Goal: Transaction & Acquisition: Purchase product/service

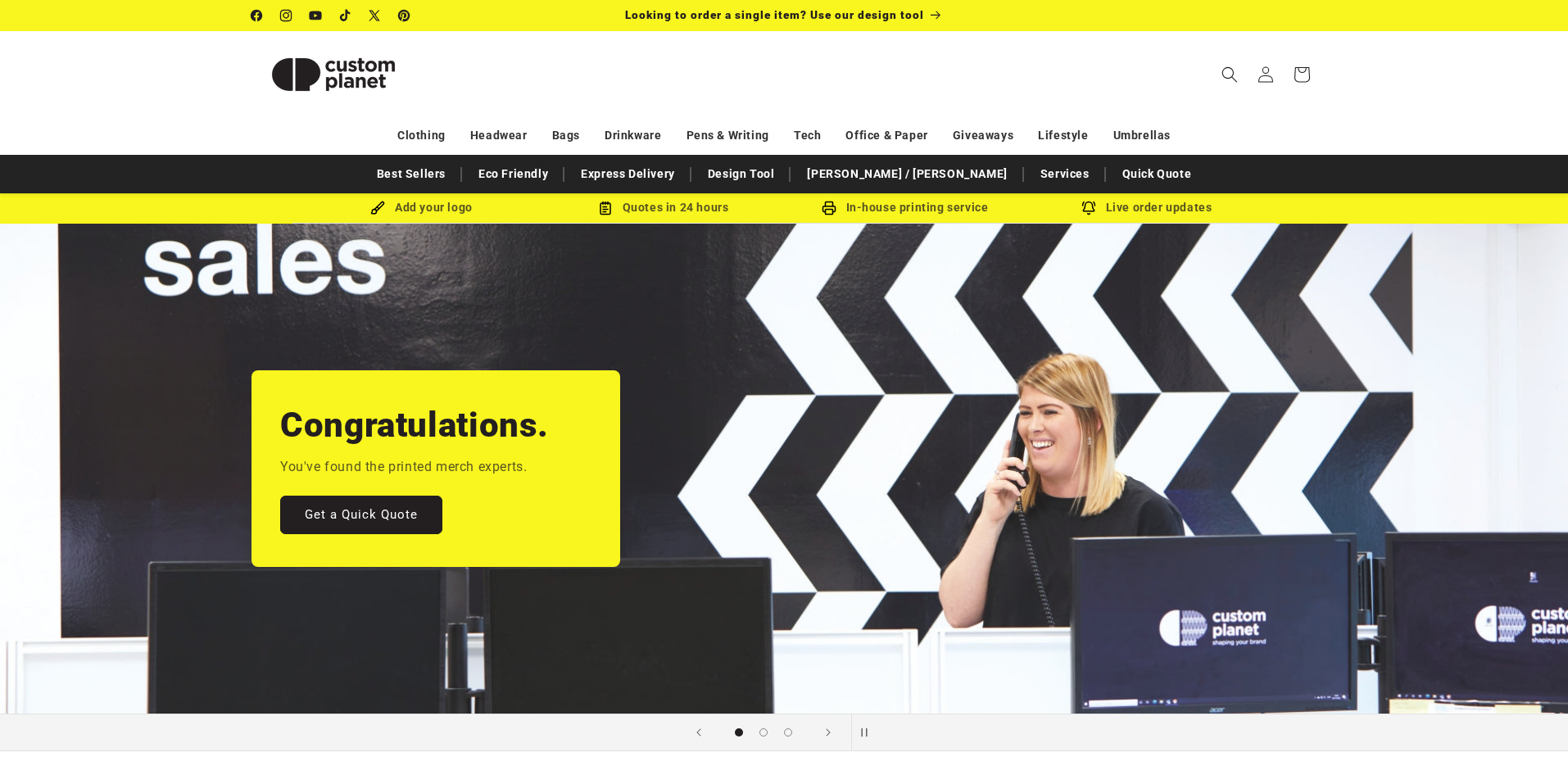
click at [869, 408] on div "Congratulations. You've found the printed merch experts. Get a Quick Quote" at bounding box center [784, 468] width 1147 height 490
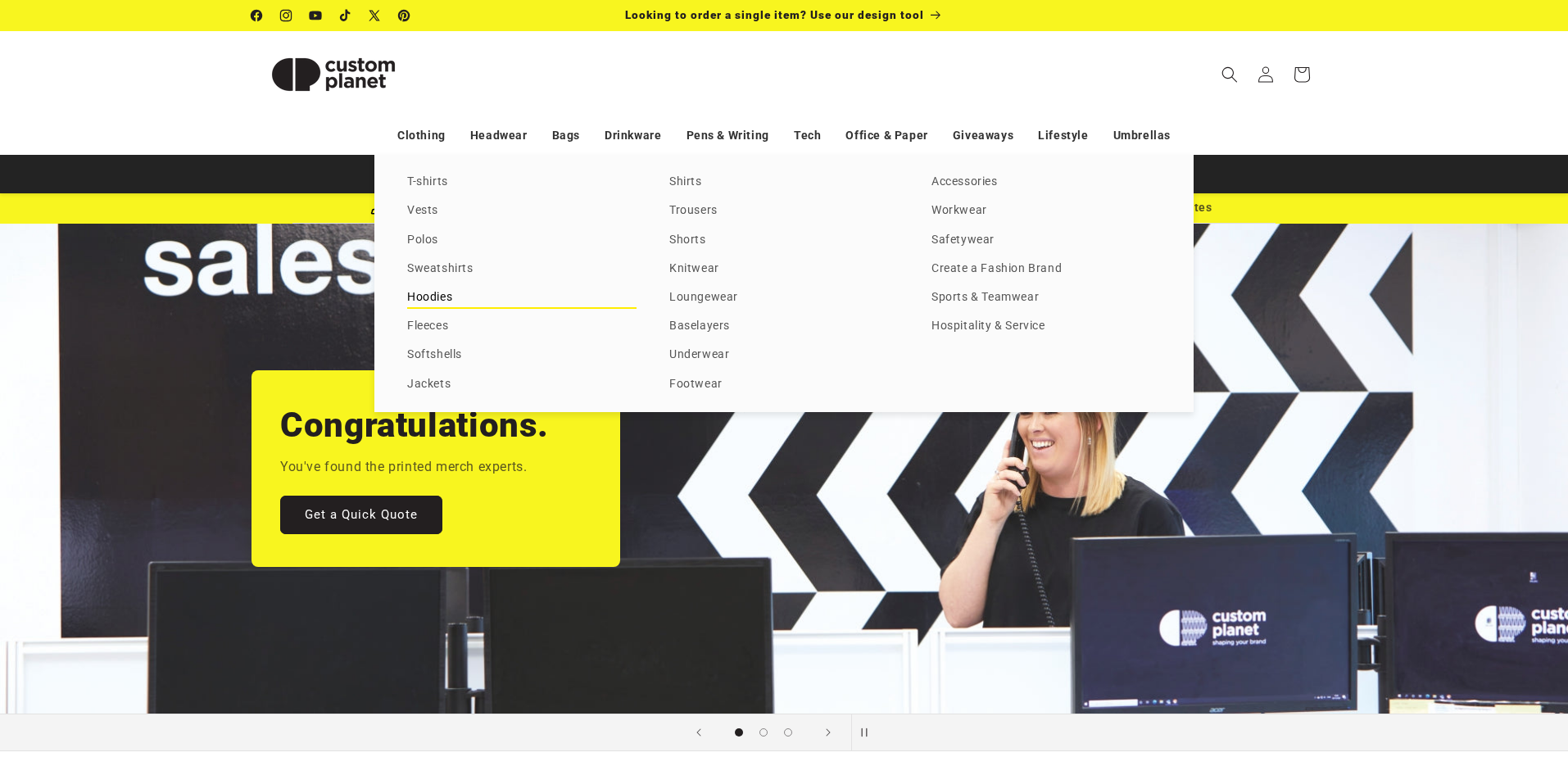
click at [440, 302] on link "Hoodies" at bounding box center [522, 297] width 229 height 22
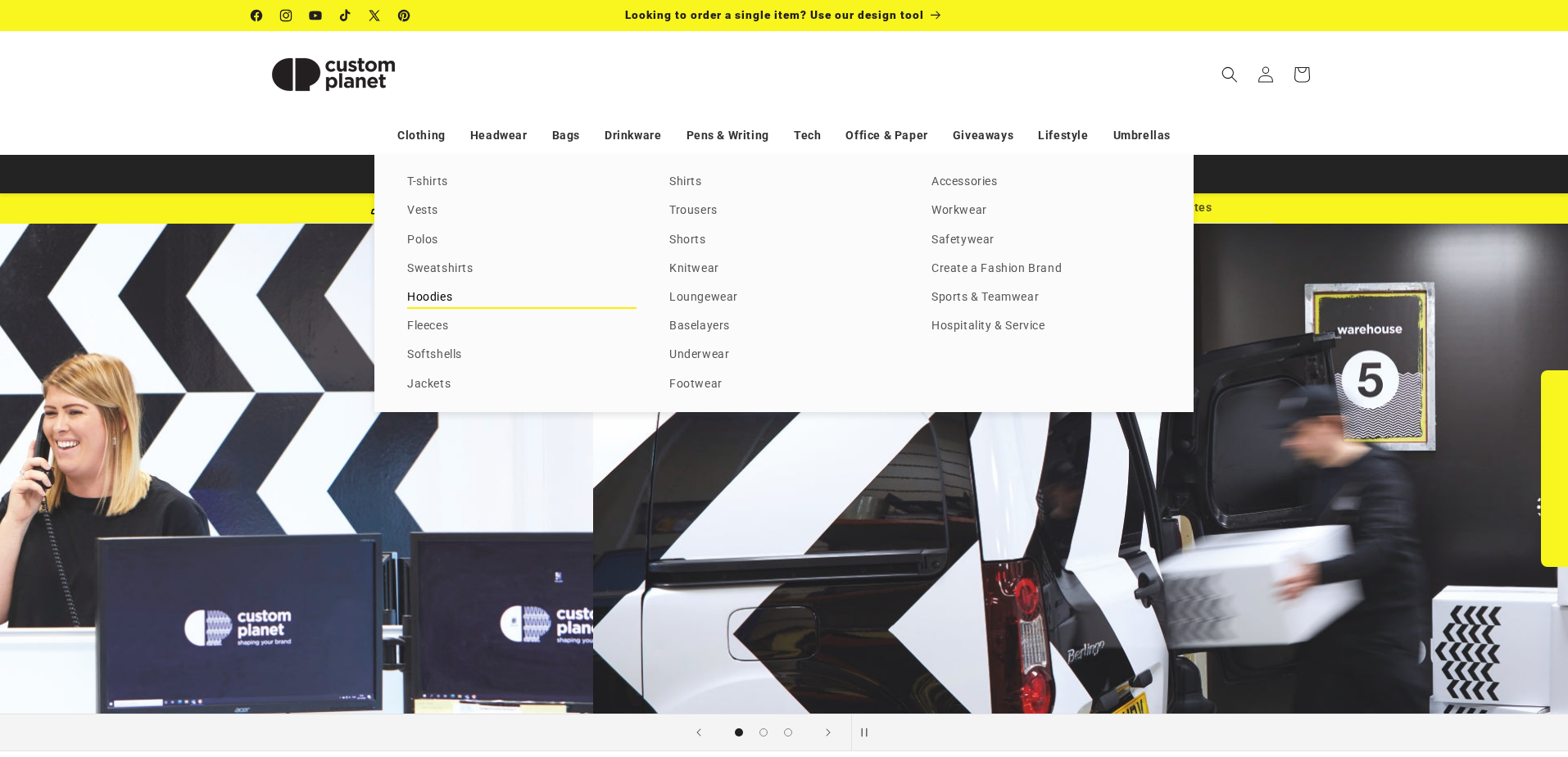
scroll to position [0, 1325]
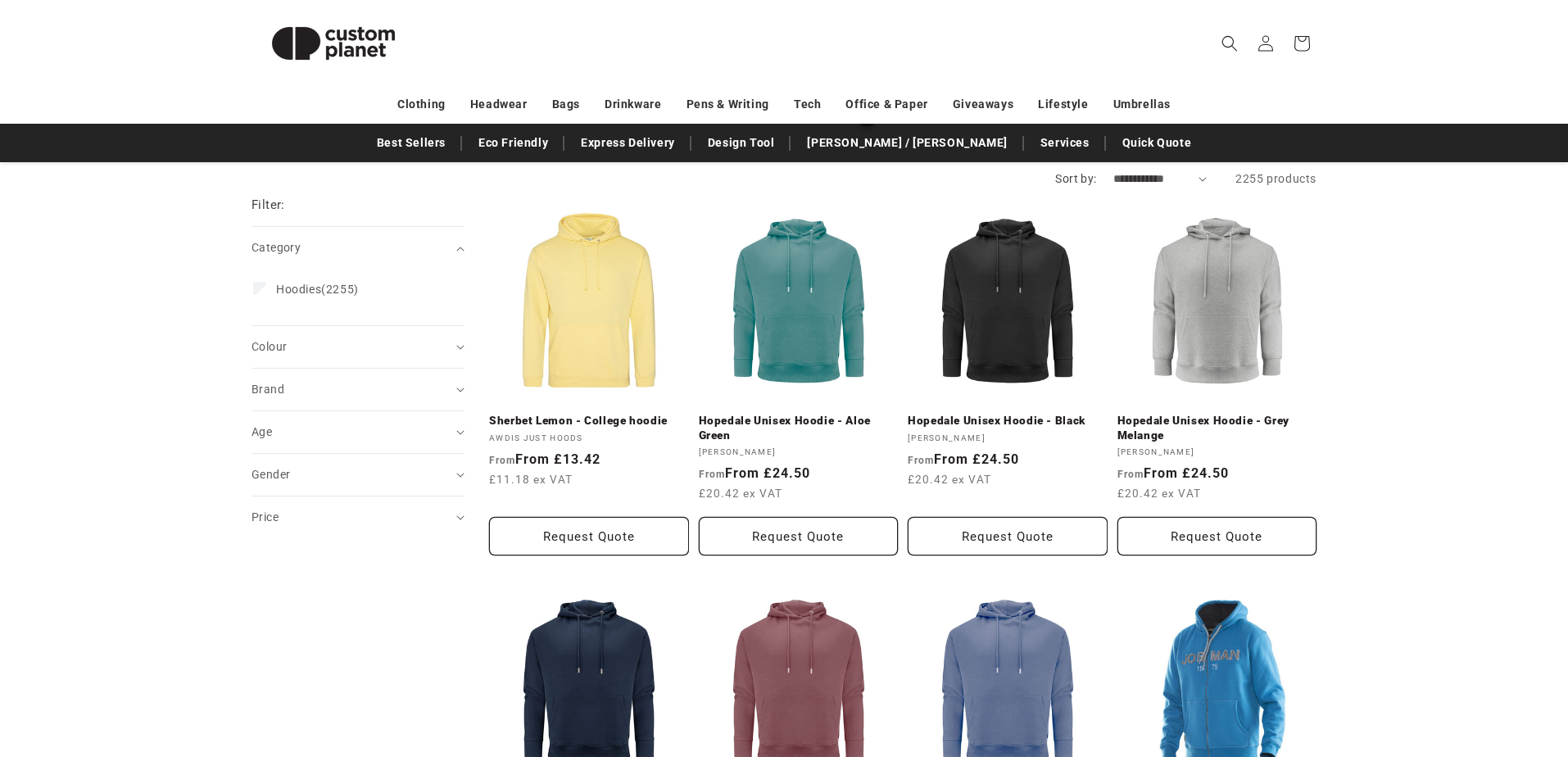
scroll to position [155, 0]
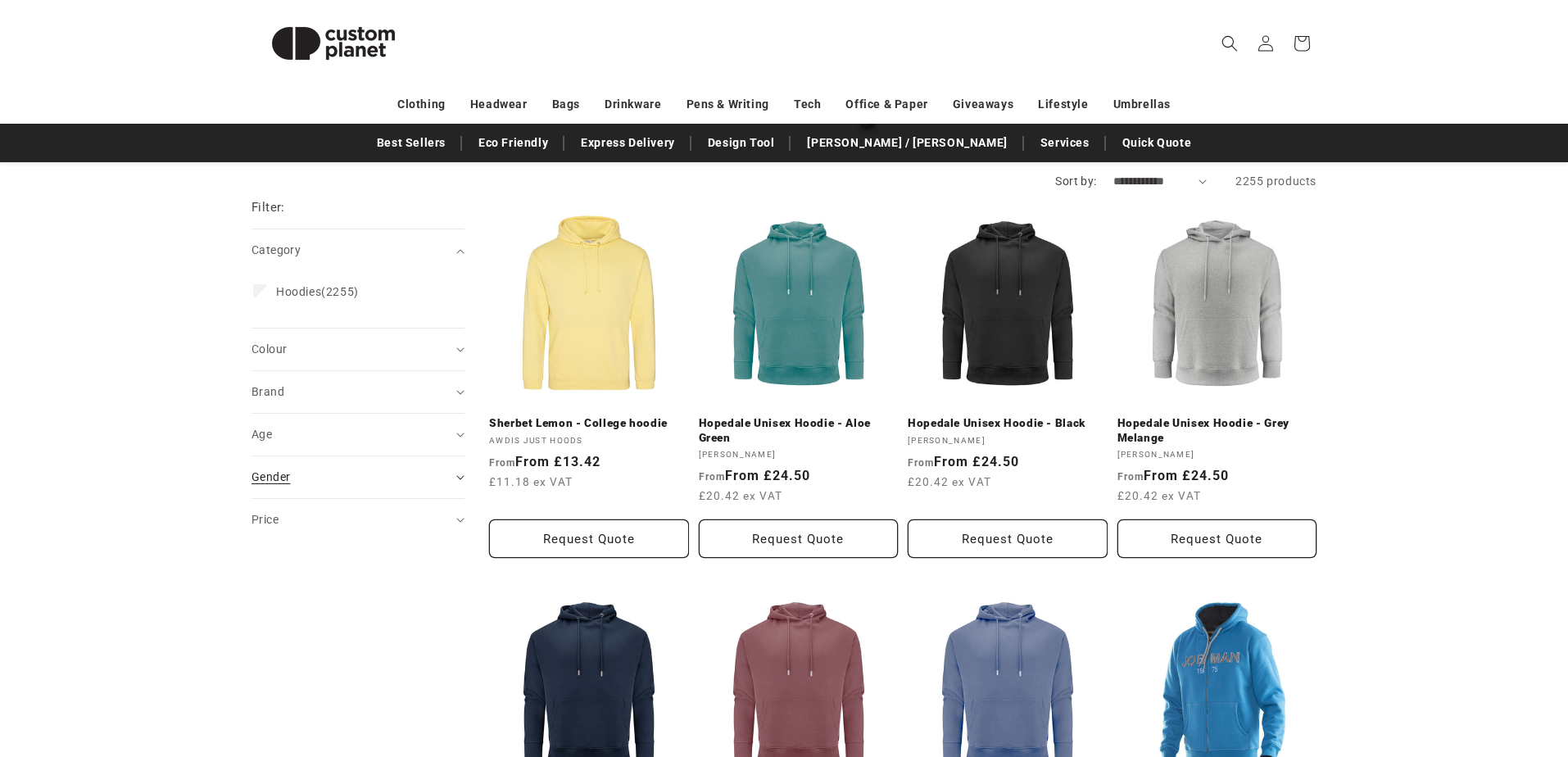
click at [415, 473] on div "Gender (0)" at bounding box center [351, 476] width 199 height 17
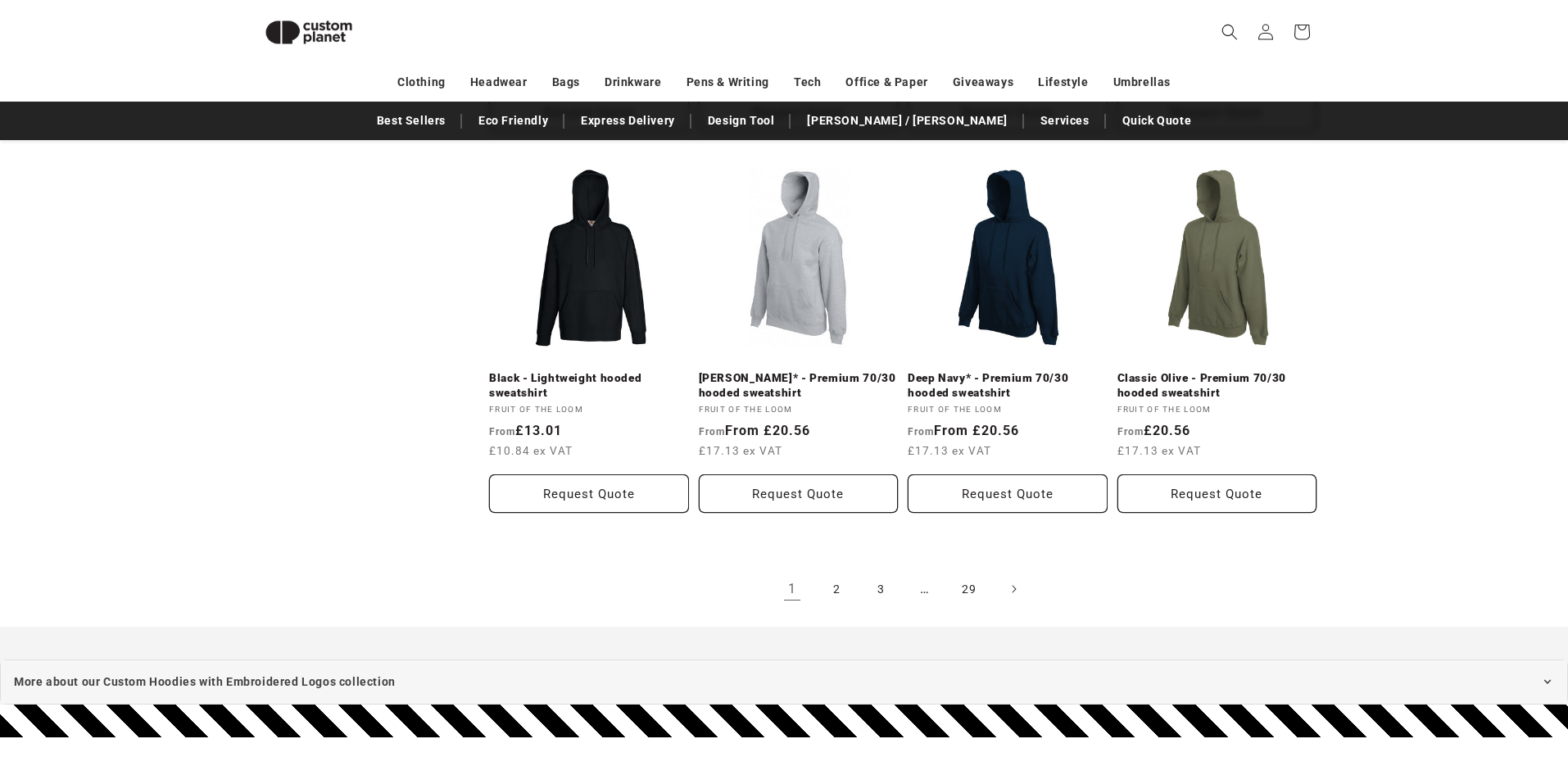
scroll to position [1700, 0]
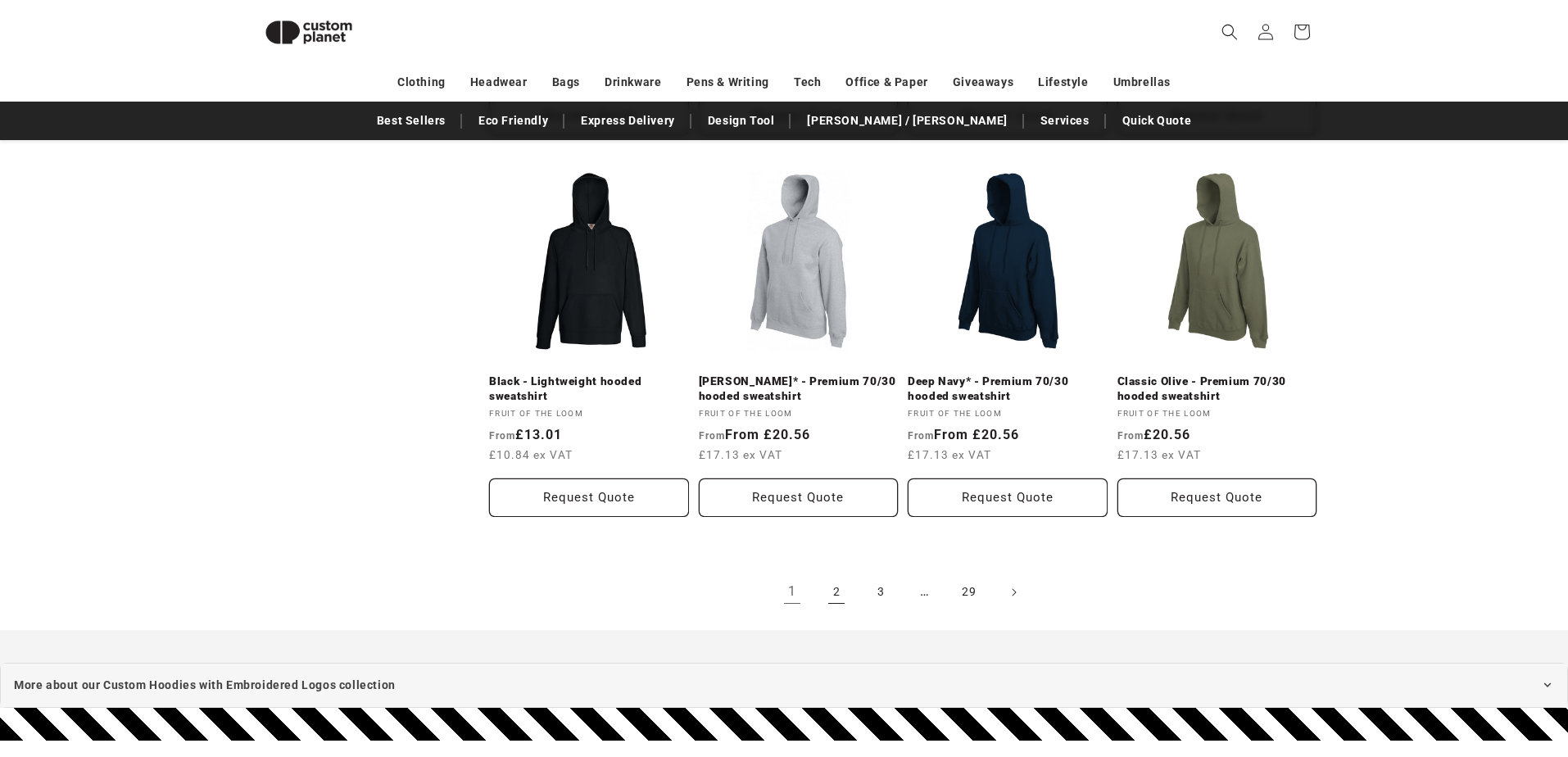
click at [840, 591] on link "2" at bounding box center [836, 592] width 36 height 36
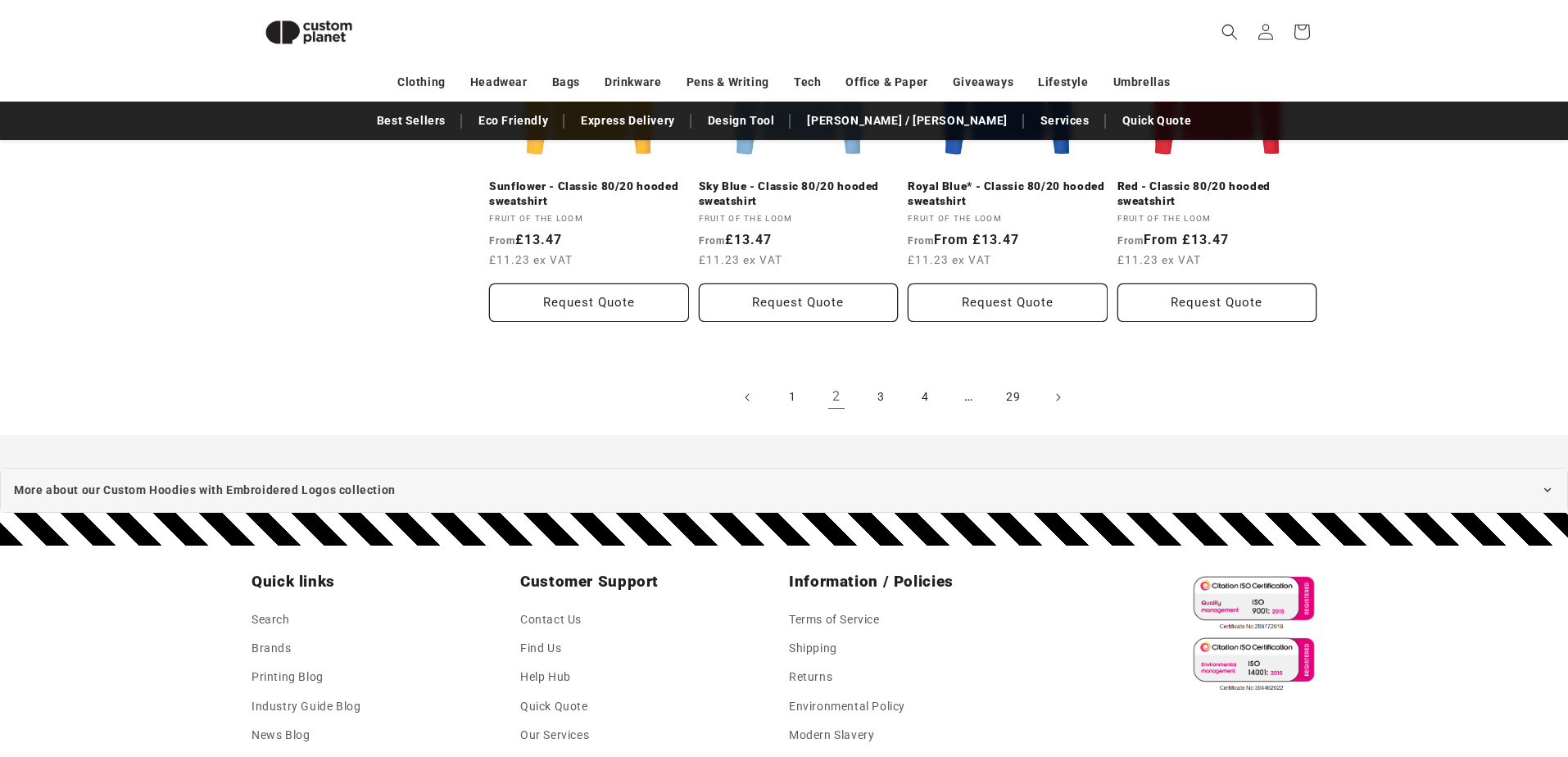
scroll to position [1897, 0]
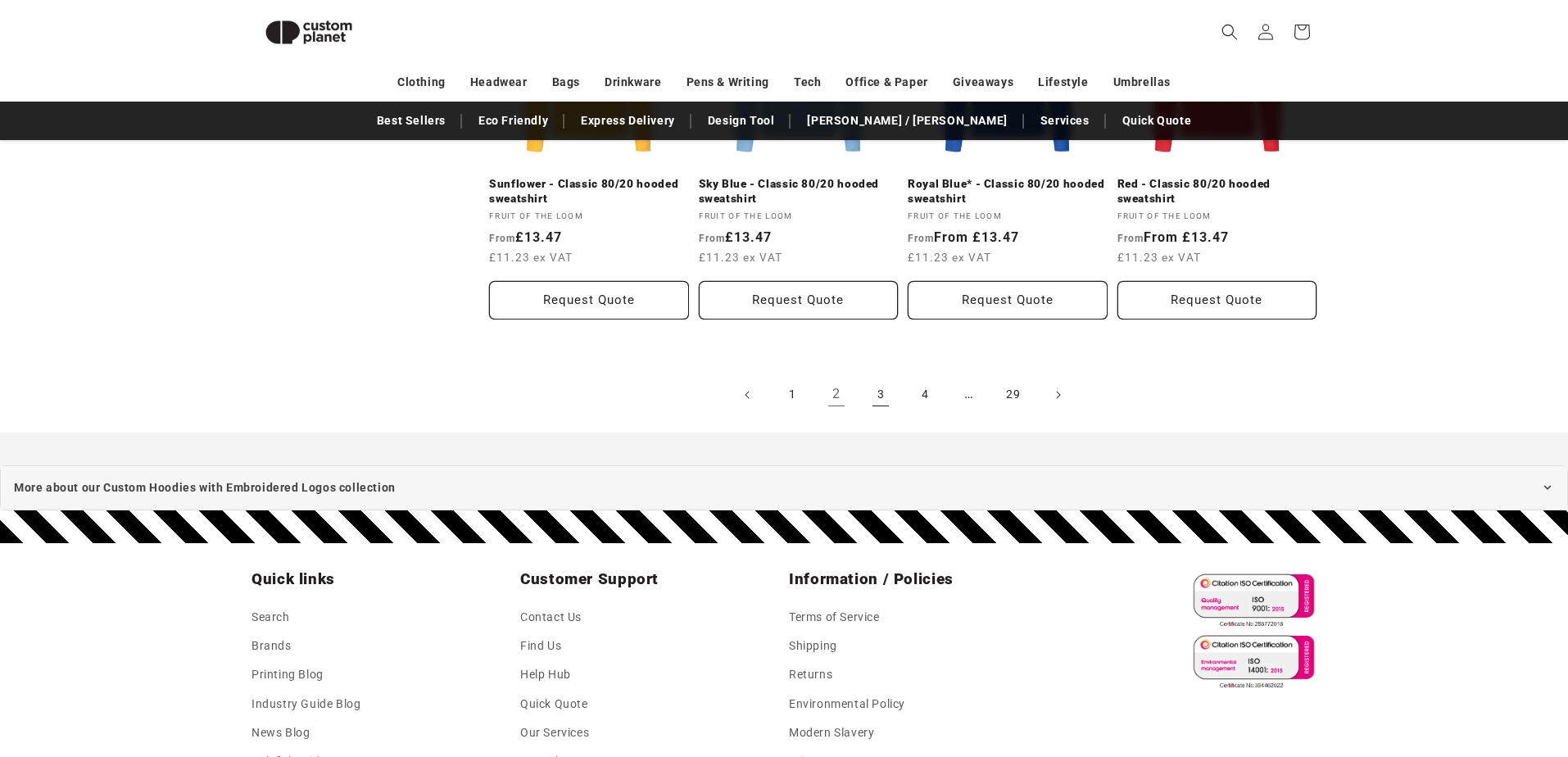
click at [880, 393] on link "3" at bounding box center [880, 394] width 36 height 36
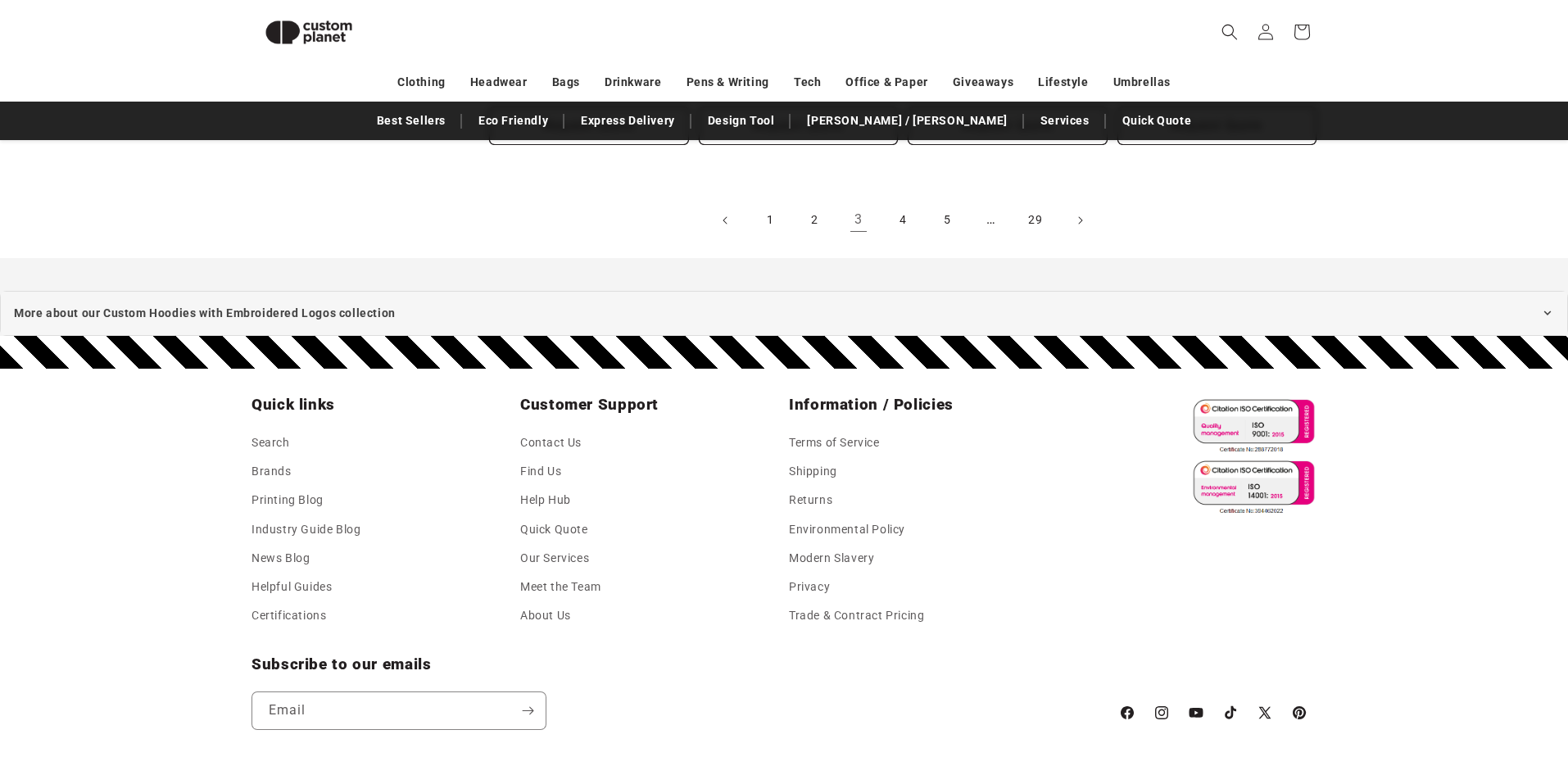
scroll to position [2086, 0]
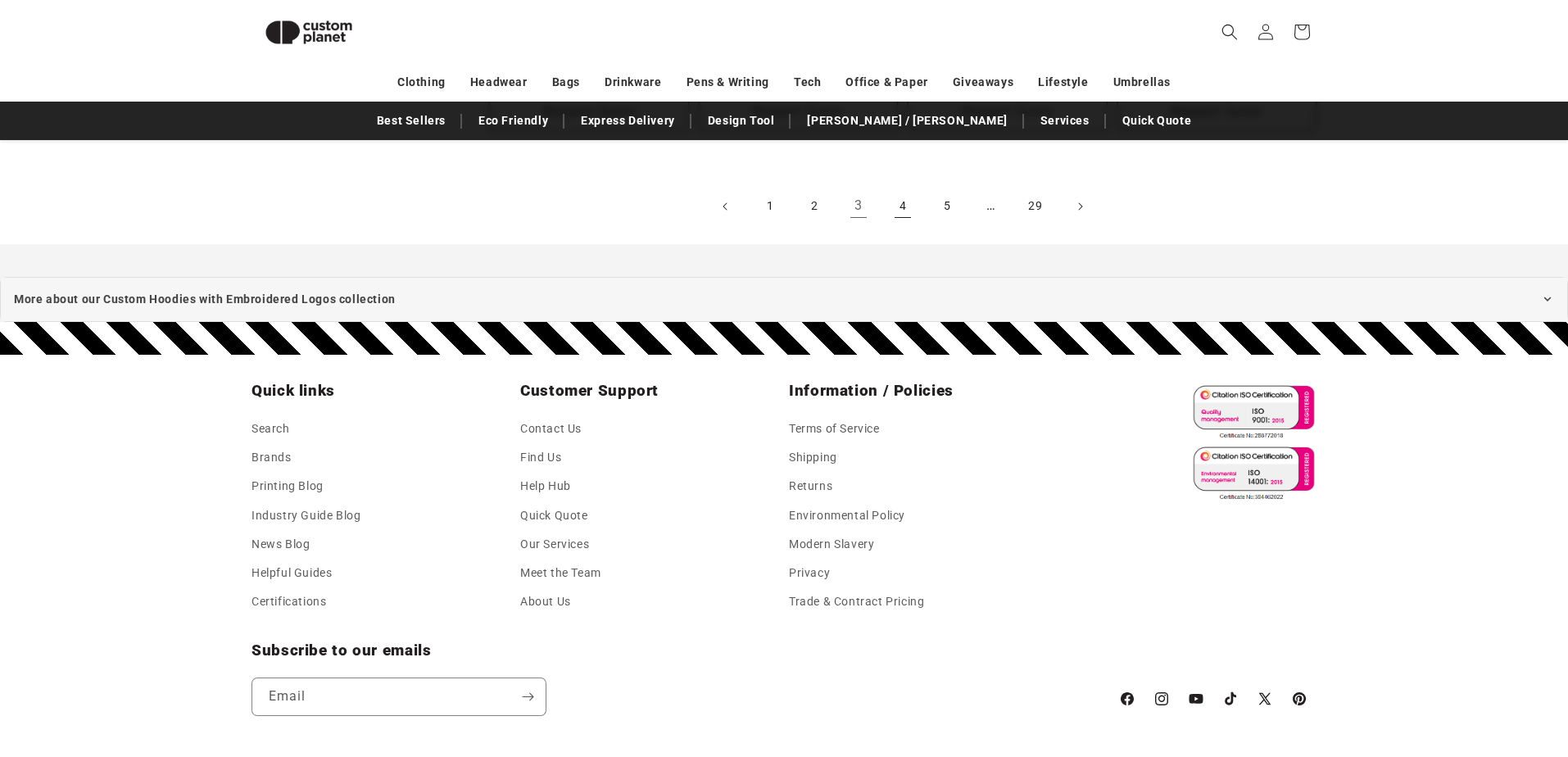
click at [908, 195] on link "4" at bounding box center [903, 206] width 36 height 36
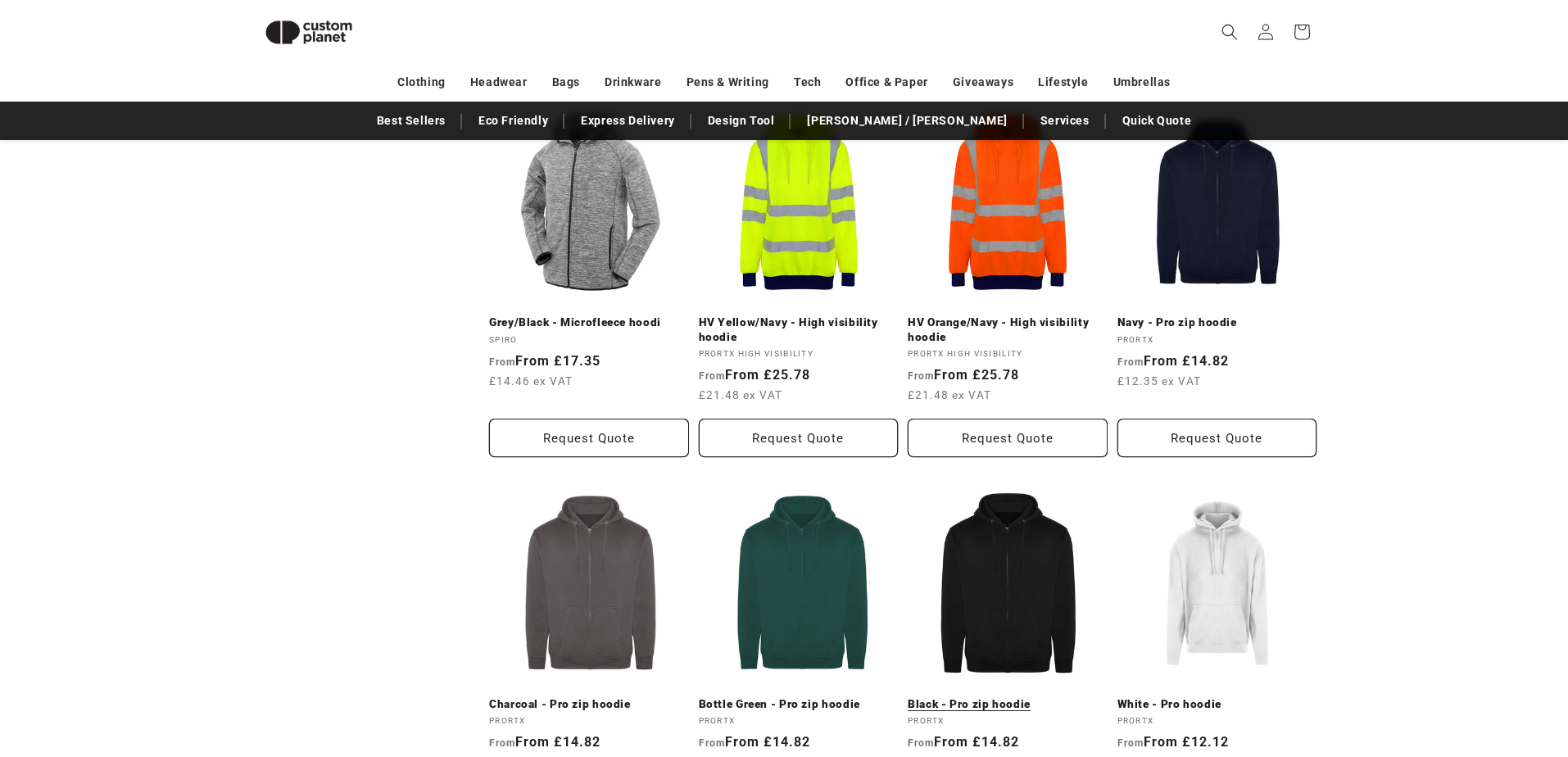
scroll to position [1667, 0]
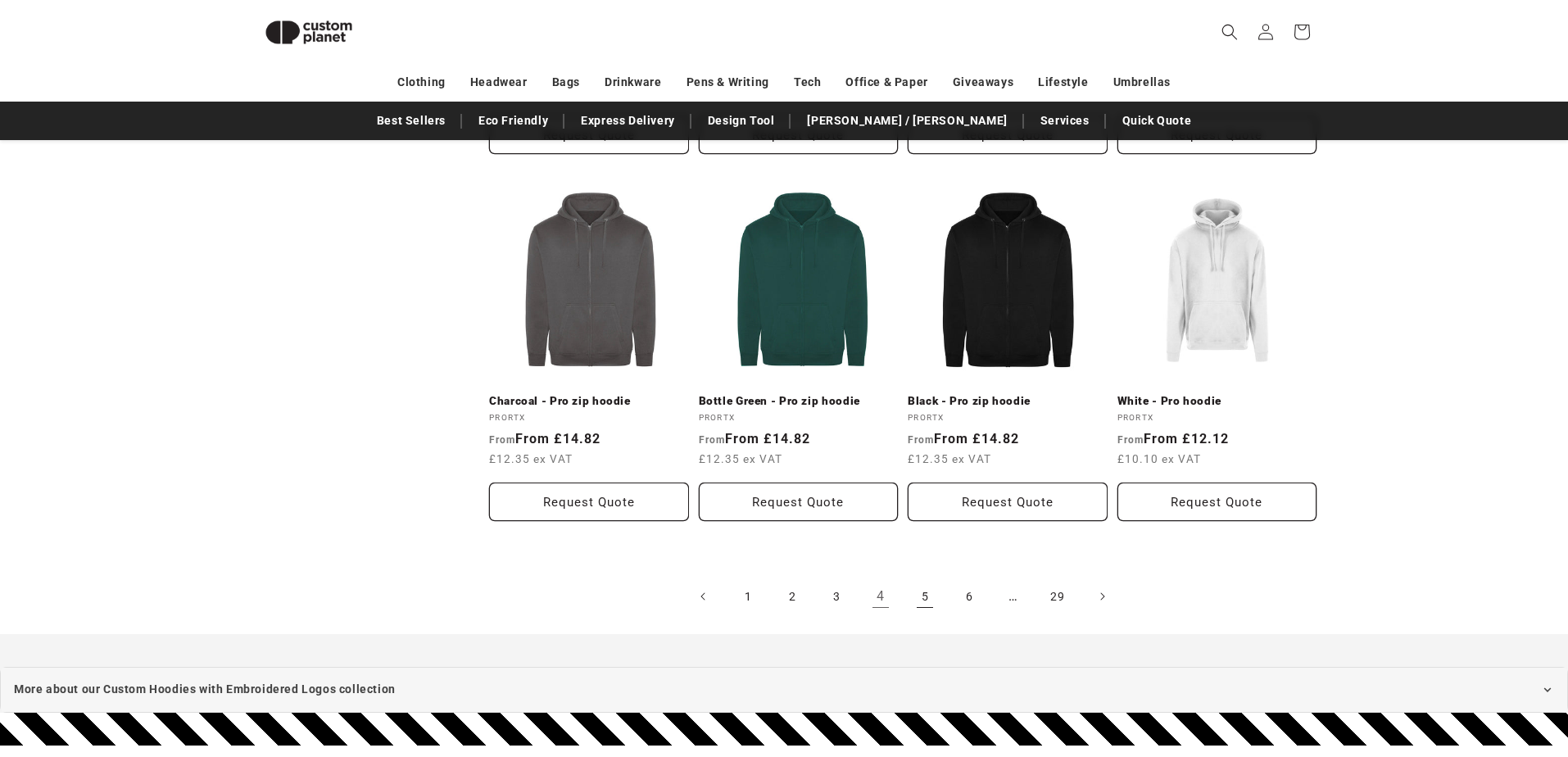
click at [935, 594] on link "5" at bounding box center [924, 596] width 36 height 36
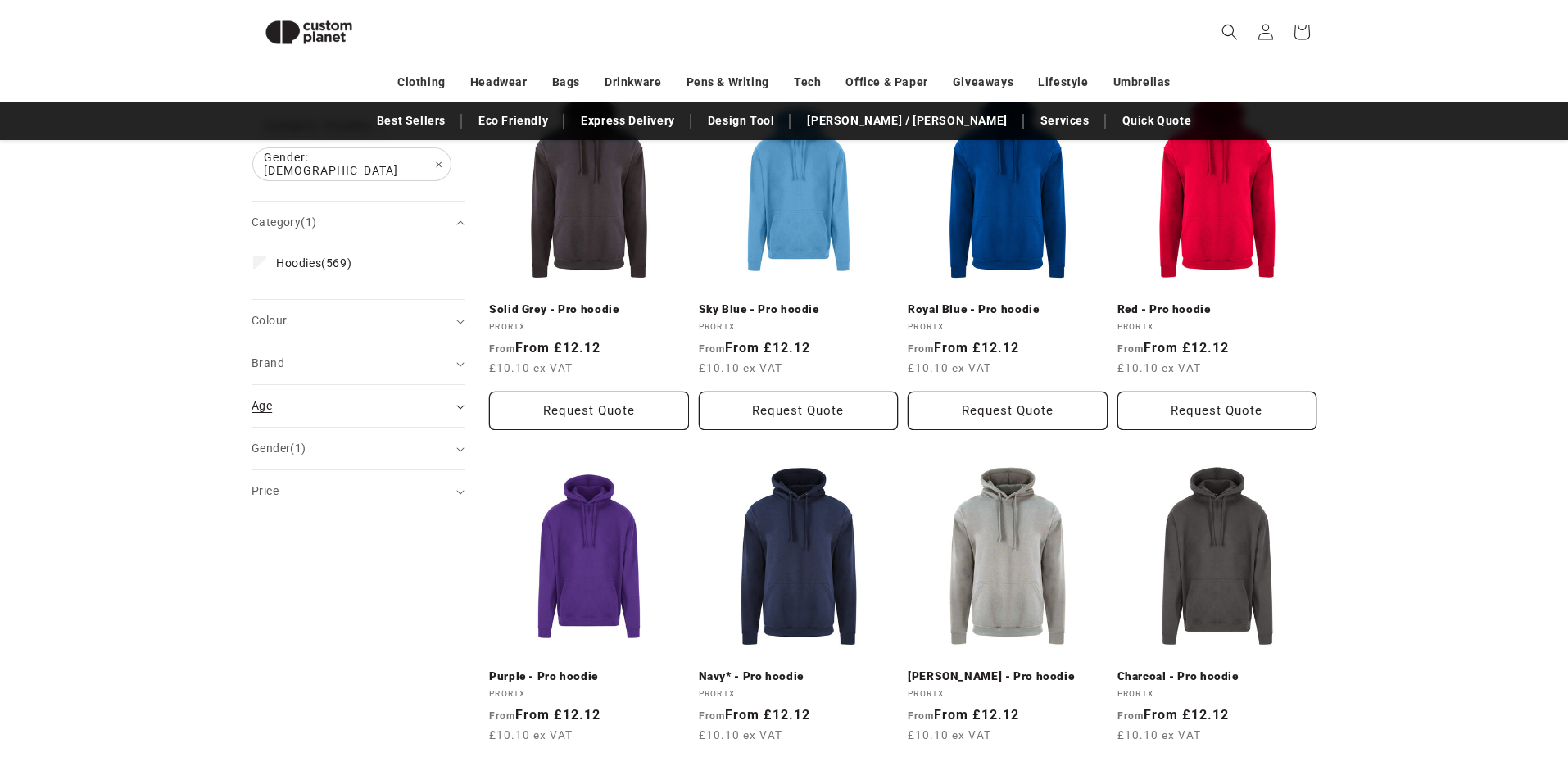
scroll to position [232, 0]
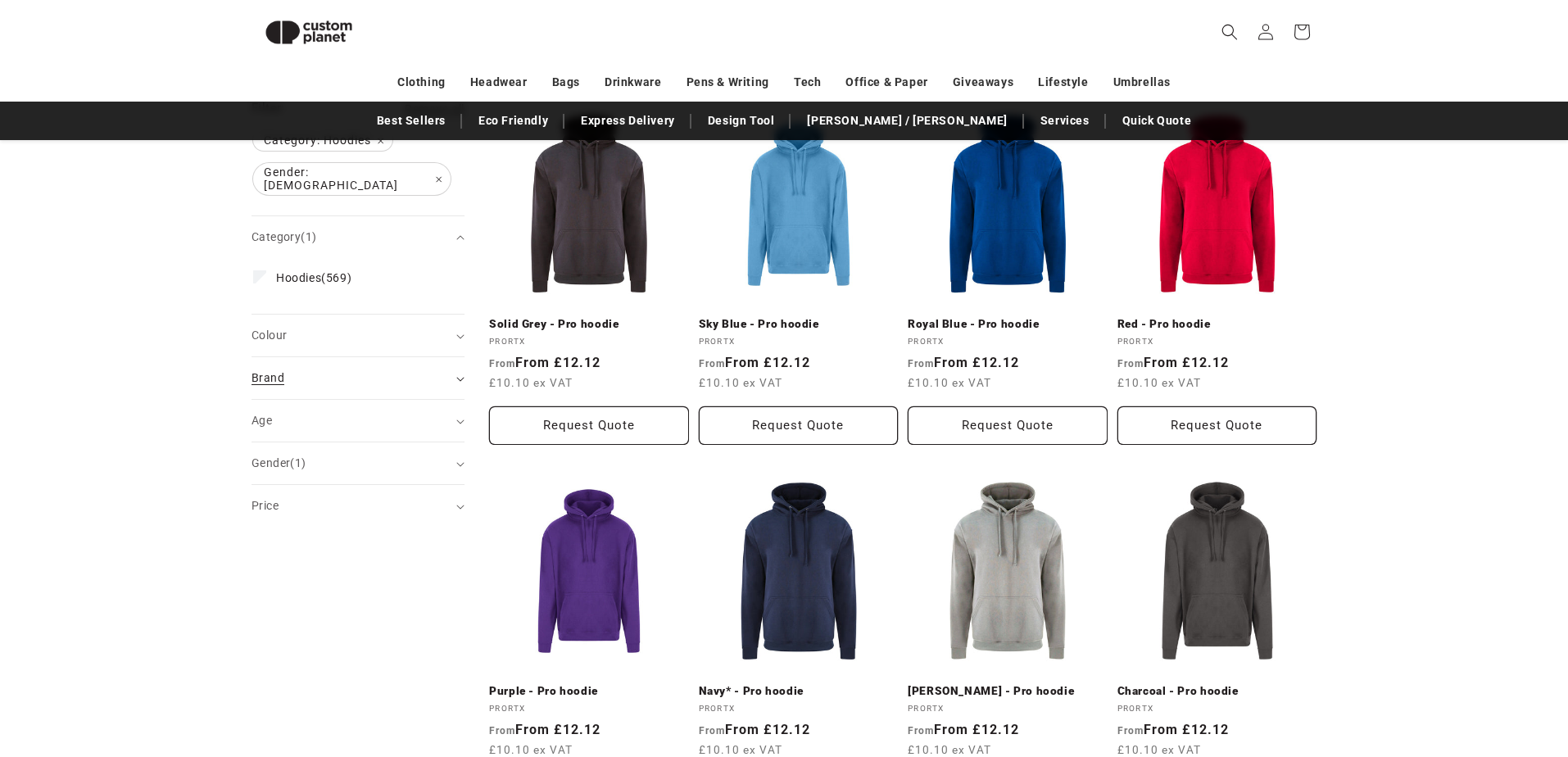
click at [329, 369] on div "Brand (0)" at bounding box center [351, 378] width 199 height 17
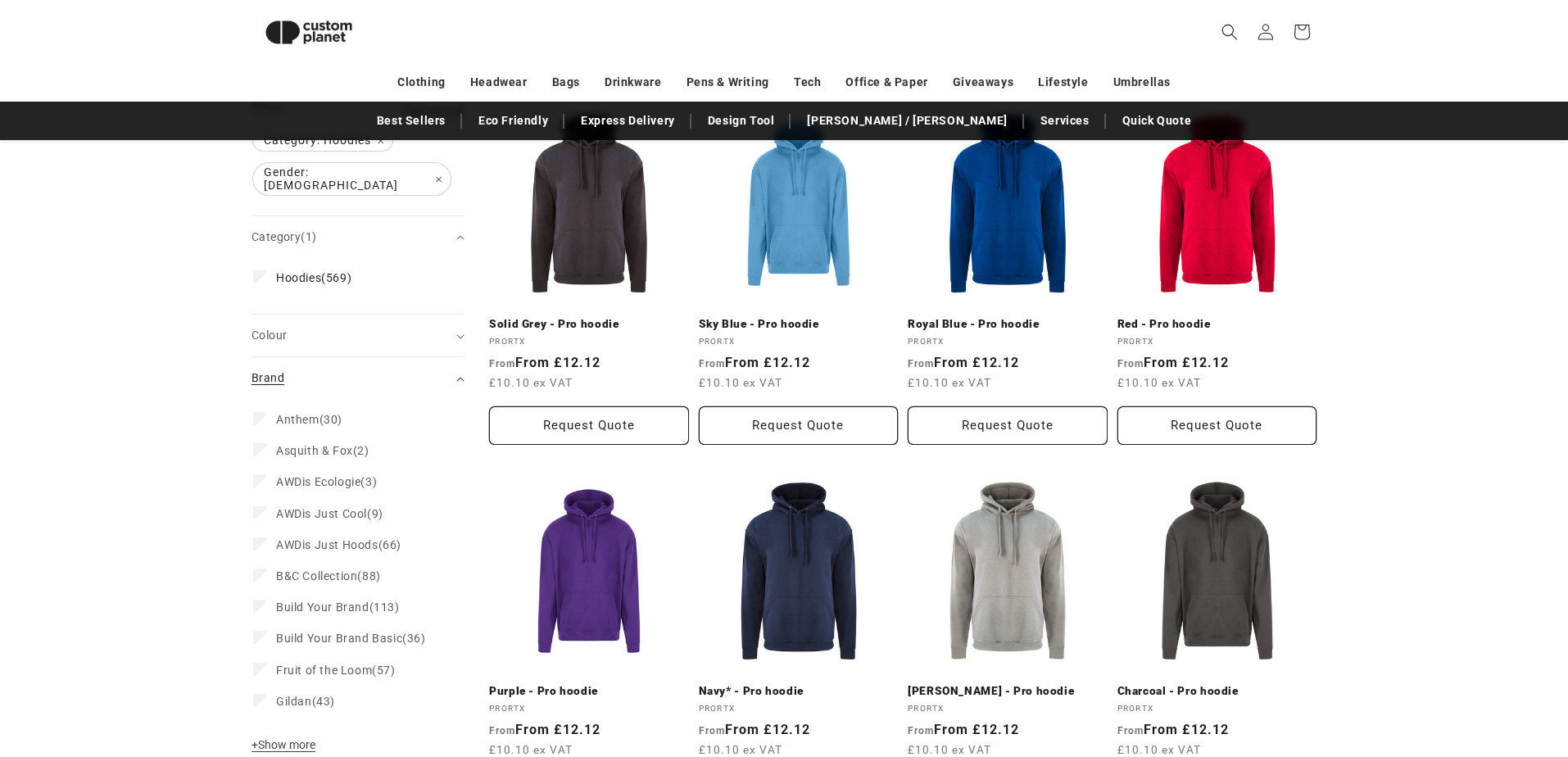
click at [460, 379] on summary "Brand (0)" at bounding box center [358, 378] width 213 height 42
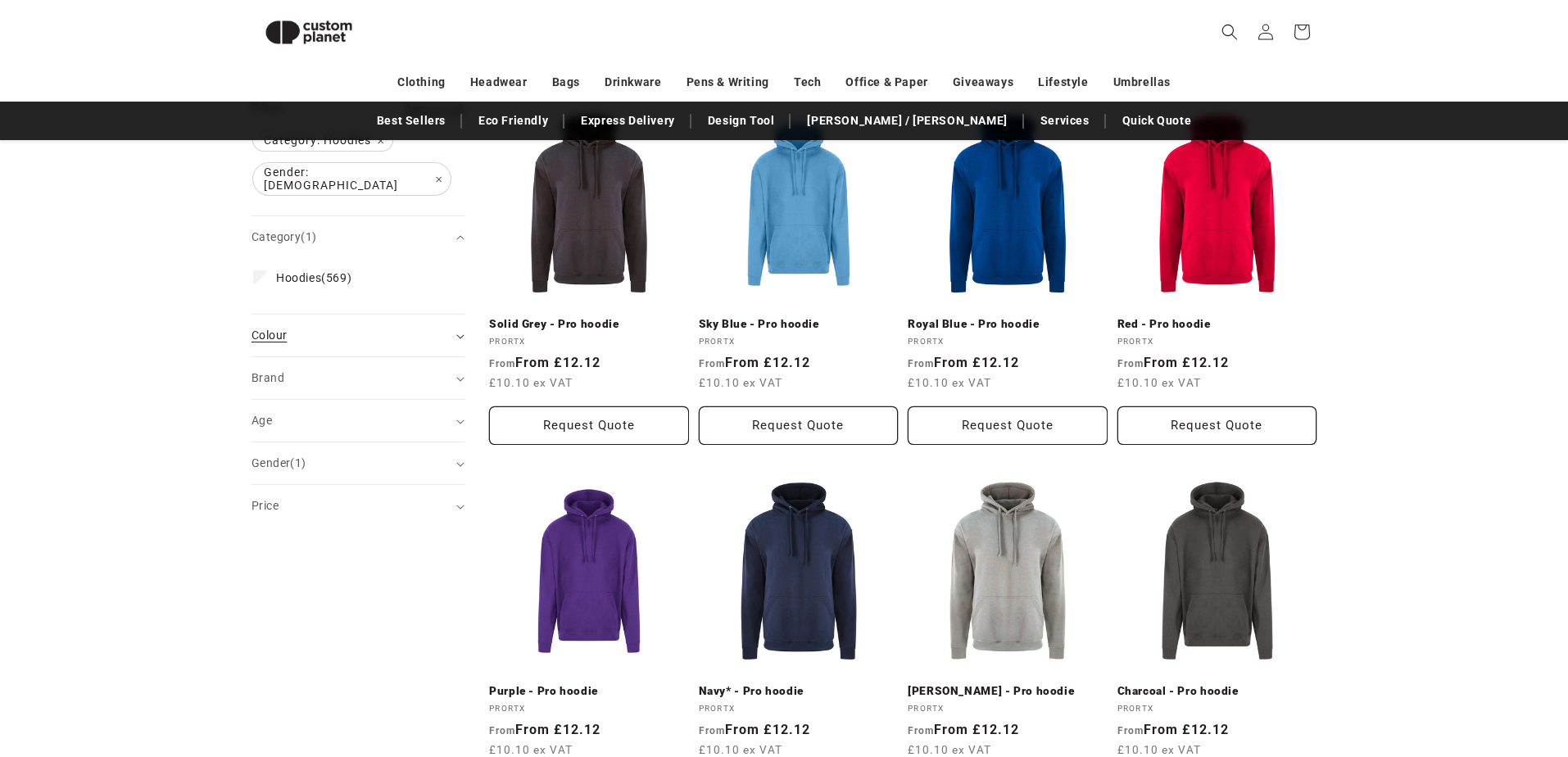
click at [460, 330] on summary "Colour (0)" at bounding box center [358, 335] width 213 height 42
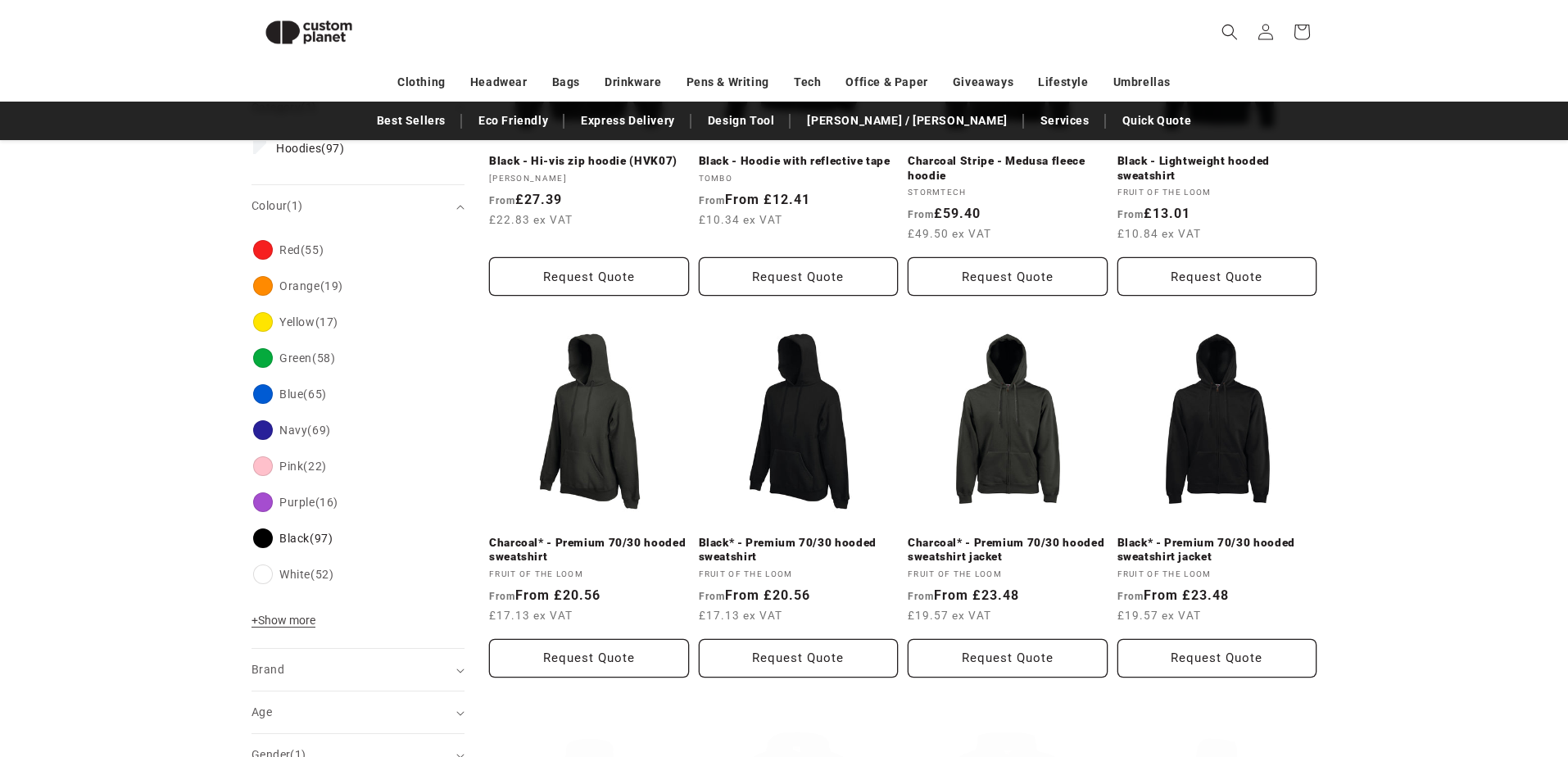
scroll to position [532, 0]
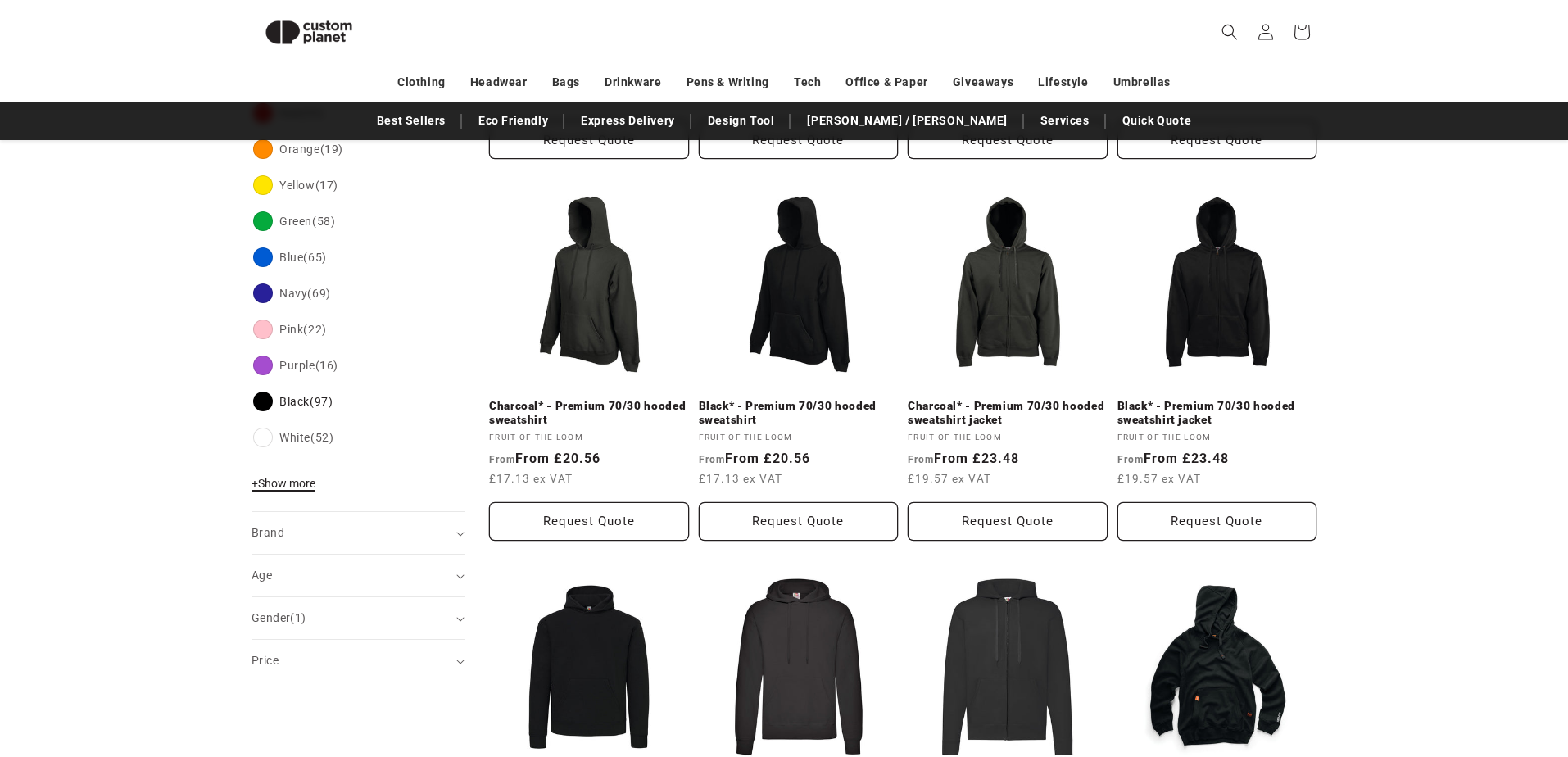
click at [295, 476] on span "+ Show more" at bounding box center [283, 483] width 64 height 13
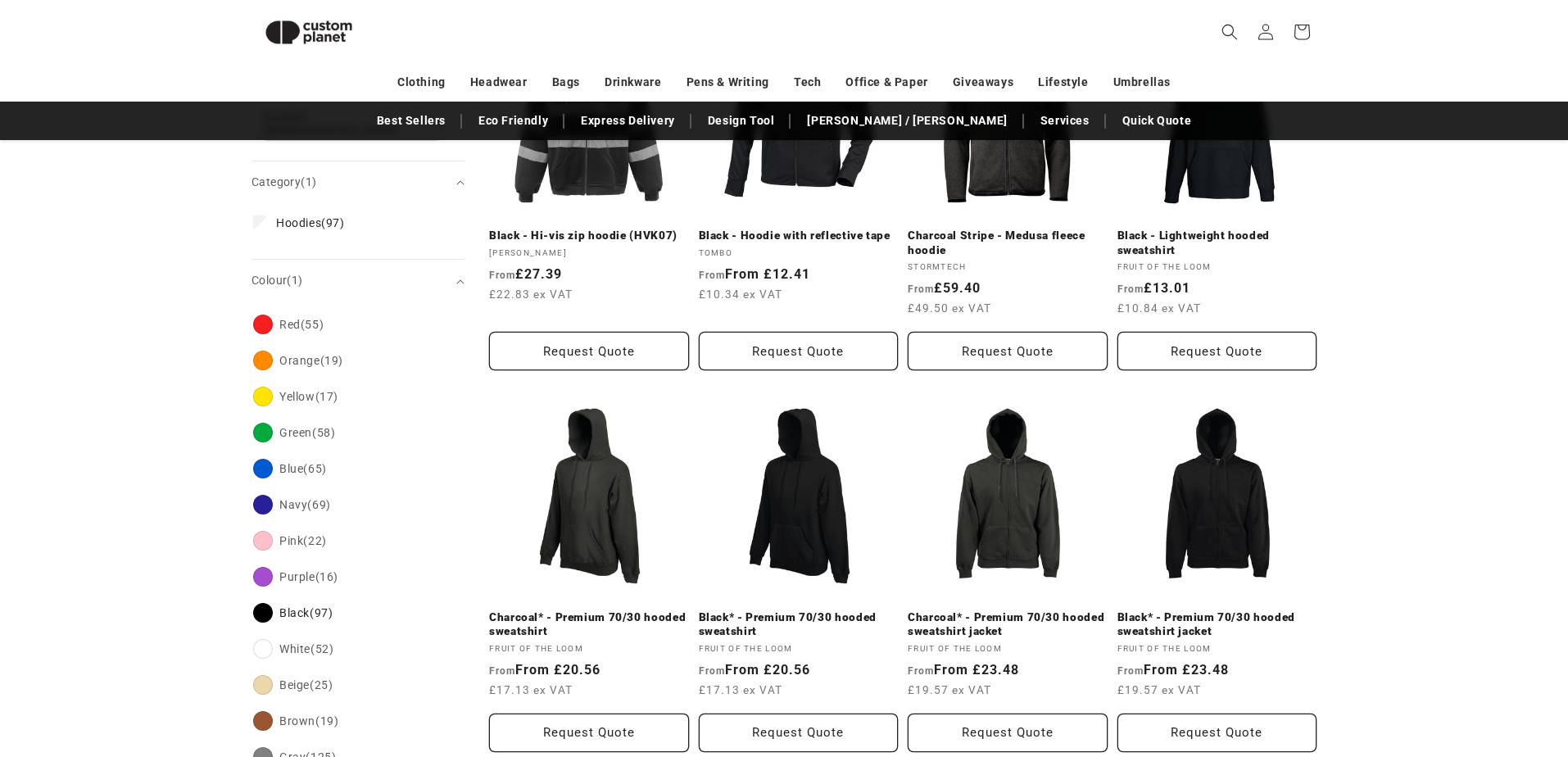
scroll to position [322, 0]
click at [460, 261] on summary "Colour (1)" at bounding box center [358, 280] width 213 height 42
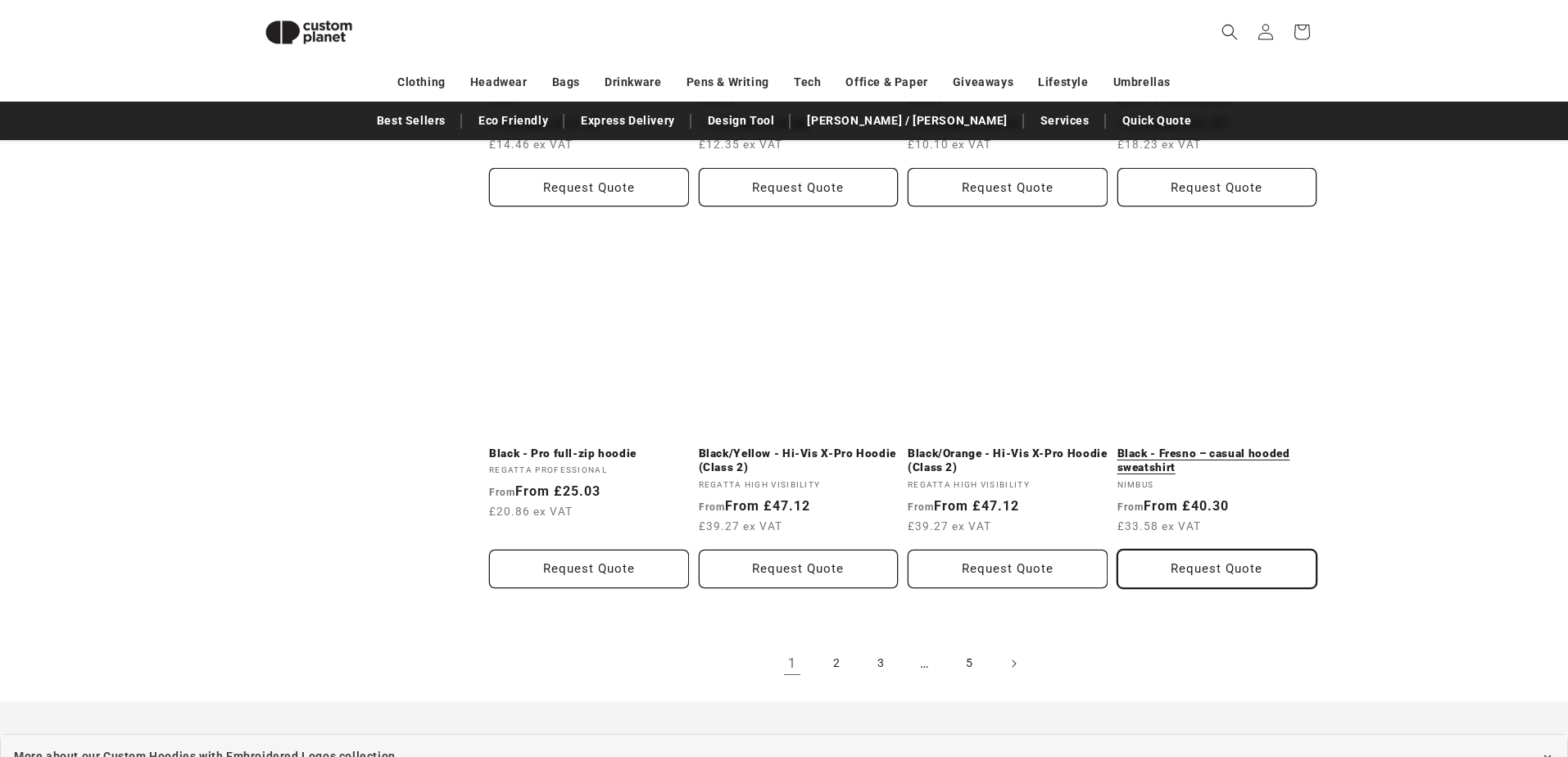
scroll to position [1681, 0]
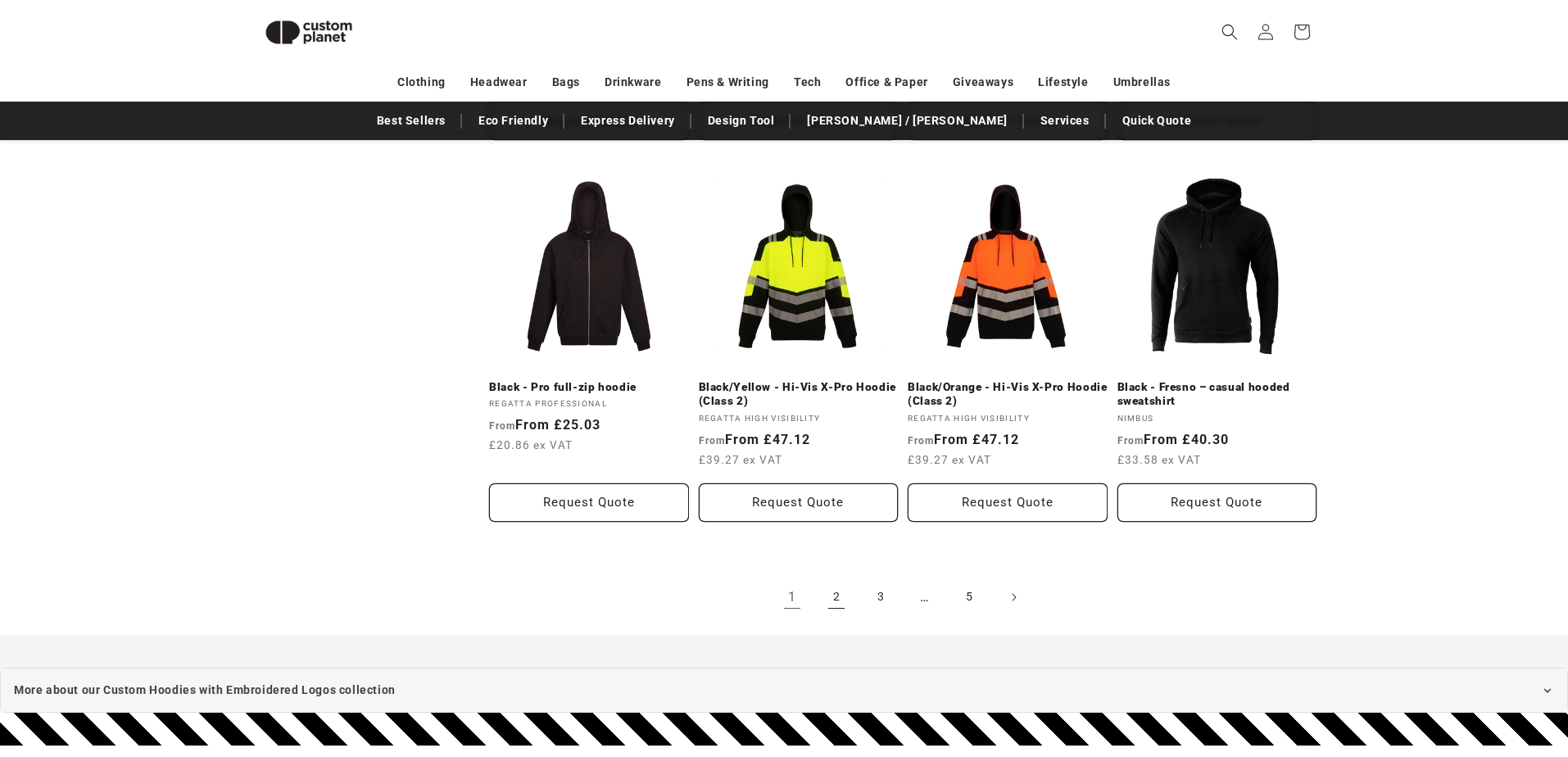
click at [832, 595] on link "2" at bounding box center [836, 597] width 36 height 36
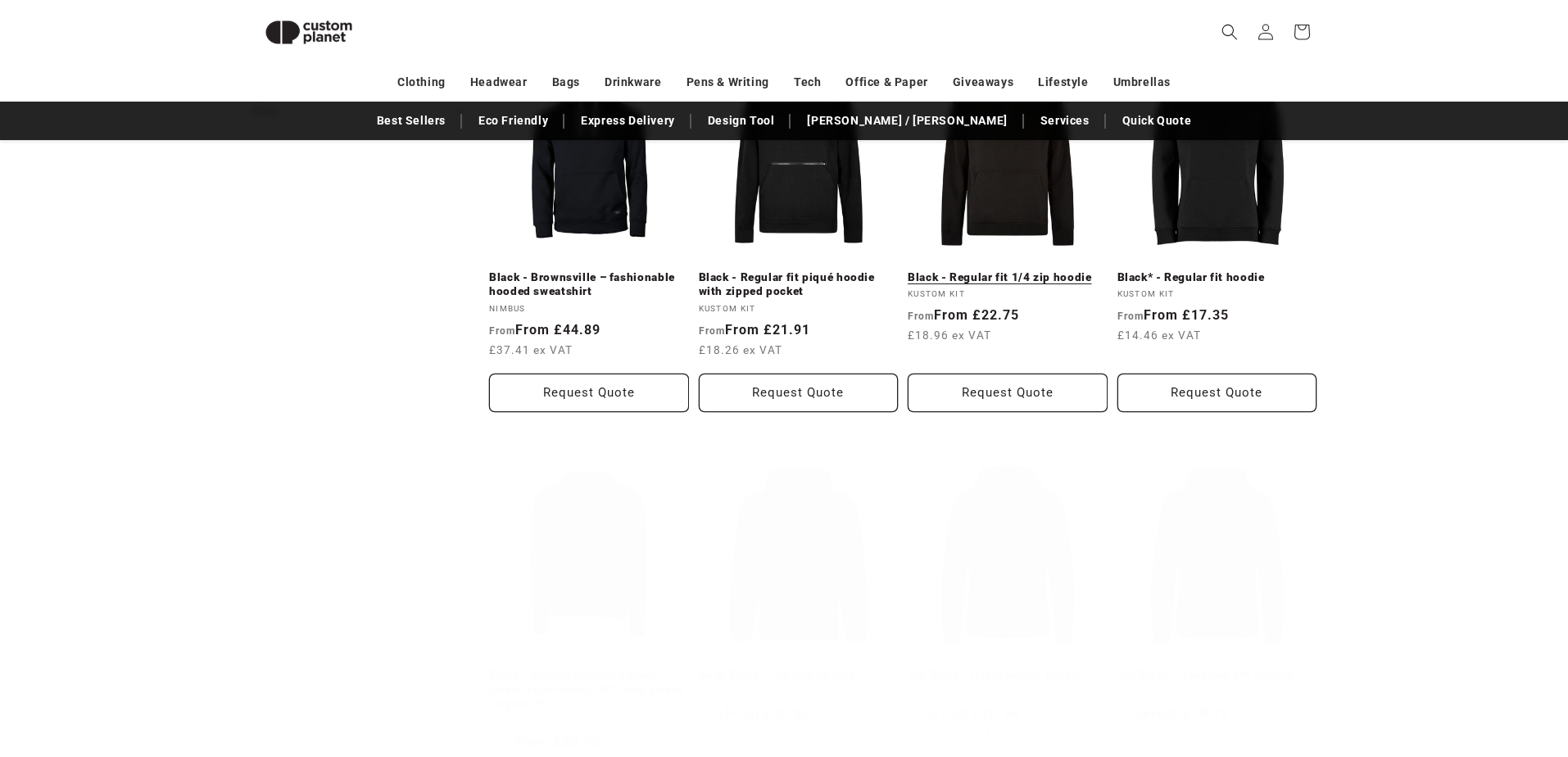
scroll to position [780, 0]
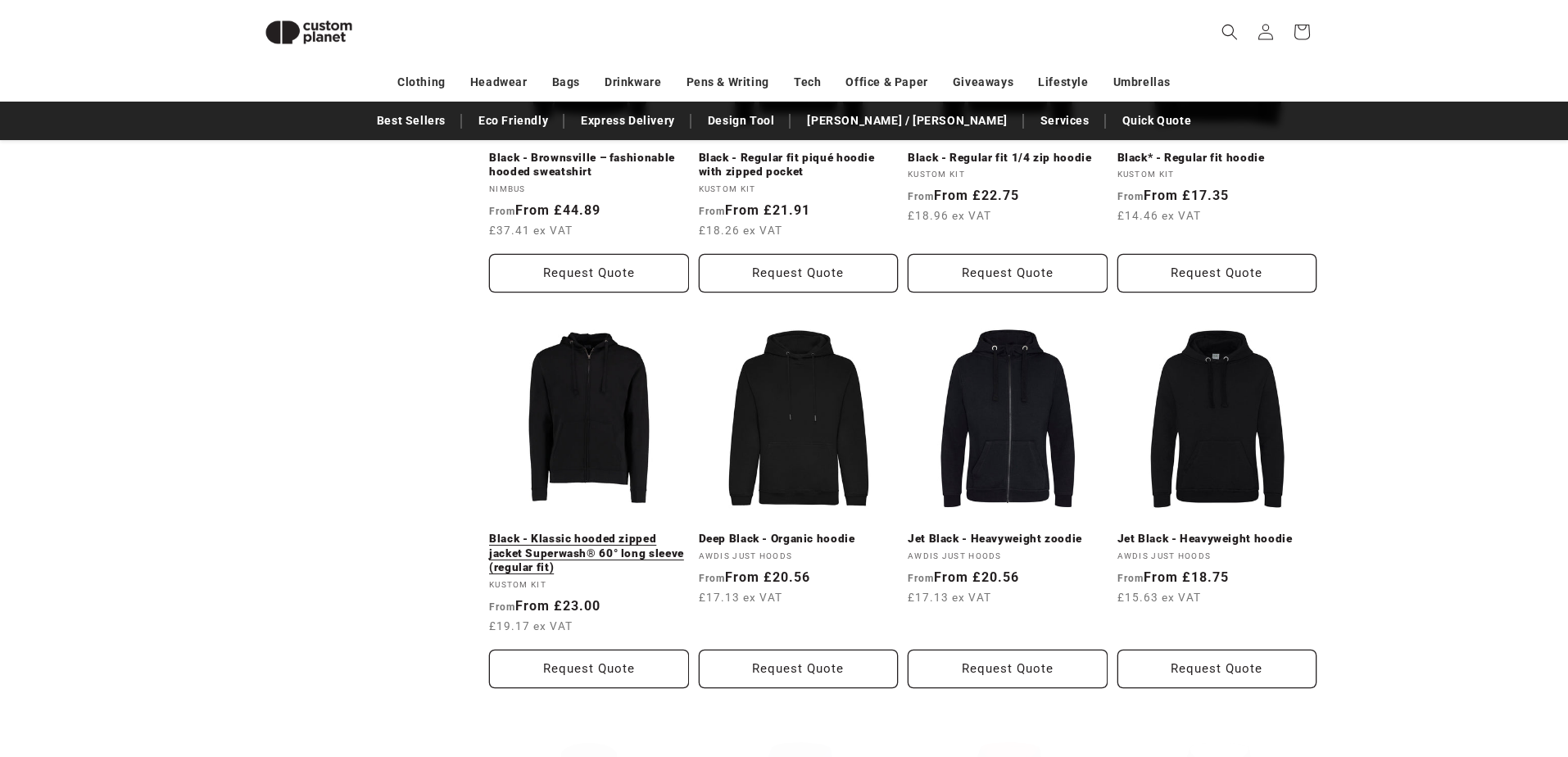
click at [600, 531] on link "Black - Klassic hooded zipped jacket Superwash® 60° long sleeve (regular fit)" at bounding box center [589, 553] width 200 height 43
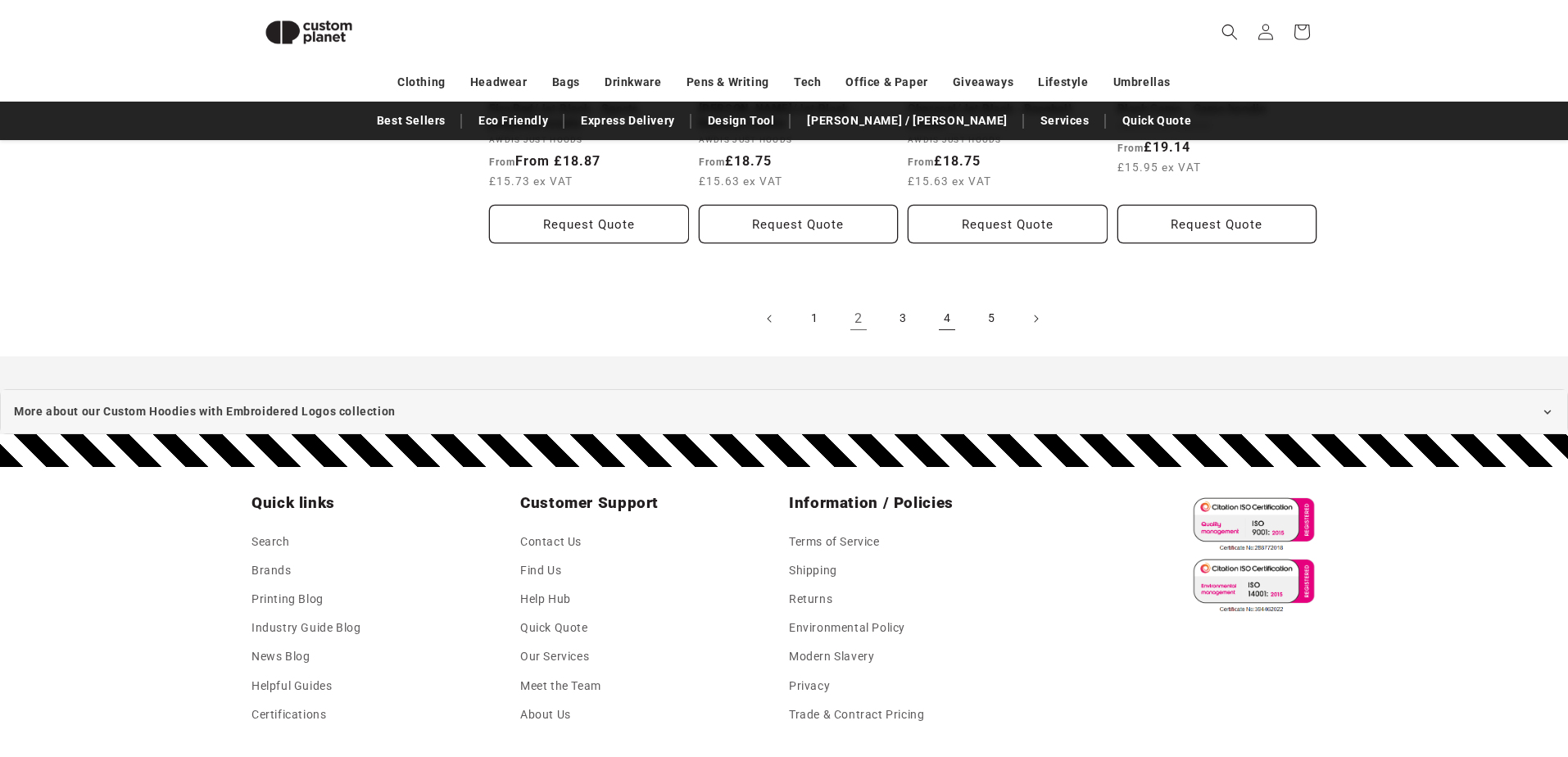
scroll to position [1765, 0]
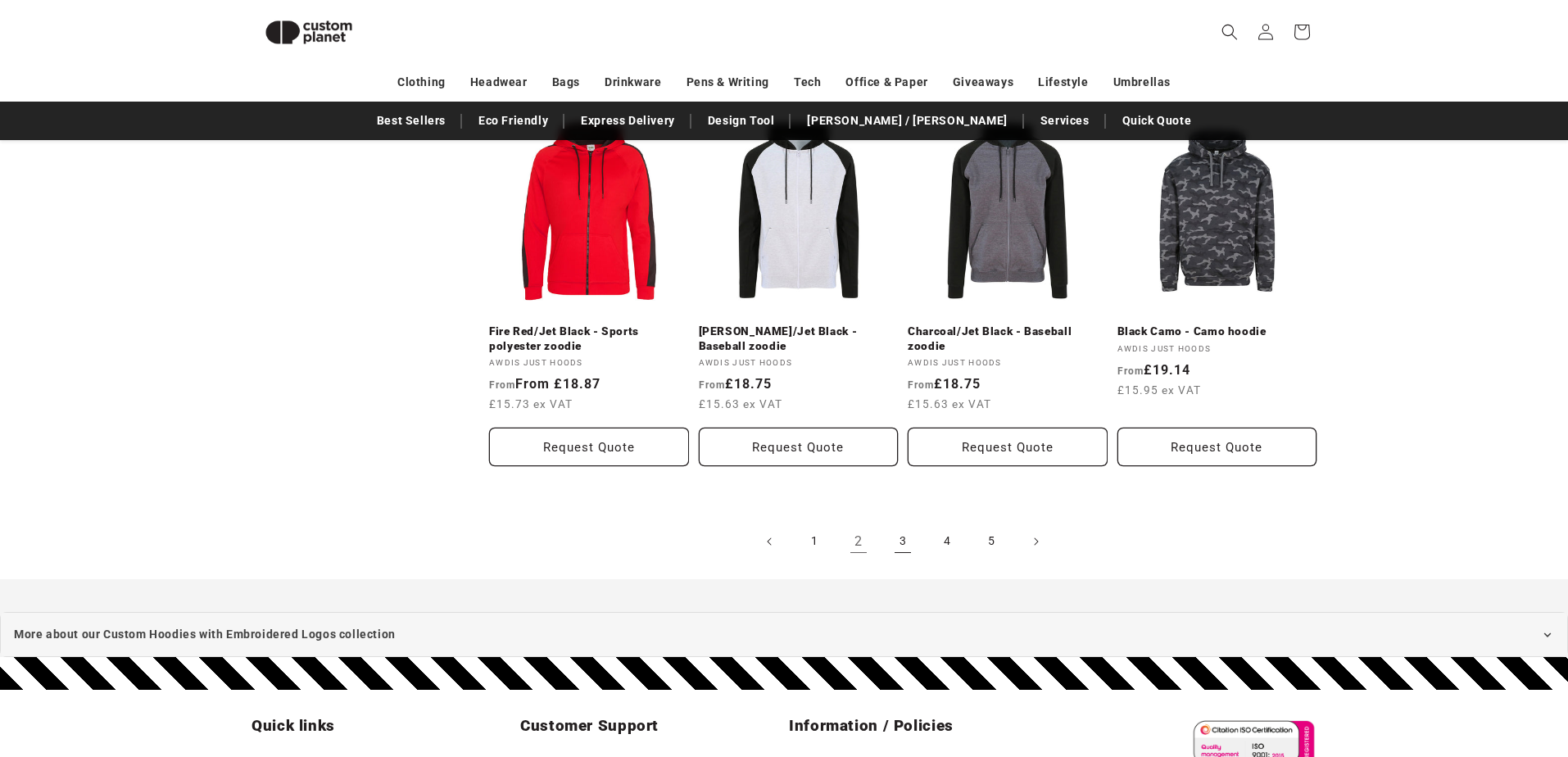
click at [901, 540] on link "3" at bounding box center [903, 540] width 36 height 36
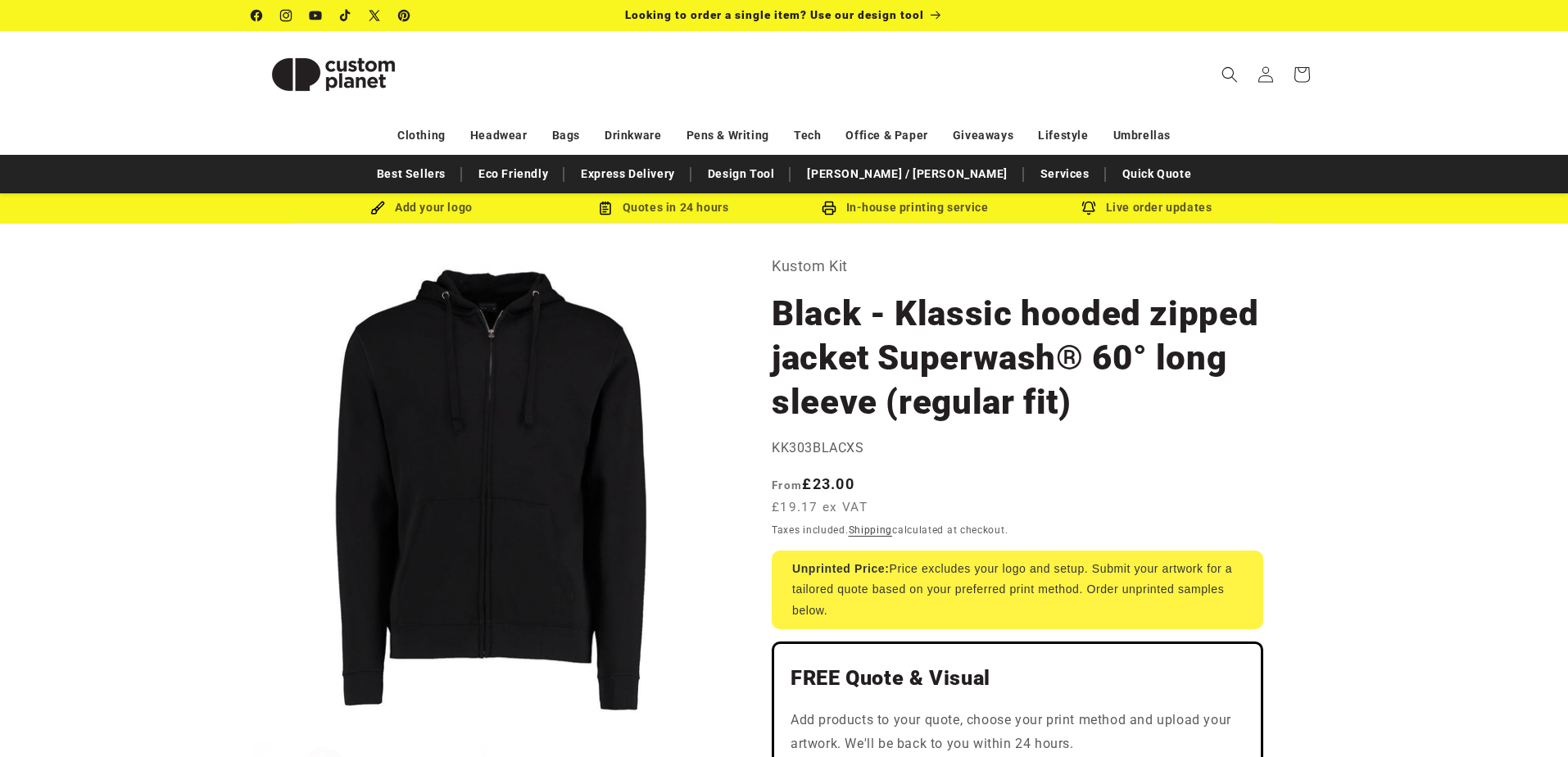
click at [252, 732] on button "Open media 1 in modal" at bounding box center [252, 732] width 0 height 0
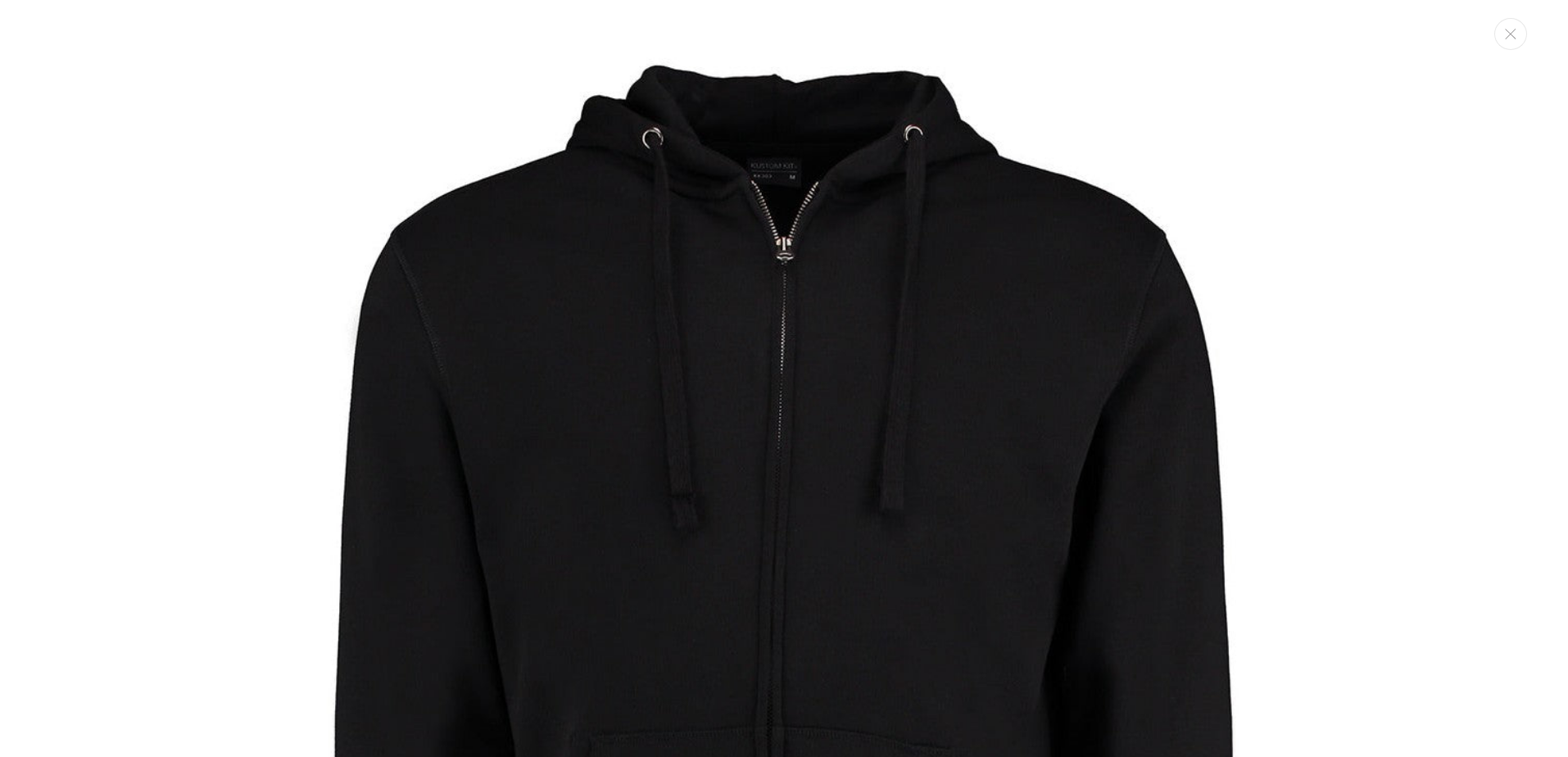
scroll to position [17, 0]
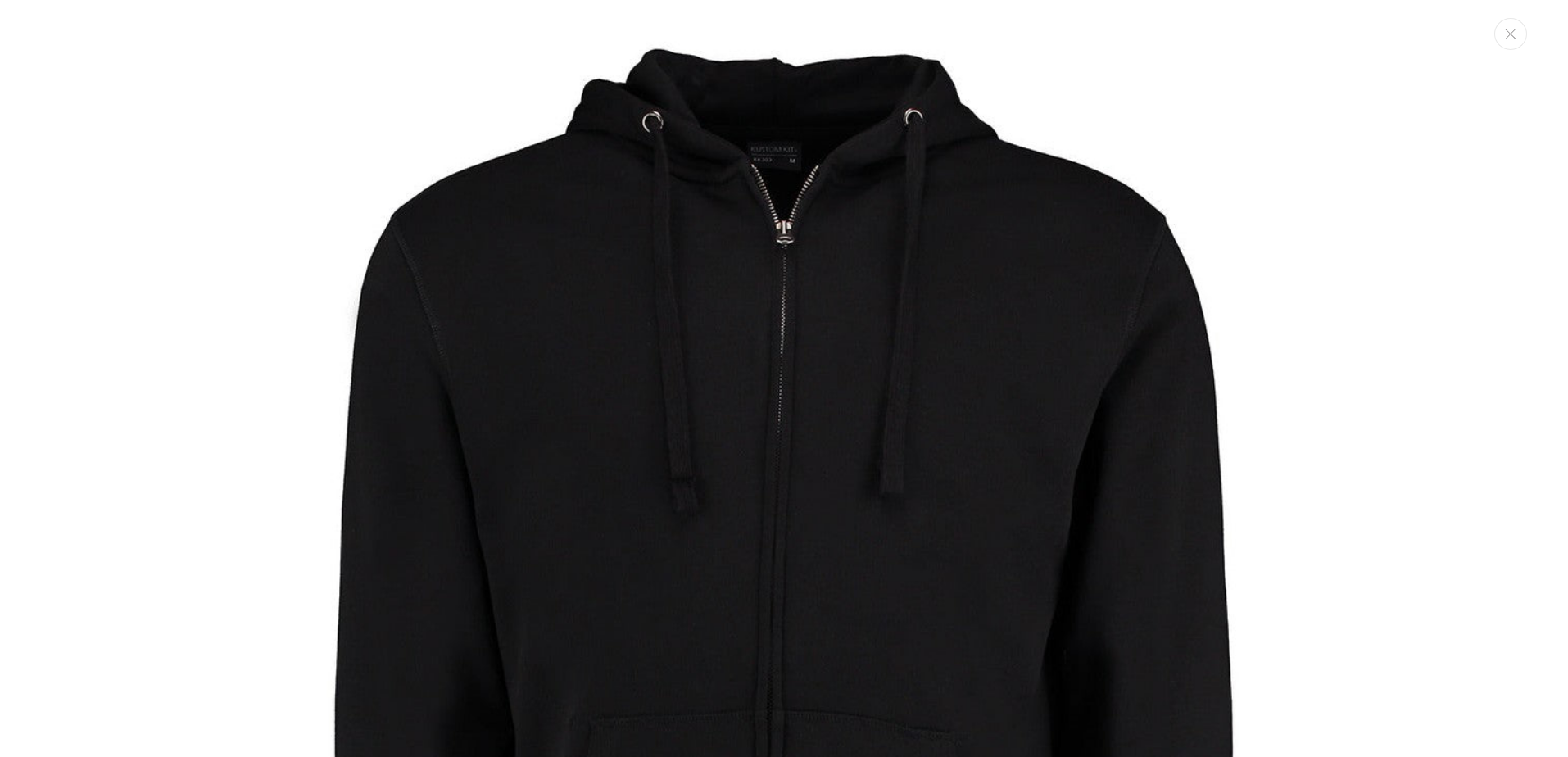
click at [837, 427] on img "Media gallery" at bounding box center [784, 693] width 1388 height 1387
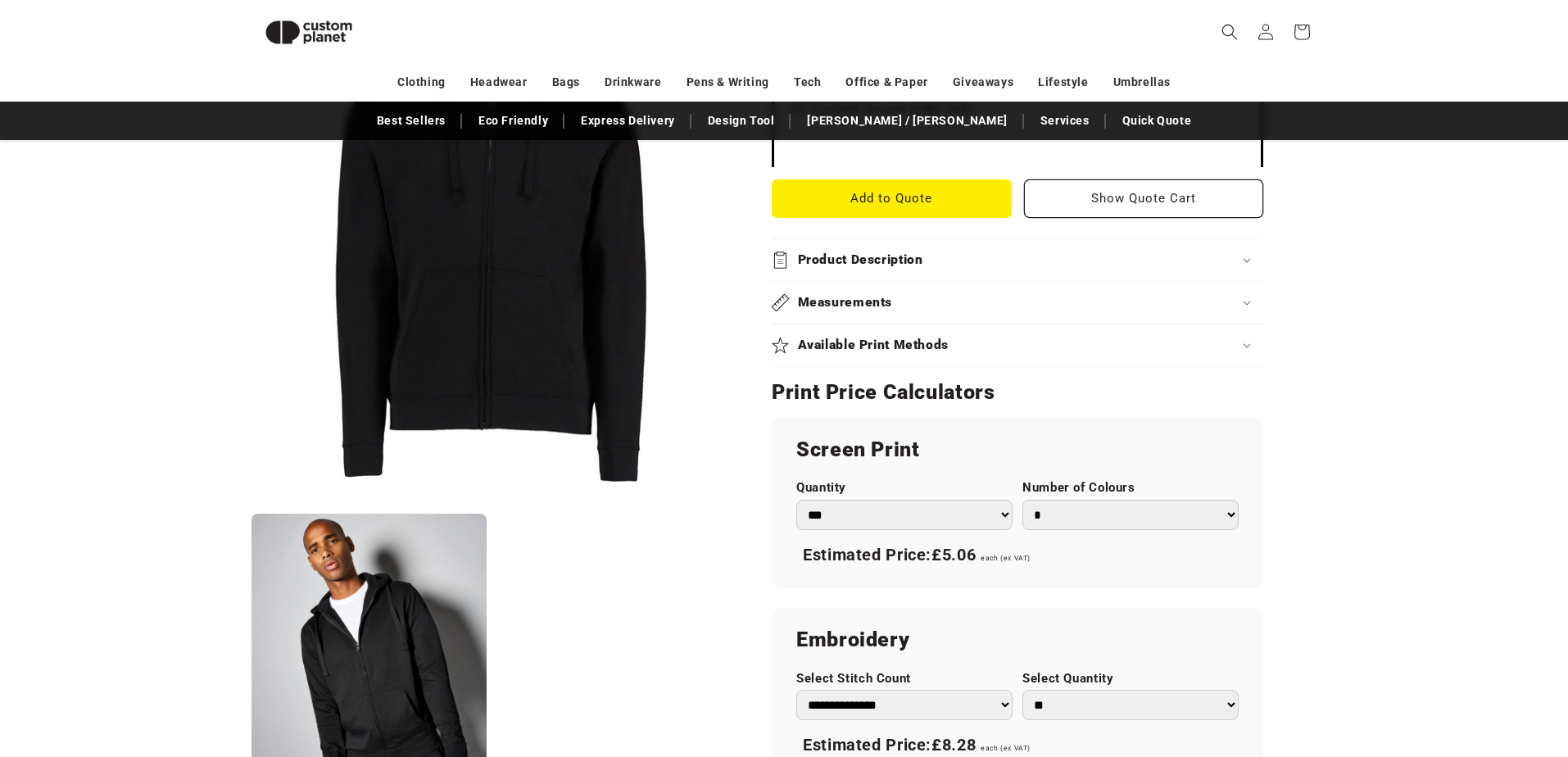
scroll to position [0, 0]
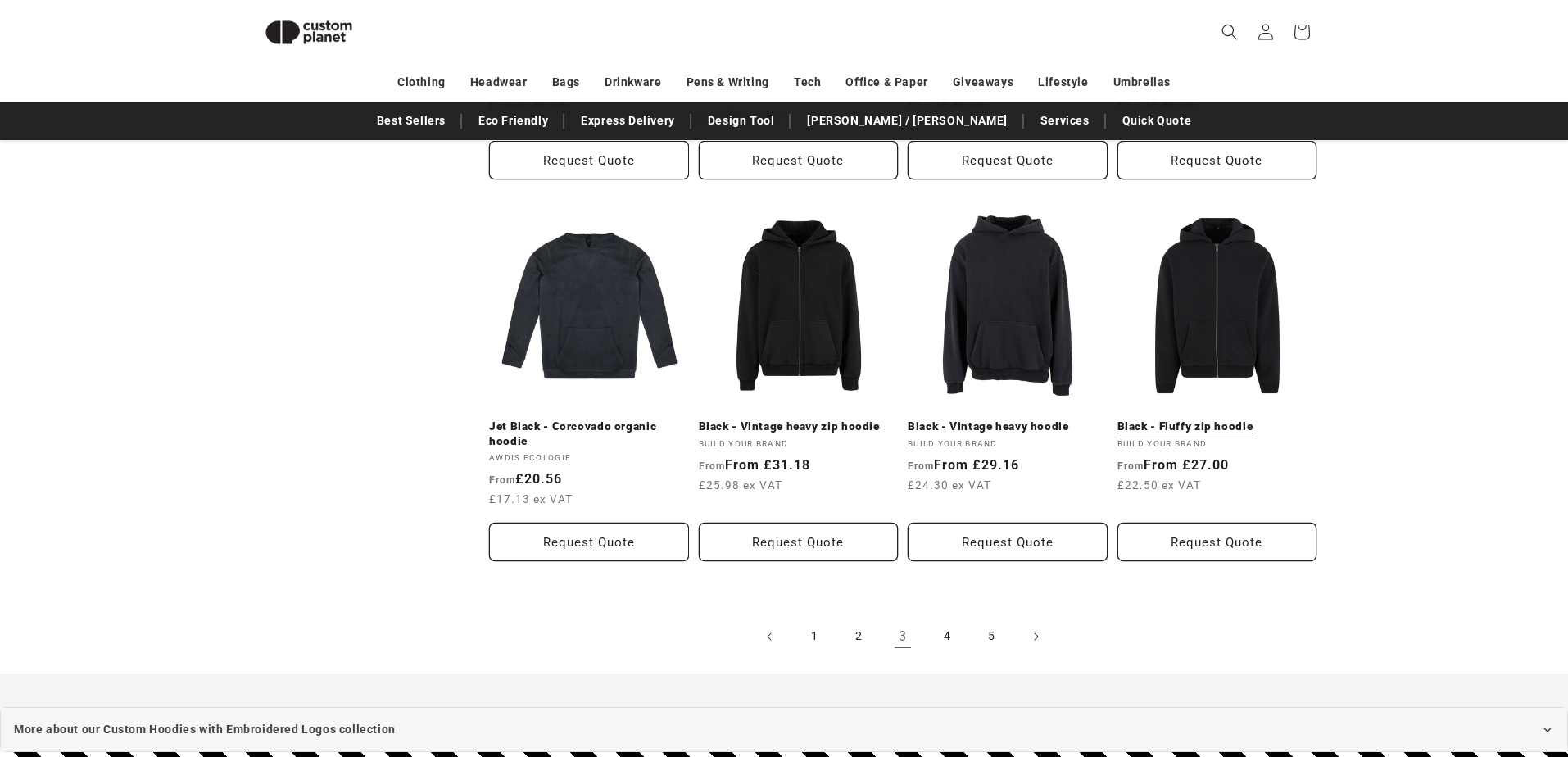
scroll to position [1697, 0]
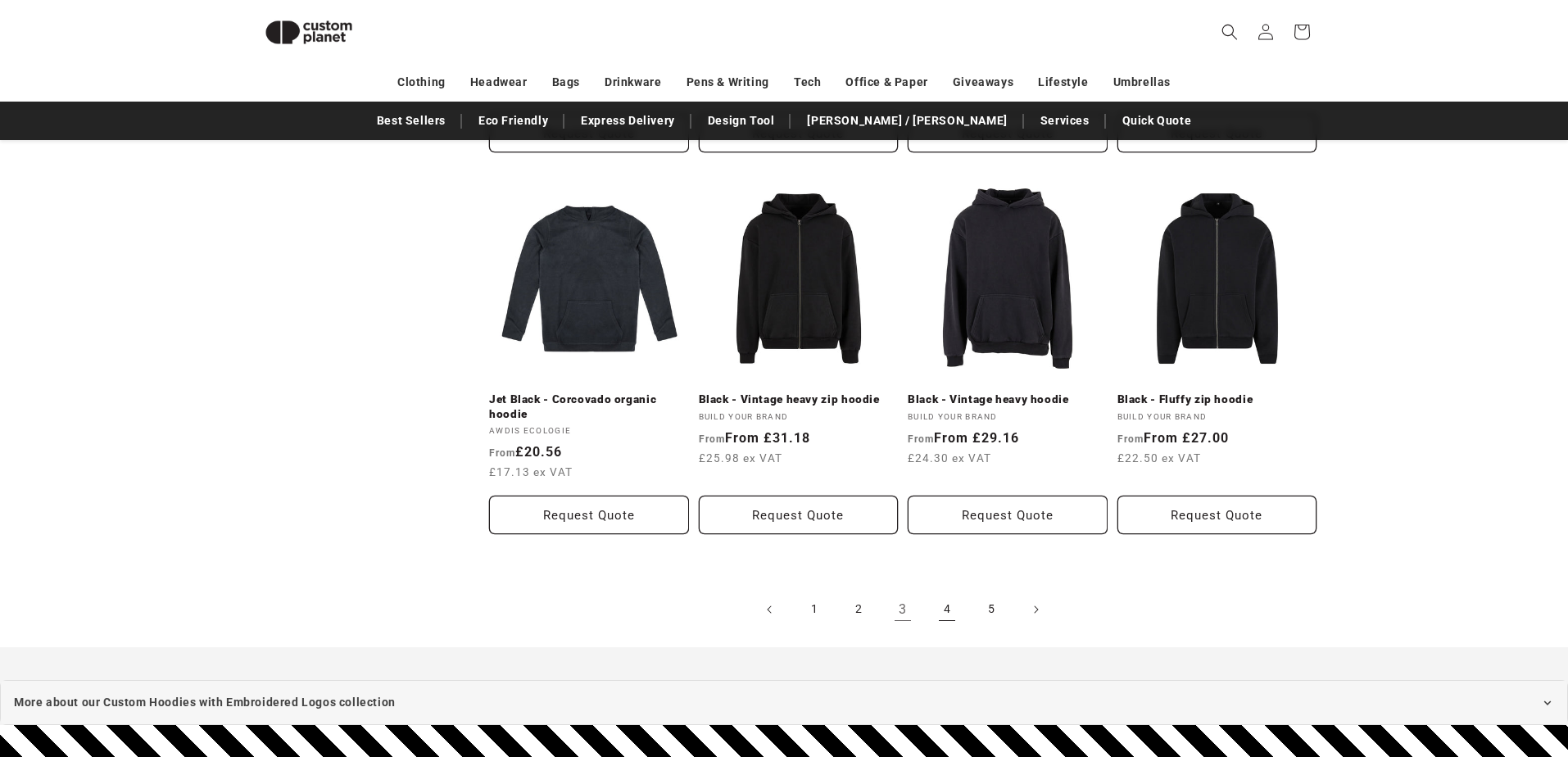
click at [947, 605] on link "4" at bounding box center [947, 608] width 36 height 36
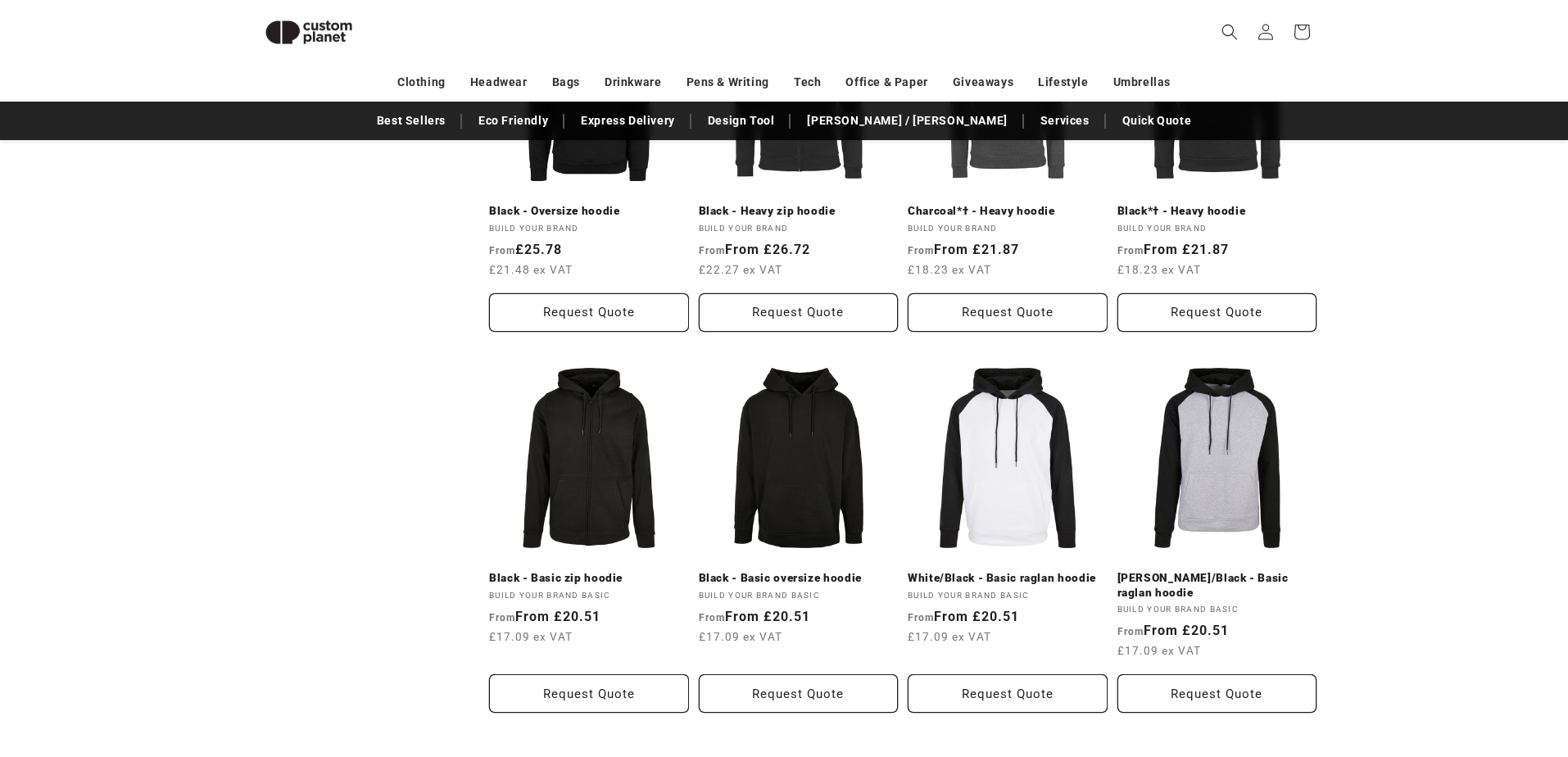
scroll to position [1673, 0]
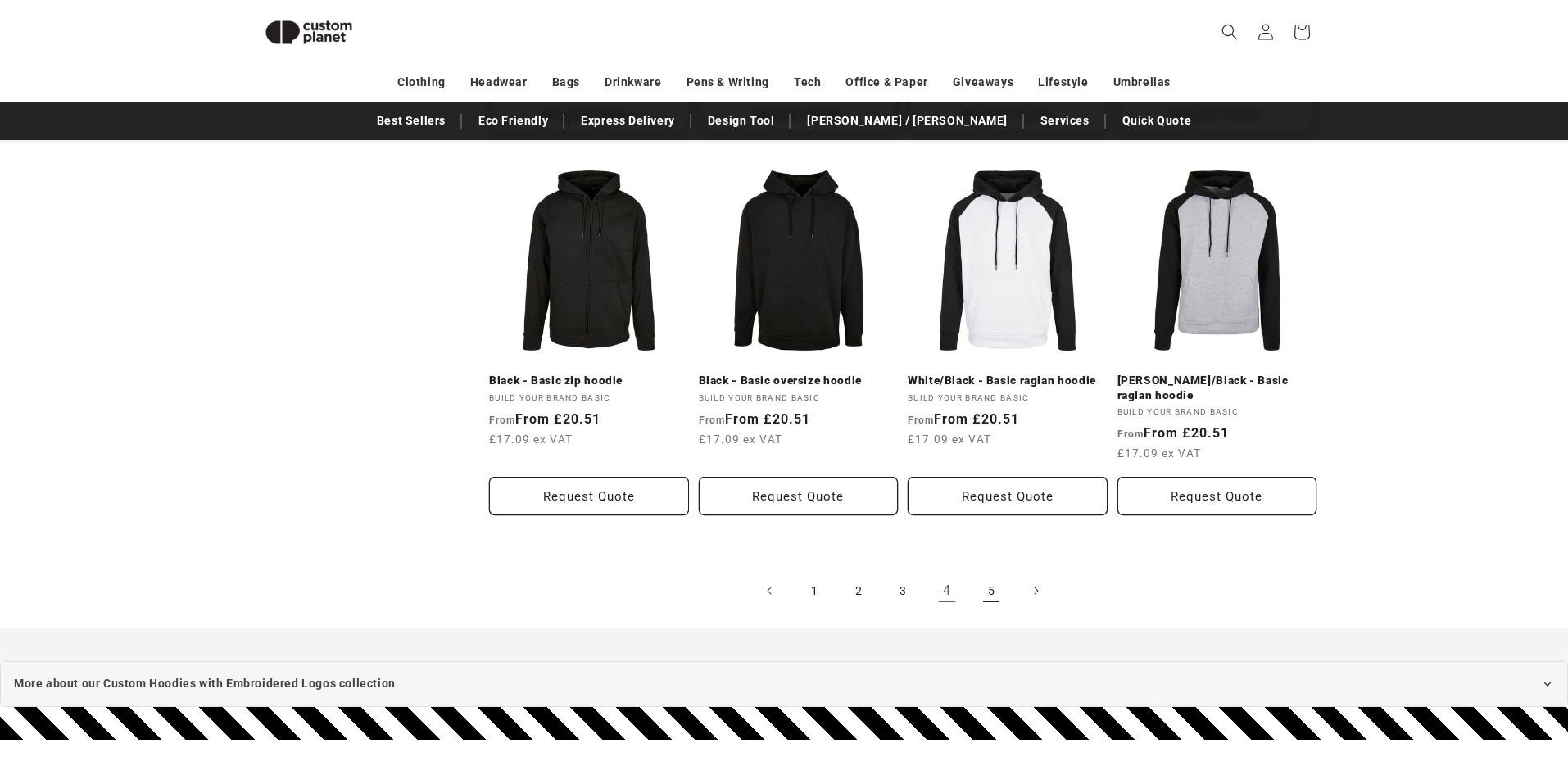
click at [987, 586] on link "5" at bounding box center [991, 590] width 36 height 36
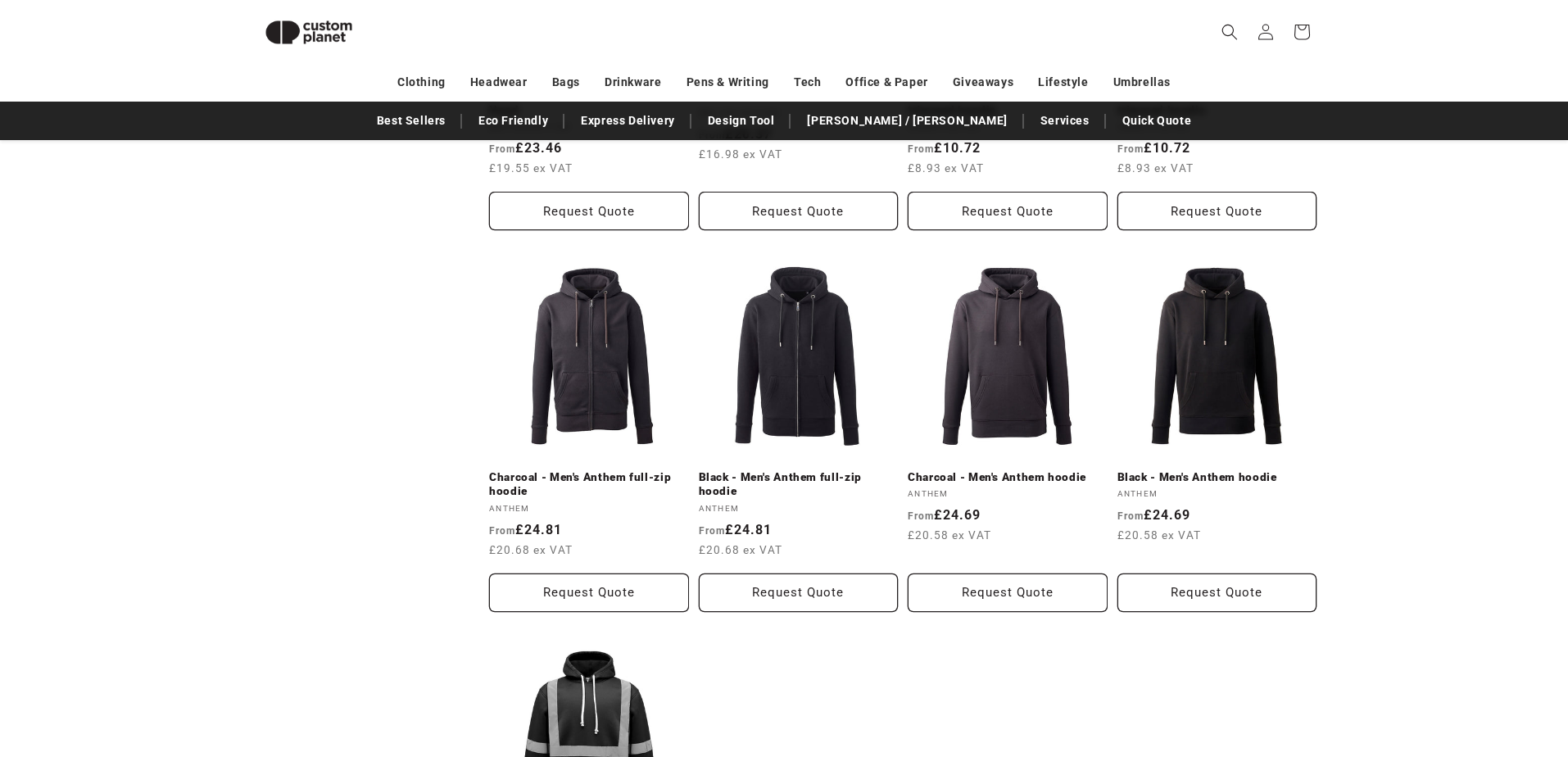
scroll to position [1247, 0]
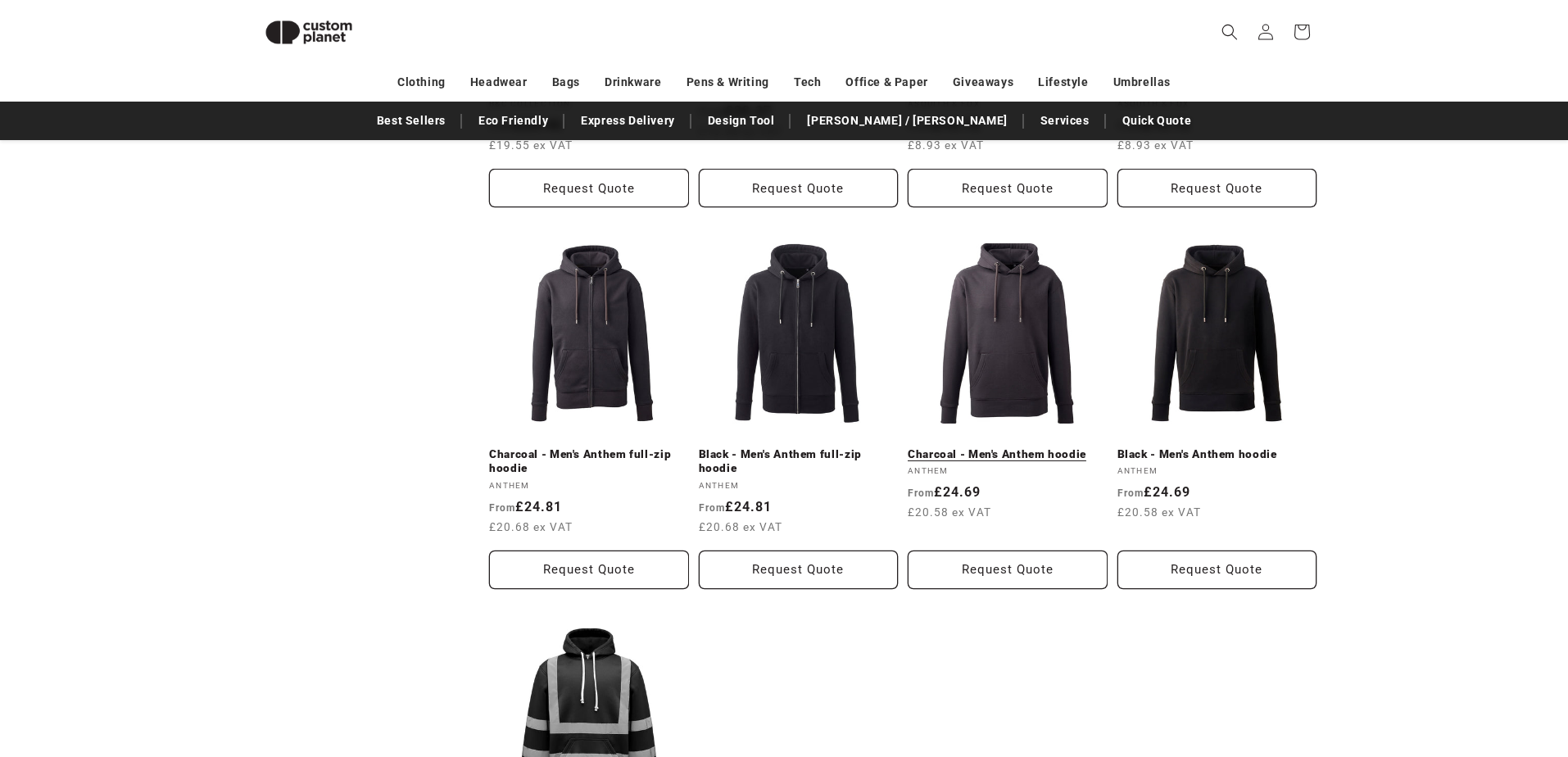
click at [964, 447] on link "Charcoal - Men's Anthem hoodie" at bounding box center [1007, 455] width 200 height 15
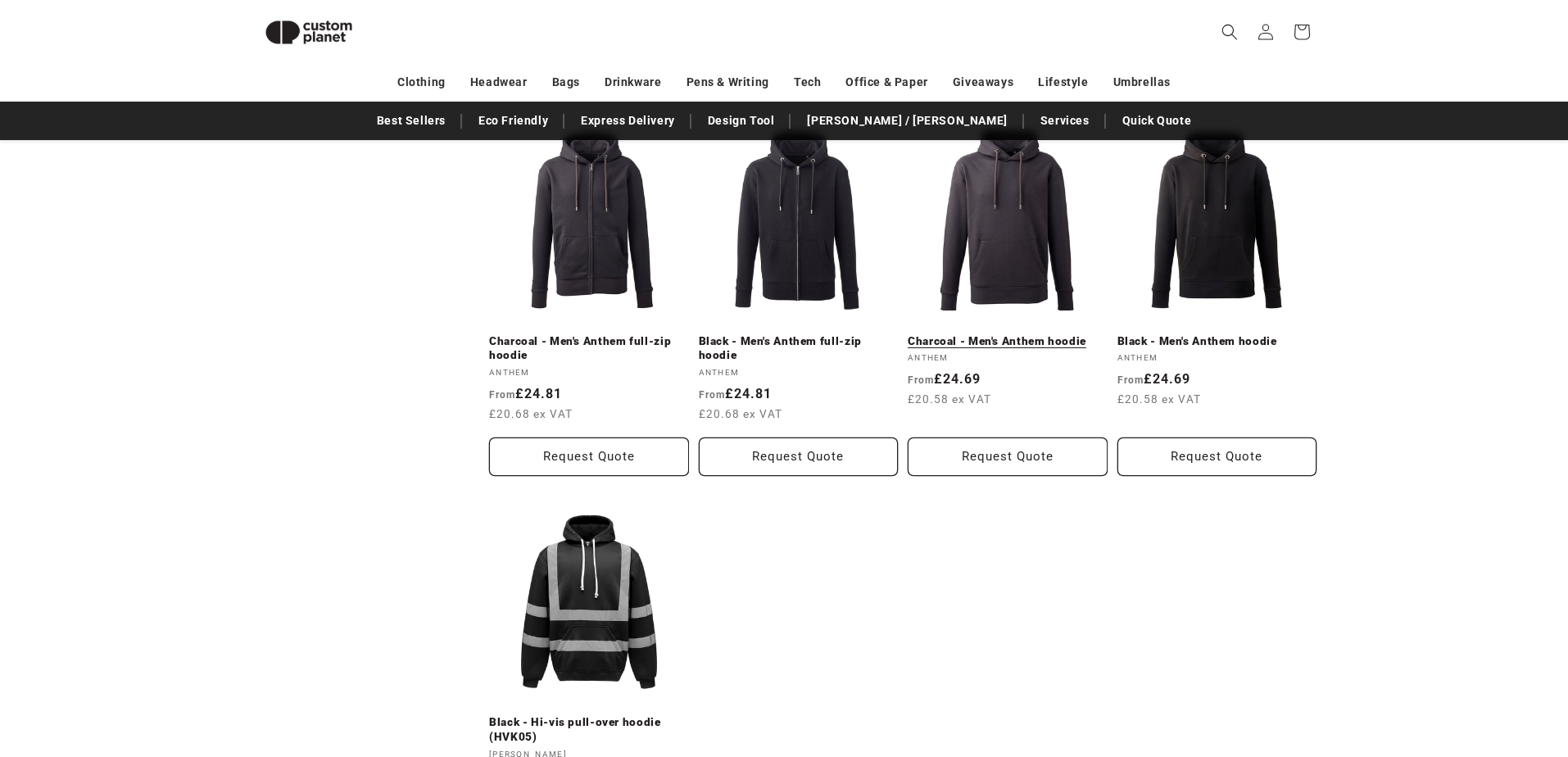
scroll to position [1347, 0]
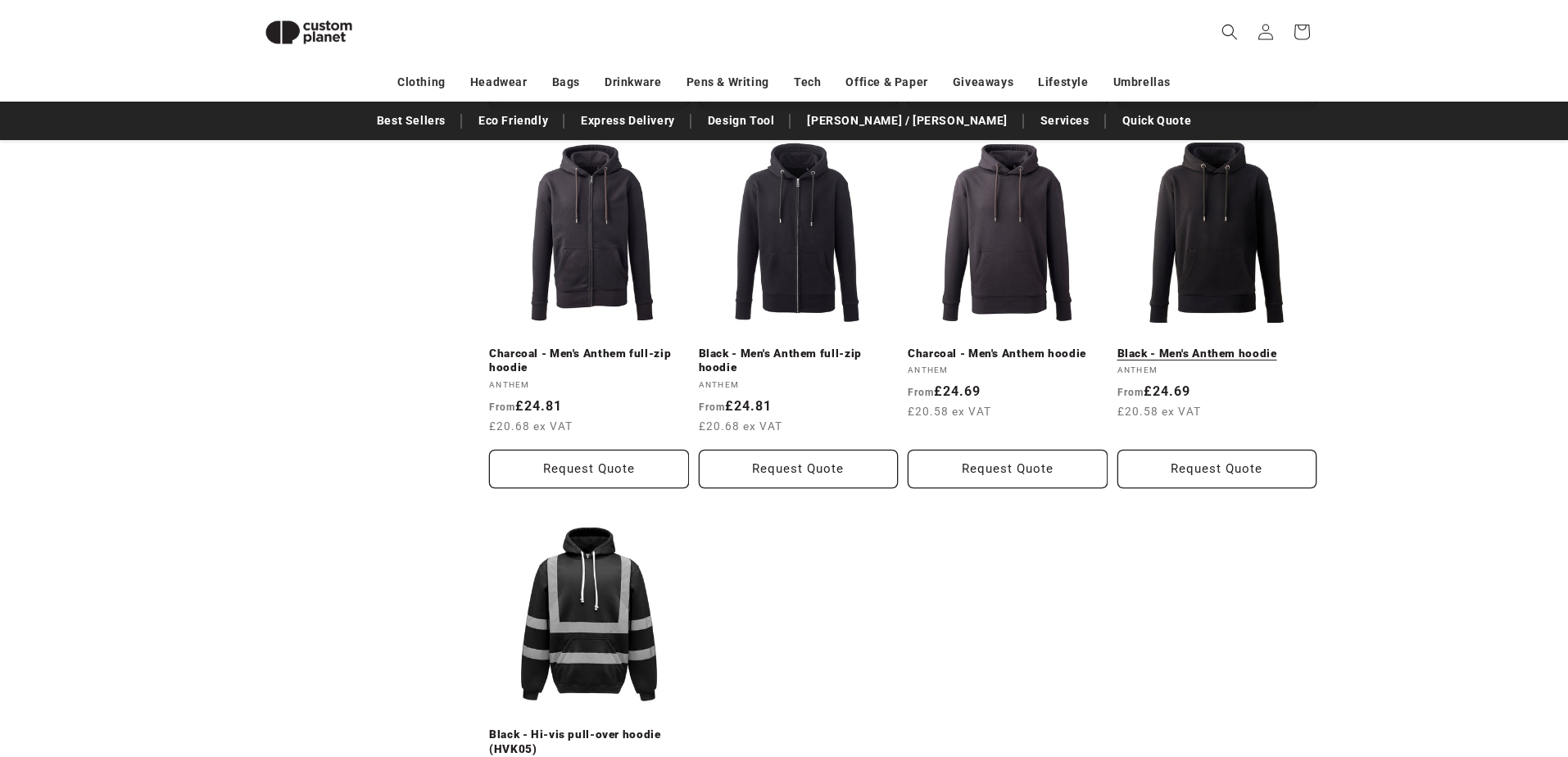
click at [1243, 346] on link "Black - Men's Anthem hoodie" at bounding box center [1218, 354] width 200 height 15
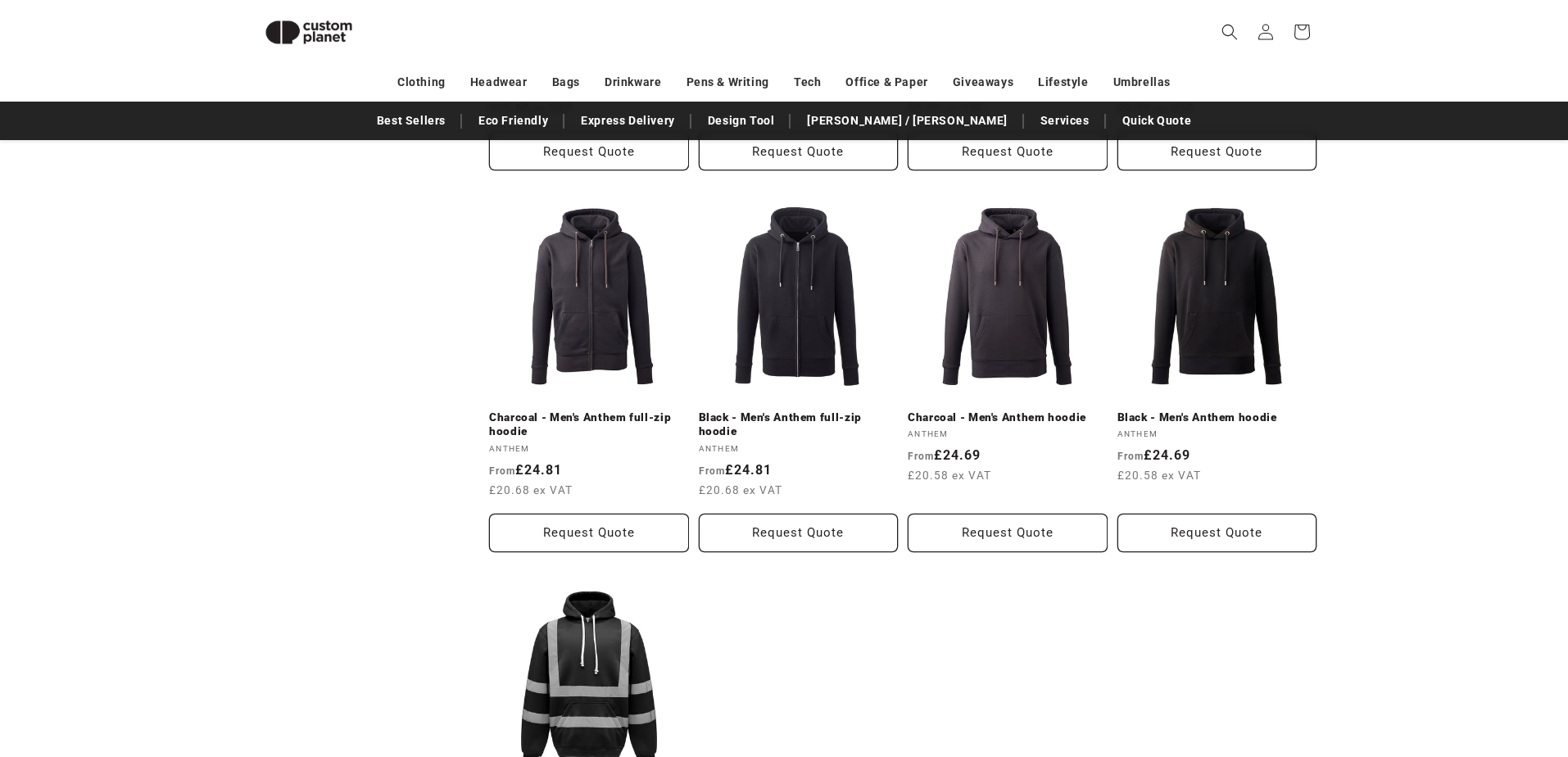
scroll to position [1206, 0]
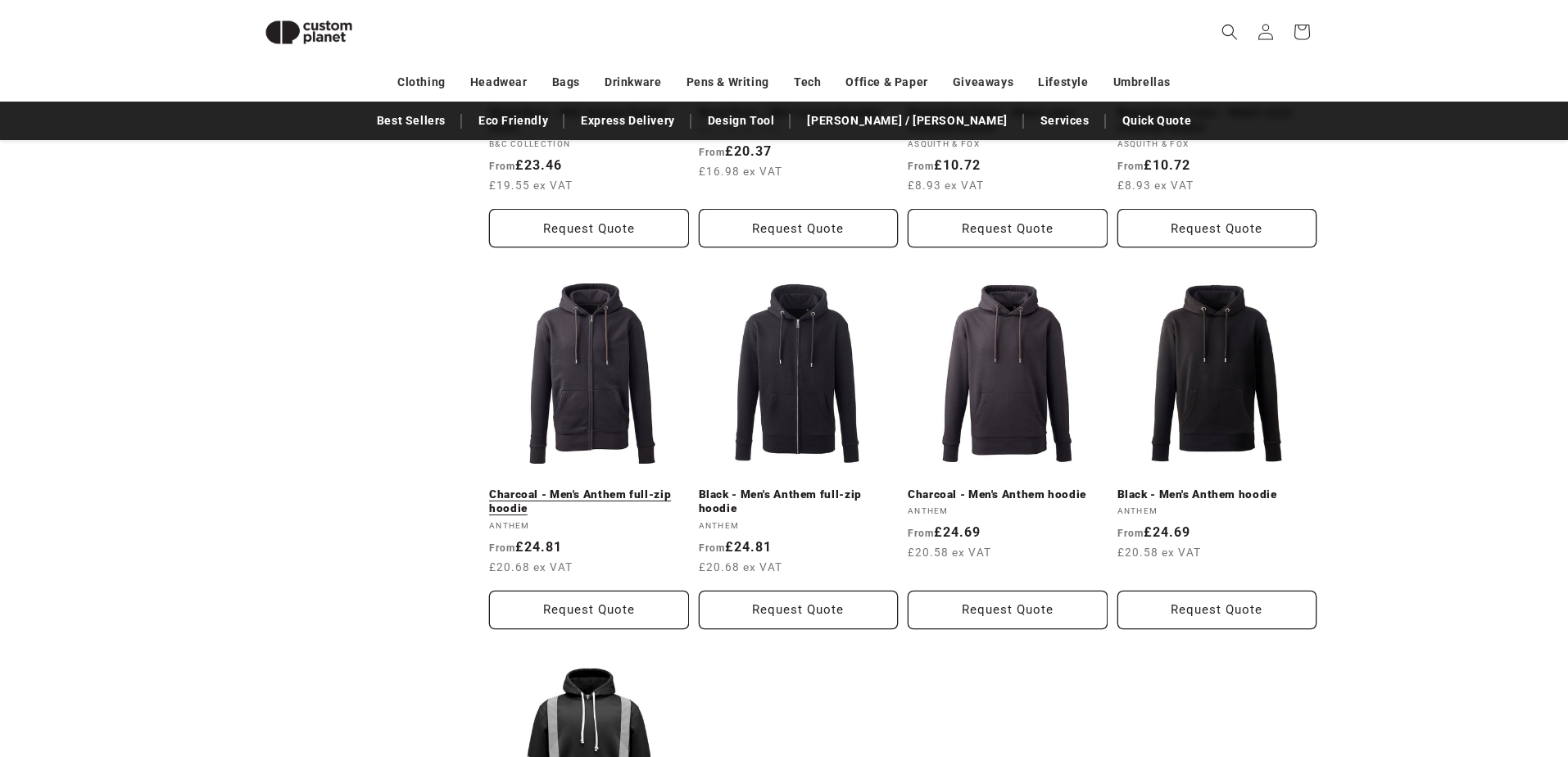
click at [568, 487] on link "Charcoal - Men's Anthem full-zip hoodie" at bounding box center [589, 501] width 200 height 29
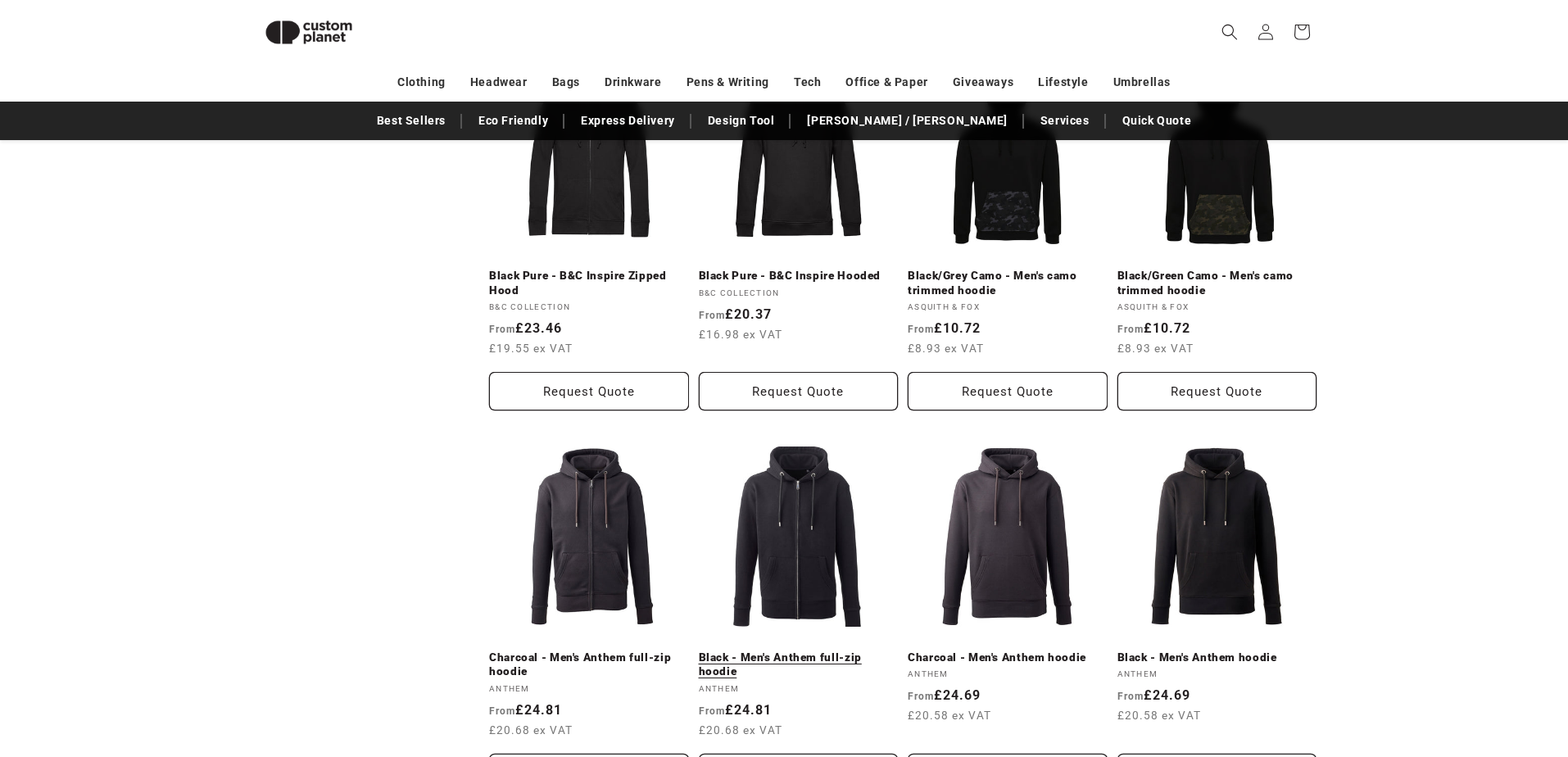
scroll to position [1059, 0]
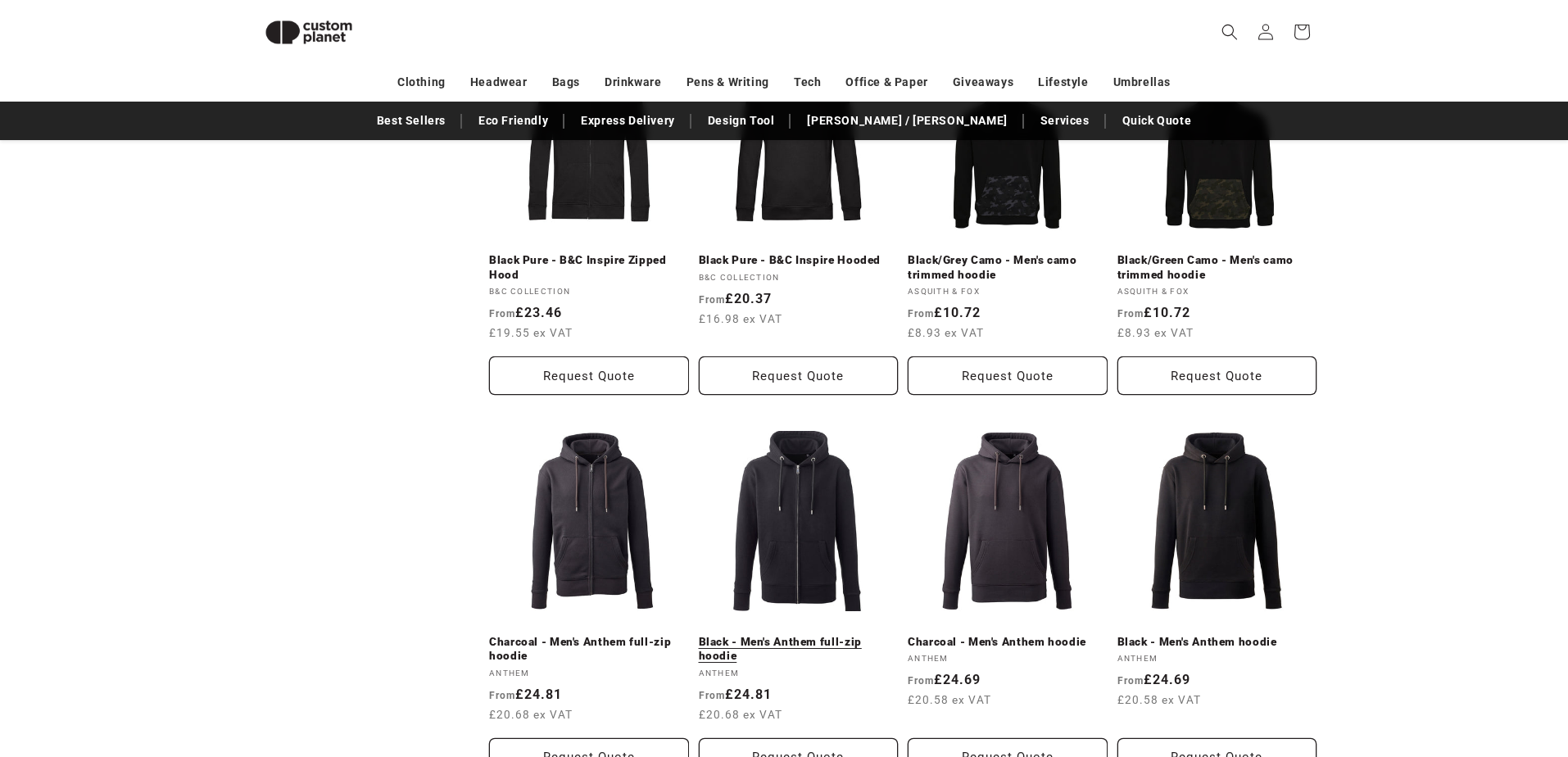
click at [776, 635] on link "Black - Men's Anthem full-zip hoodie" at bounding box center [799, 649] width 200 height 29
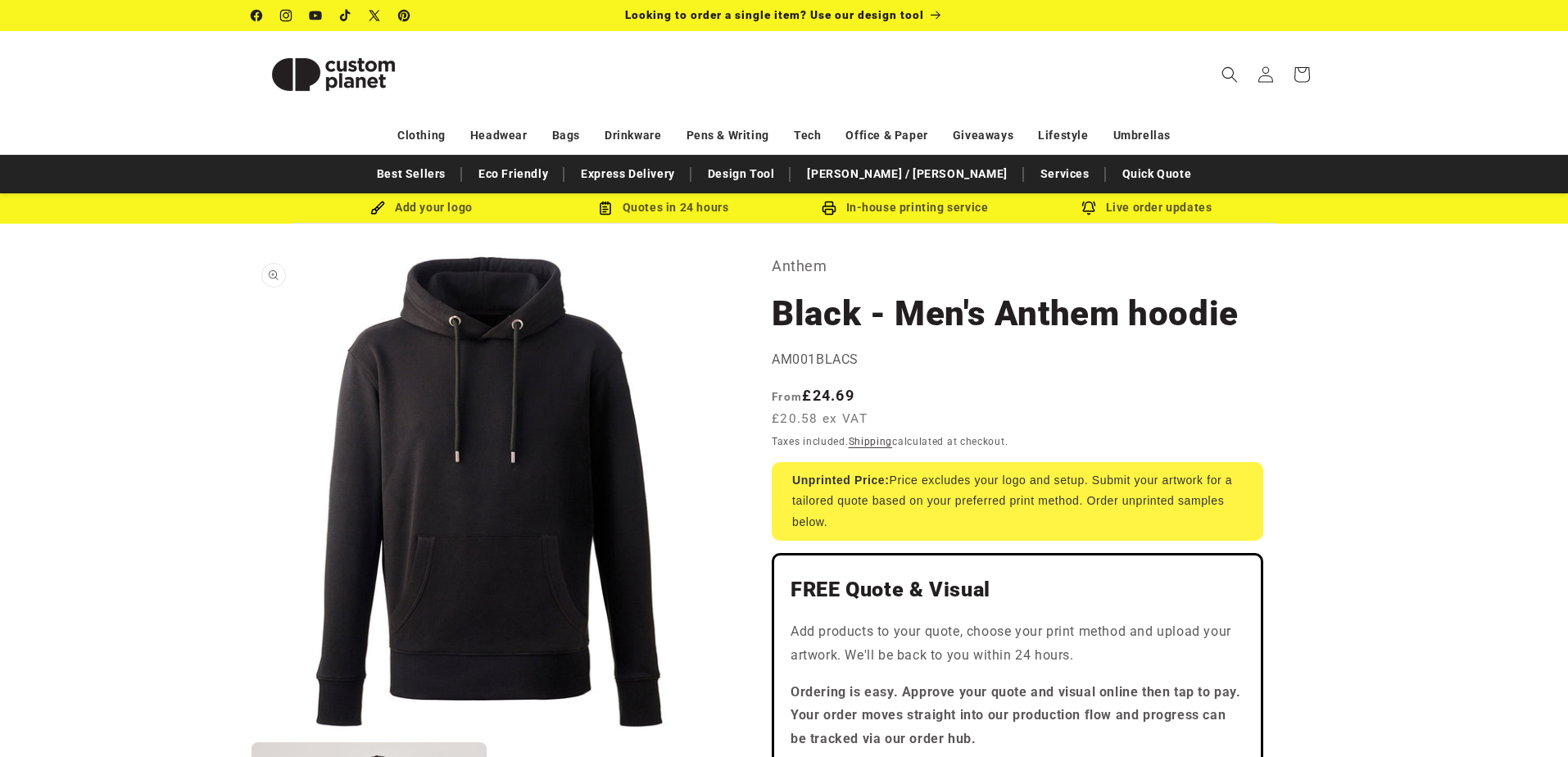
scroll to position [1, 0]
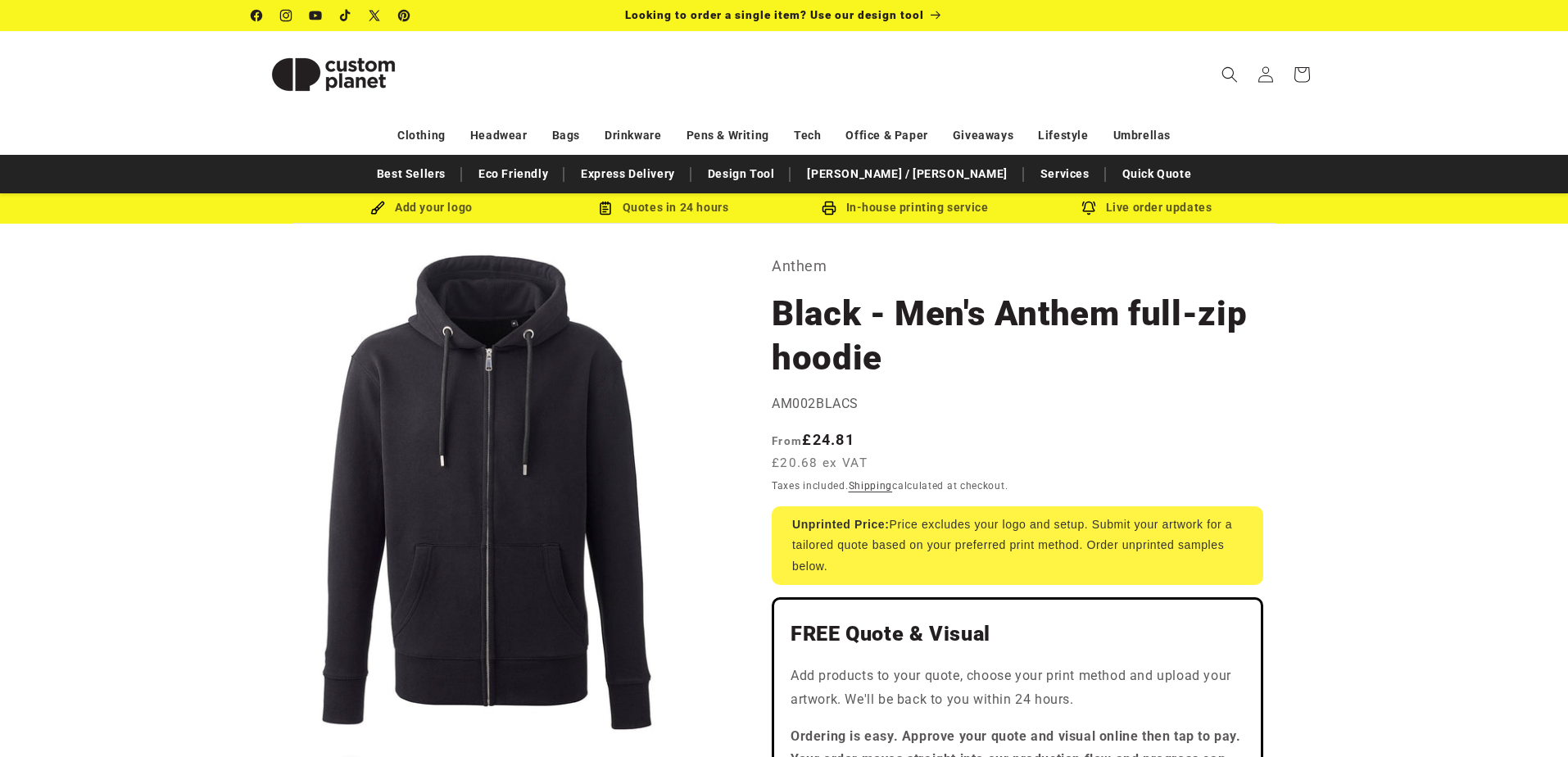
drag, startPoint x: 847, startPoint y: 460, endPoint x: 774, endPoint y: 463, distance: 73.1
click at [773, 463] on span "From £24.81 £20.68 ex VAT" at bounding box center [823, 450] width 104 height 44
copy span "£20.68 ex VAT"
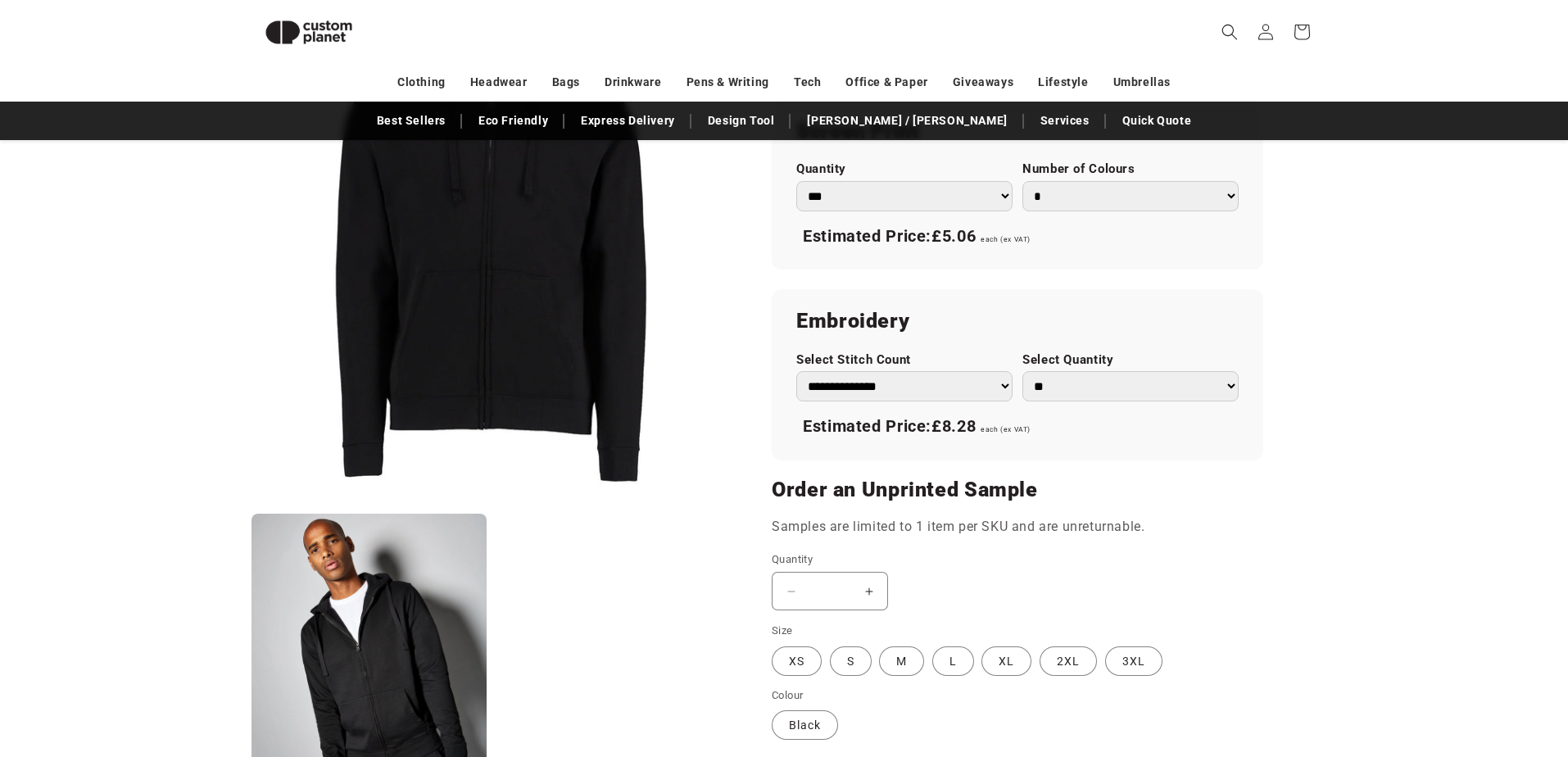
scroll to position [1077, 0]
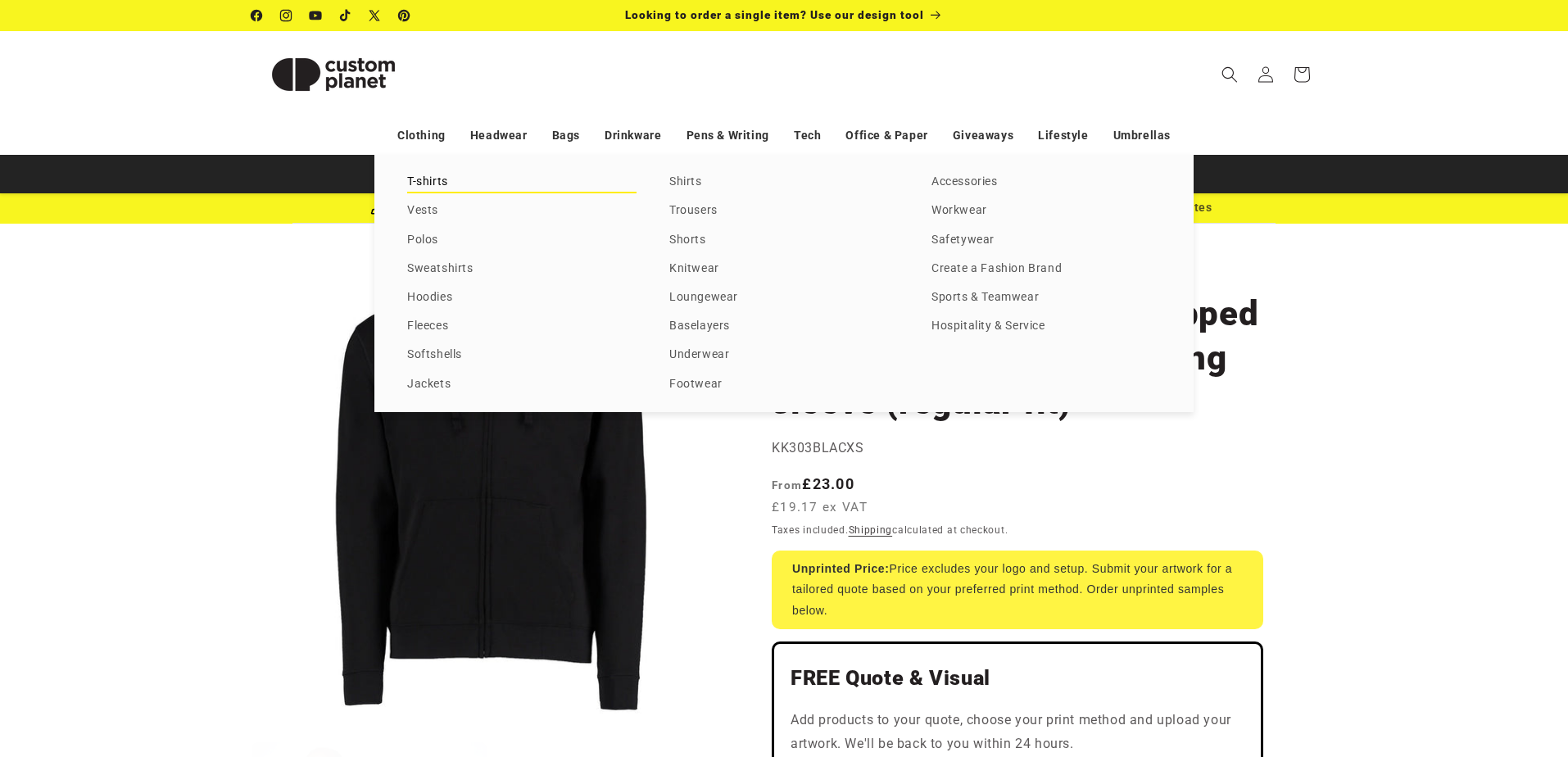
click at [414, 187] on link "T-shirts" at bounding box center [522, 182] width 229 height 22
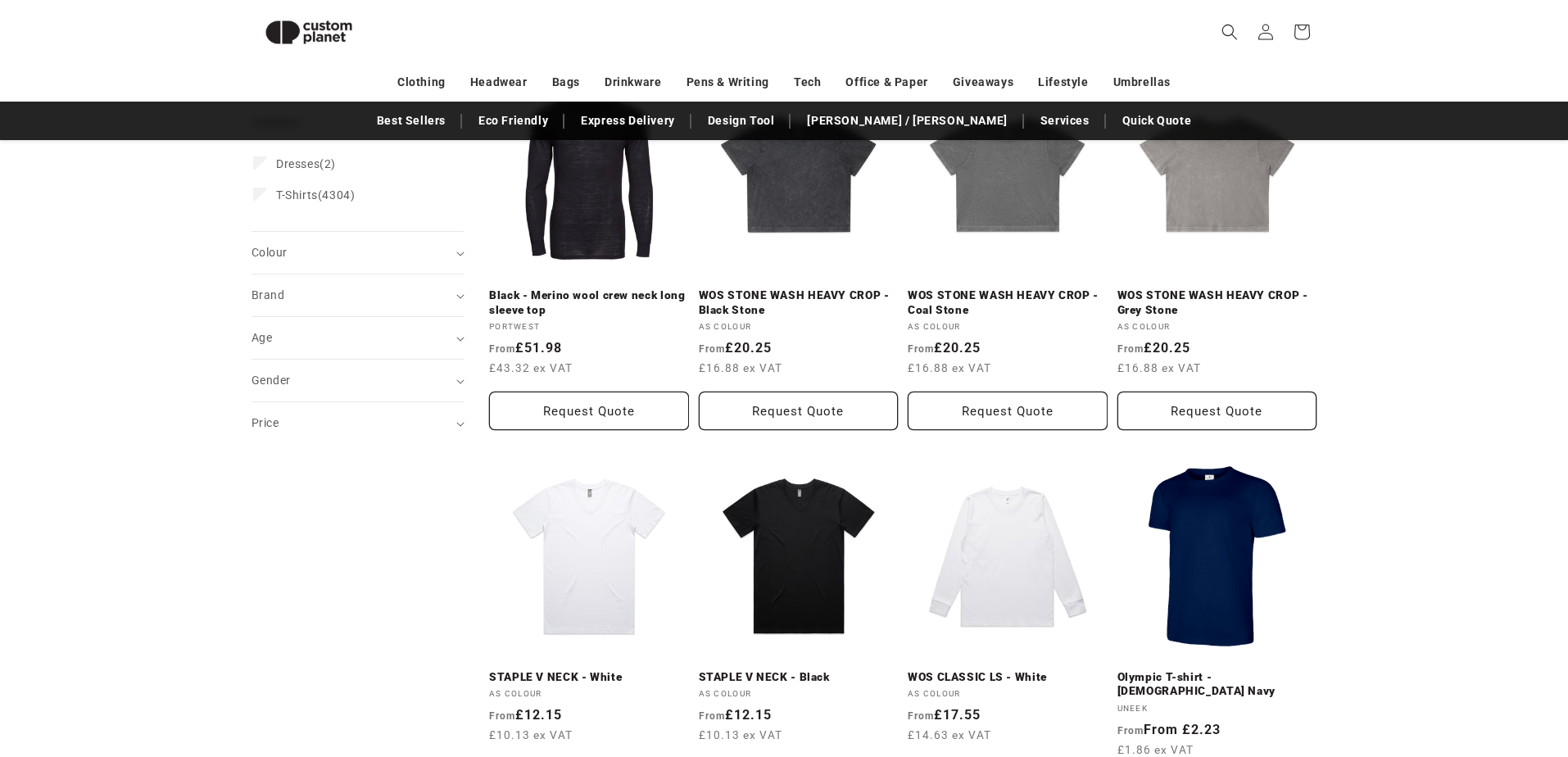
scroll to position [259, 0]
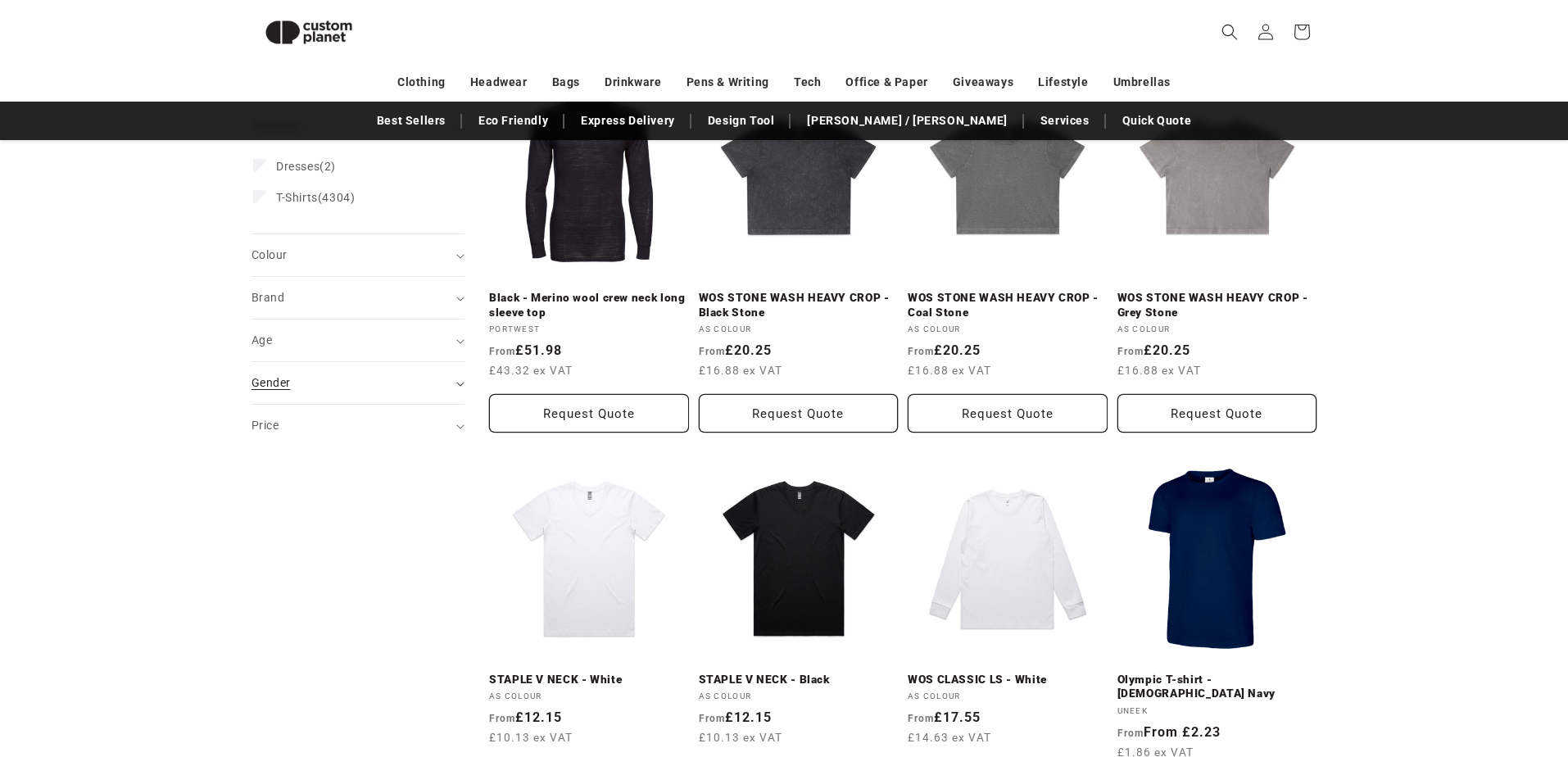
click at [351, 396] on summary "Gender (0)" at bounding box center [358, 383] width 213 height 42
click at [279, 457] on span "[DEMOGRAPHIC_DATA]" at bounding box center [341, 456] width 129 height 13
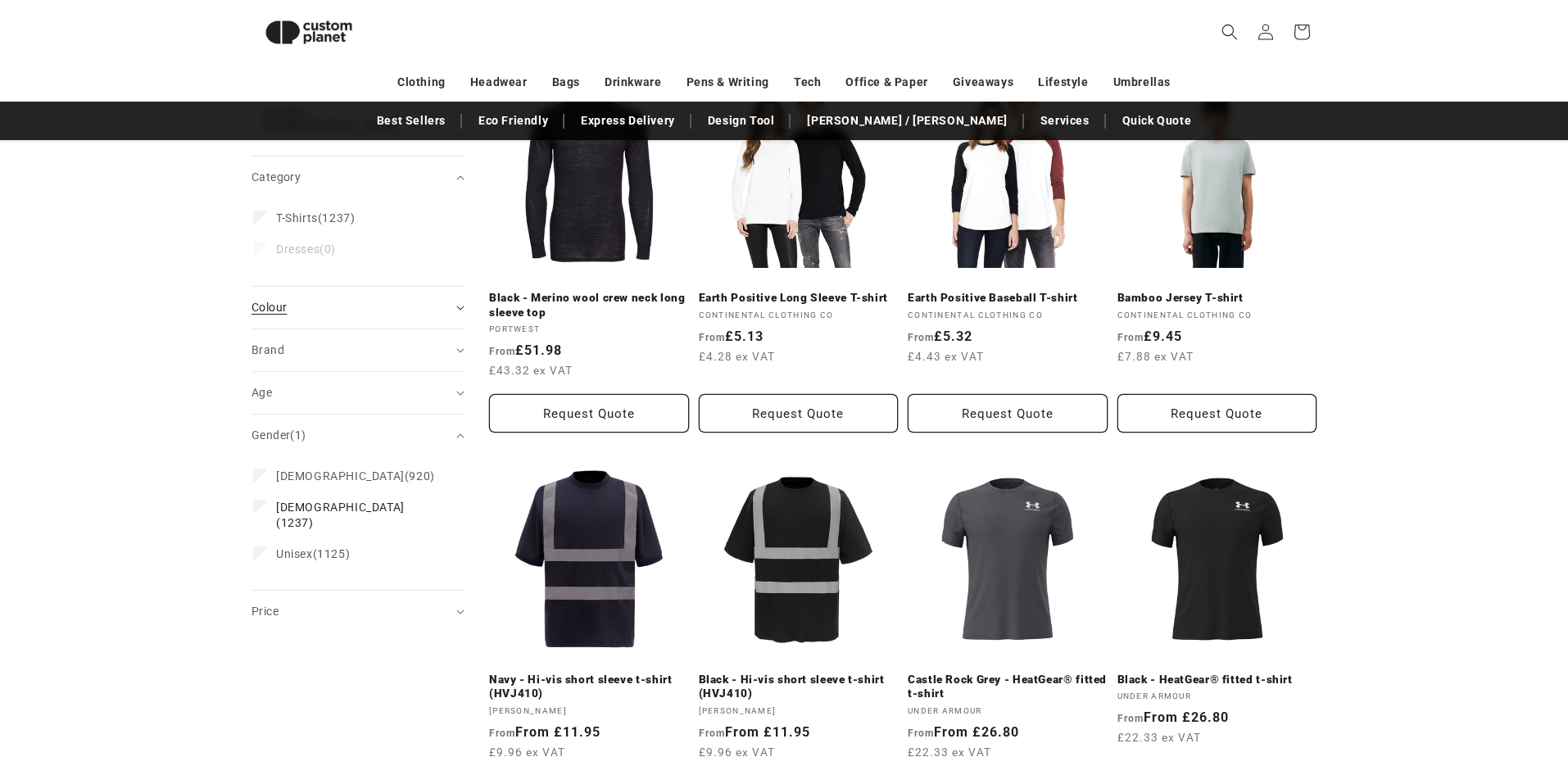
click at [367, 299] on div "Colour (0)" at bounding box center [351, 307] width 199 height 17
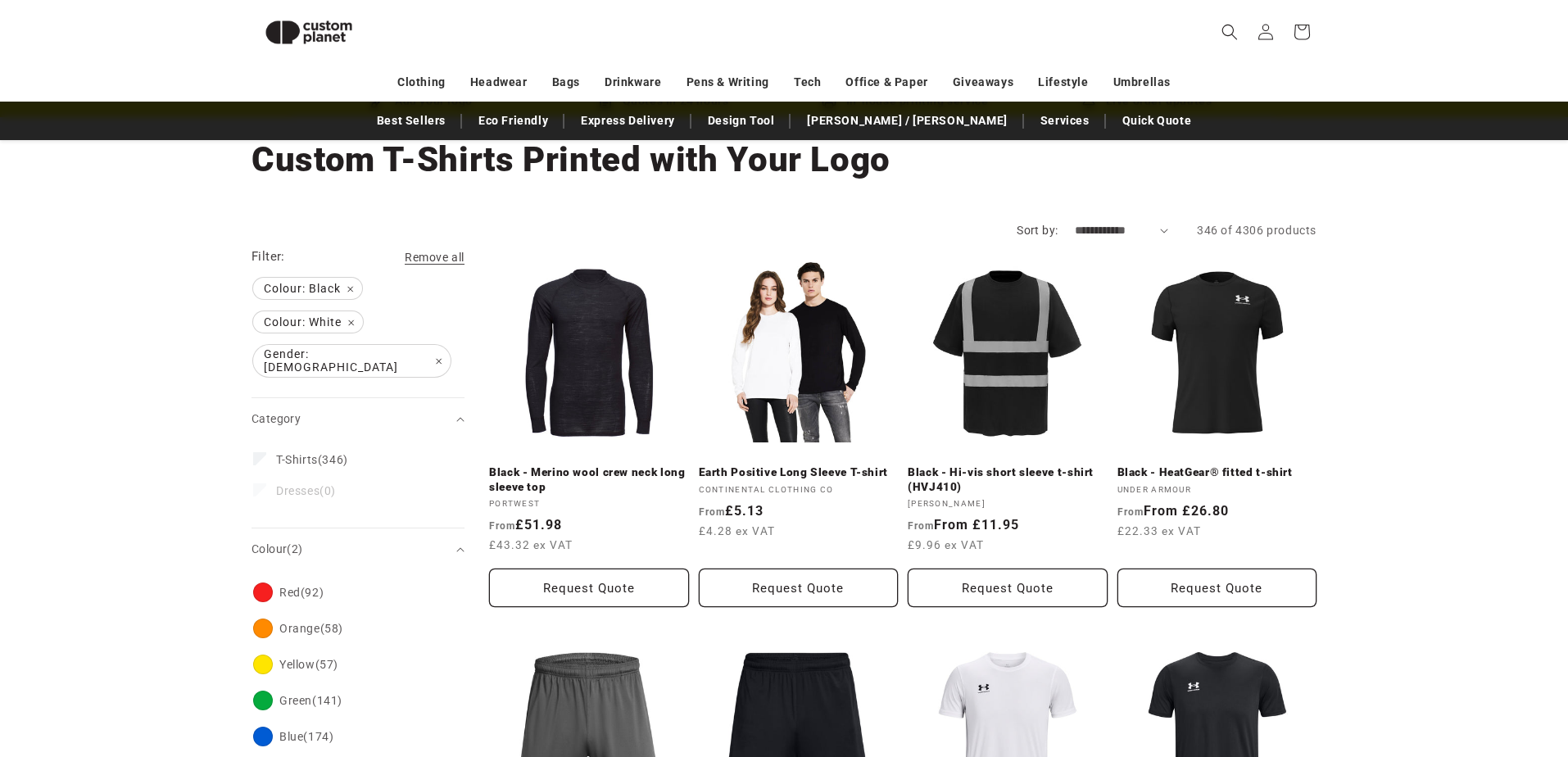
scroll to position [35, 0]
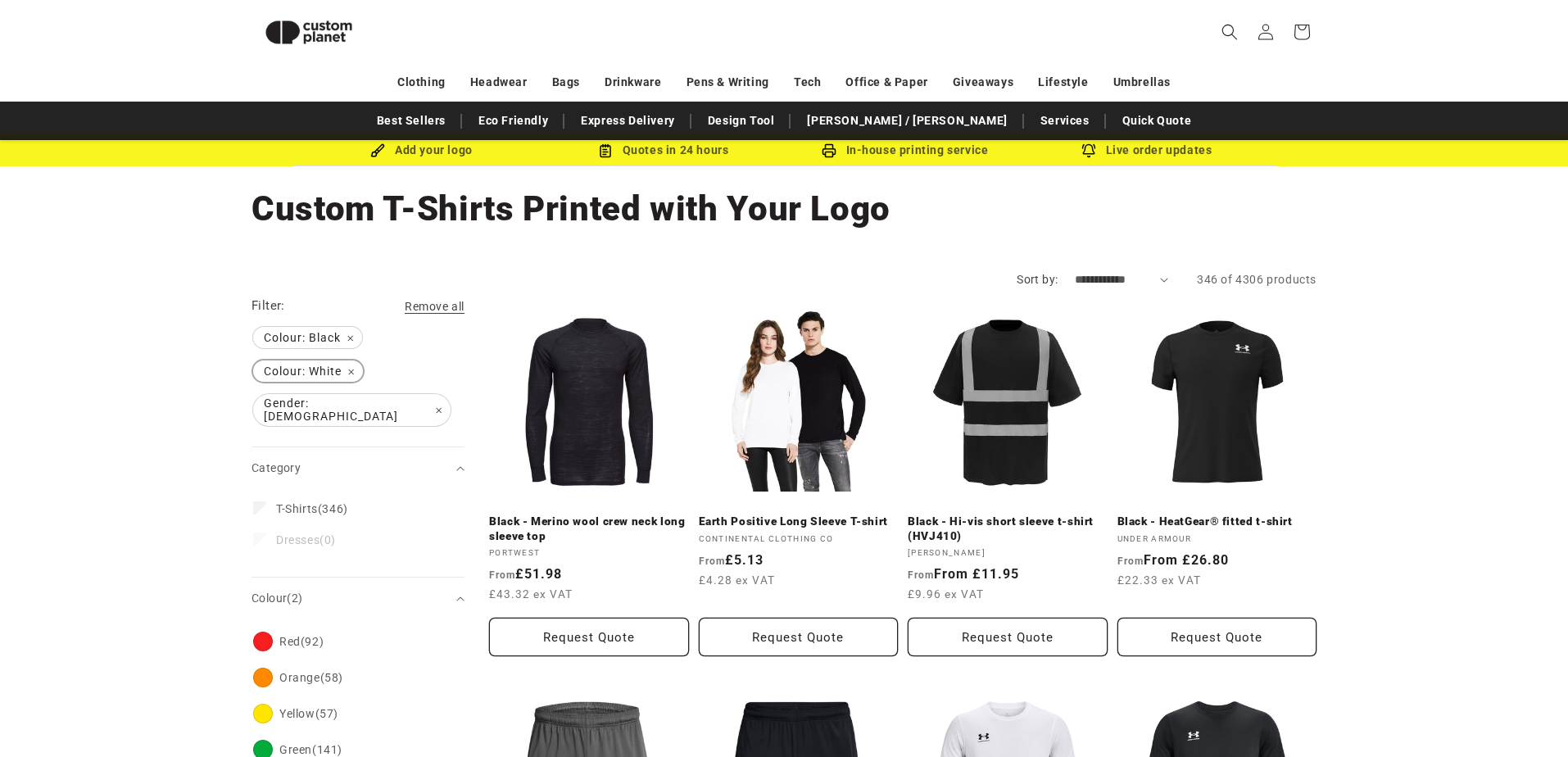
click at [354, 368] on span "Colour: White Remove filter" at bounding box center [308, 371] width 110 height 22
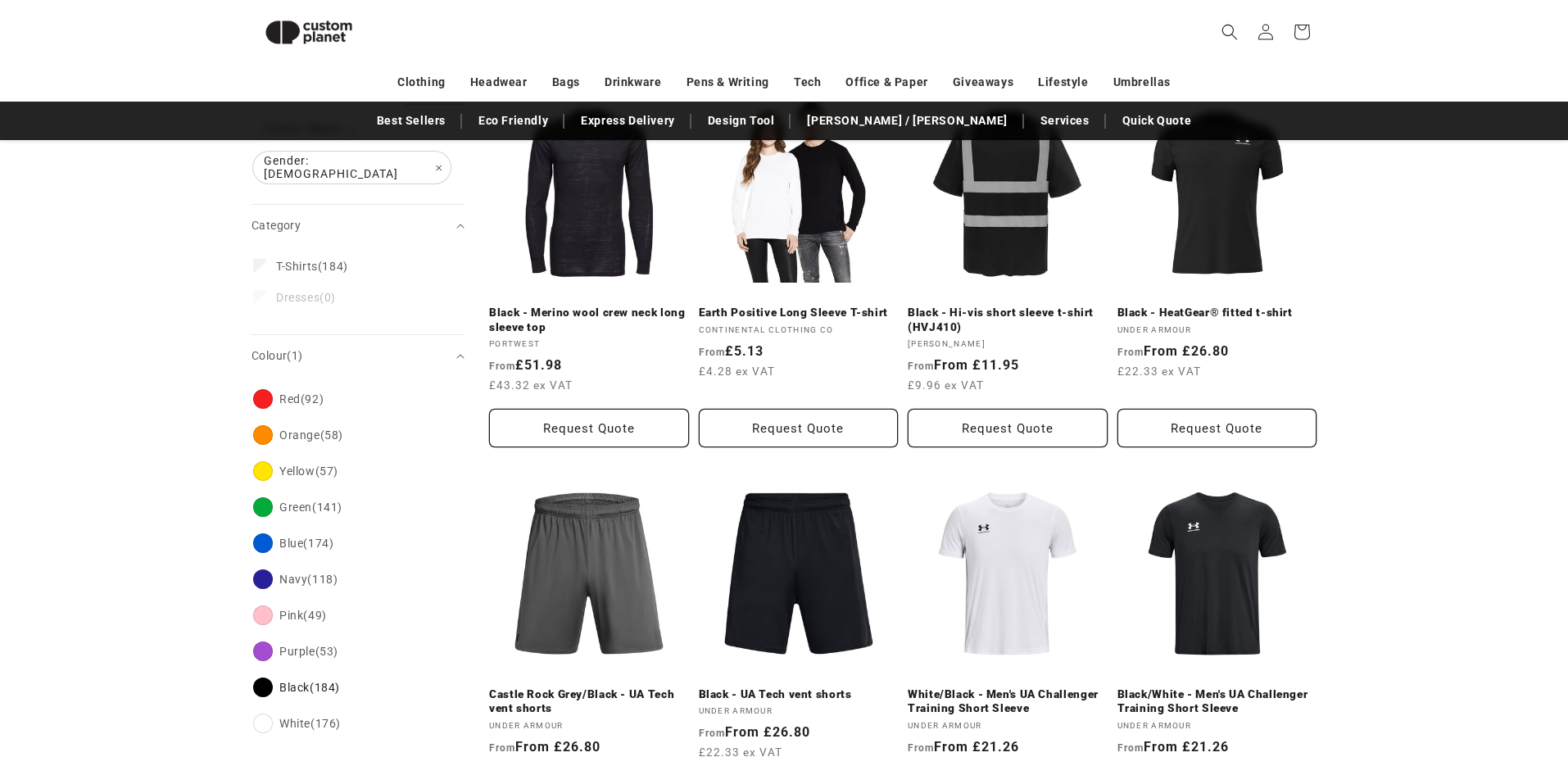
scroll to position [246, 0]
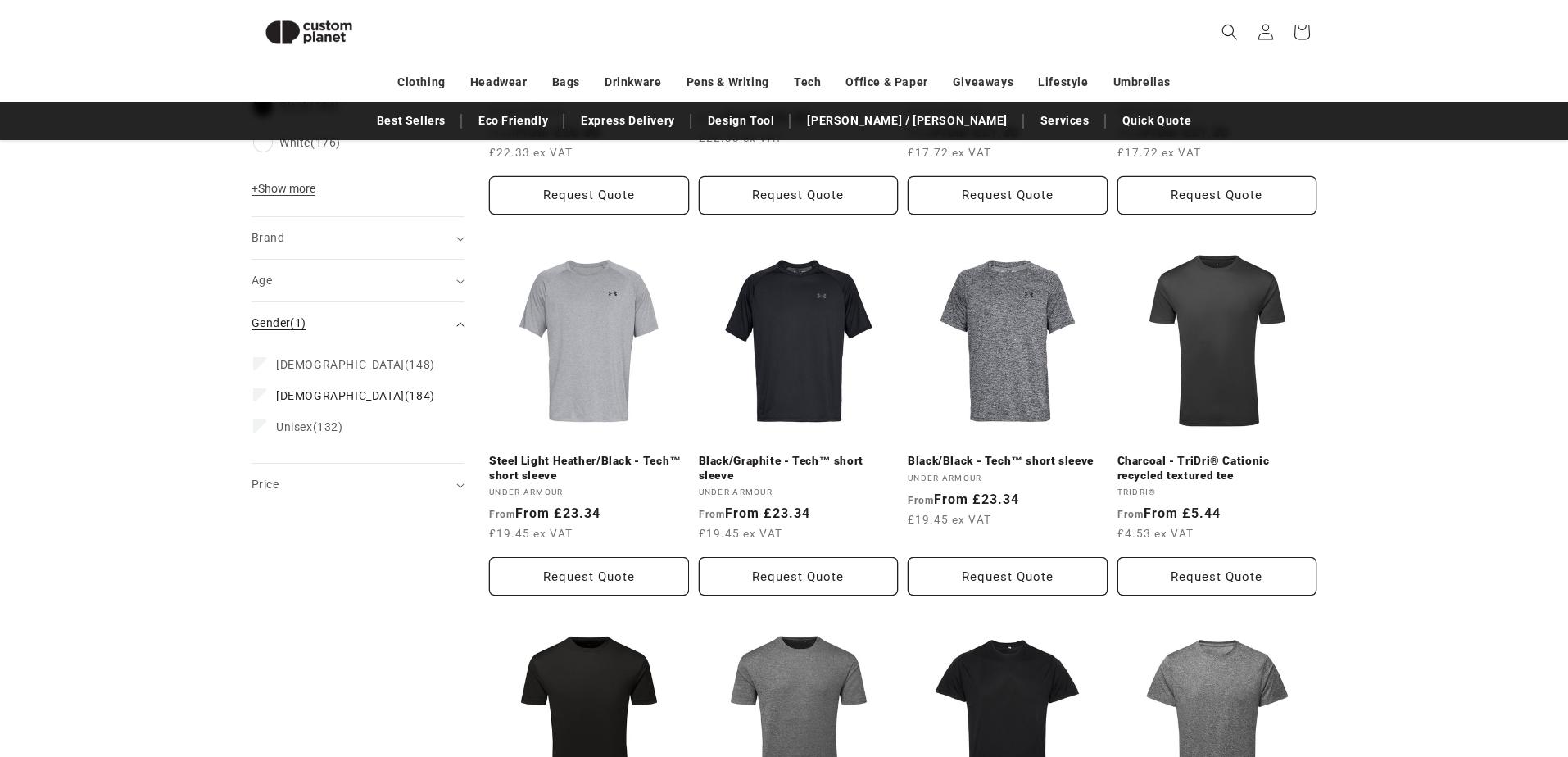
scroll to position [754, 0]
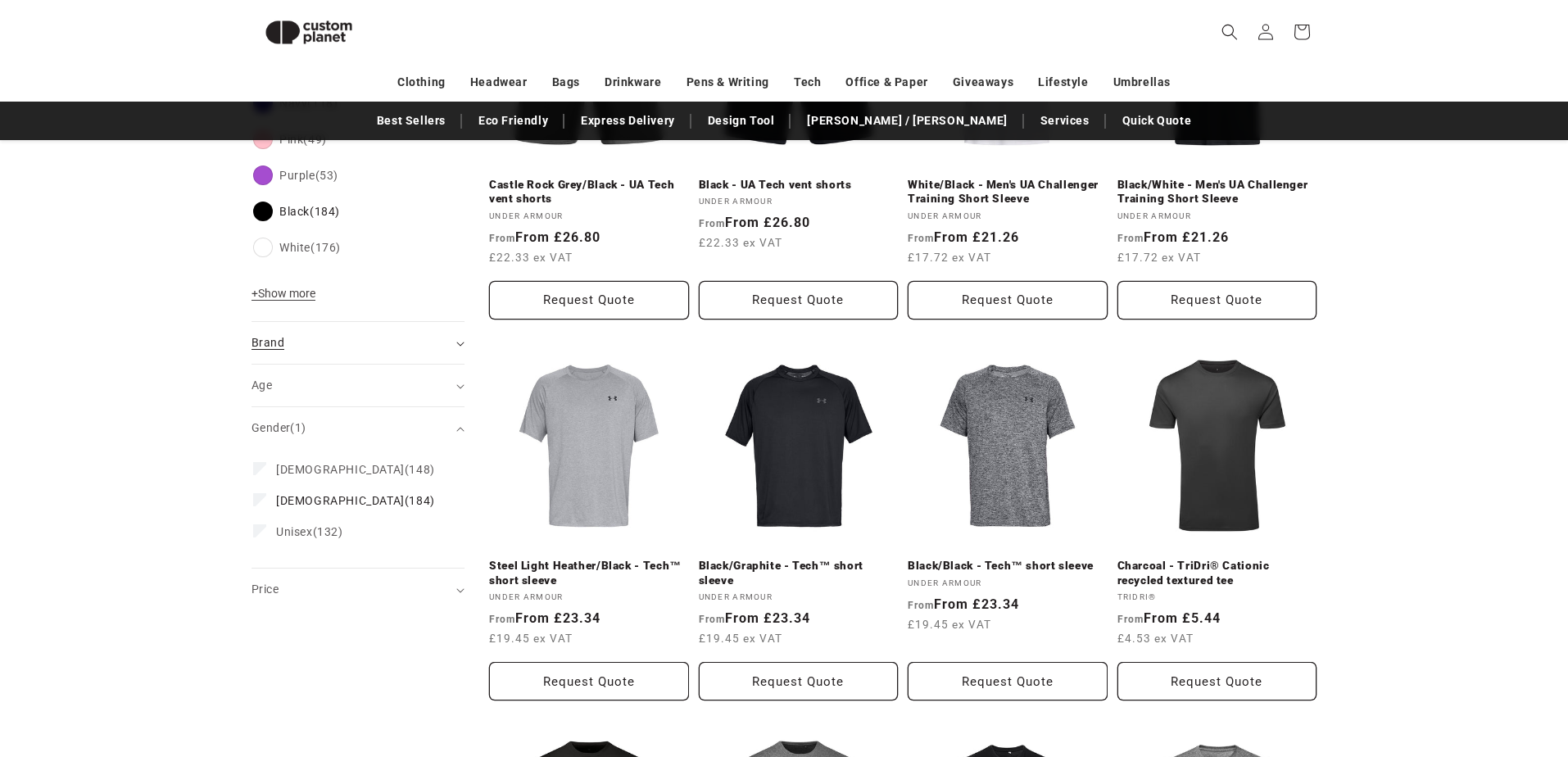
click at [441, 335] on div "Brand (0)" at bounding box center [351, 343] width 199 height 17
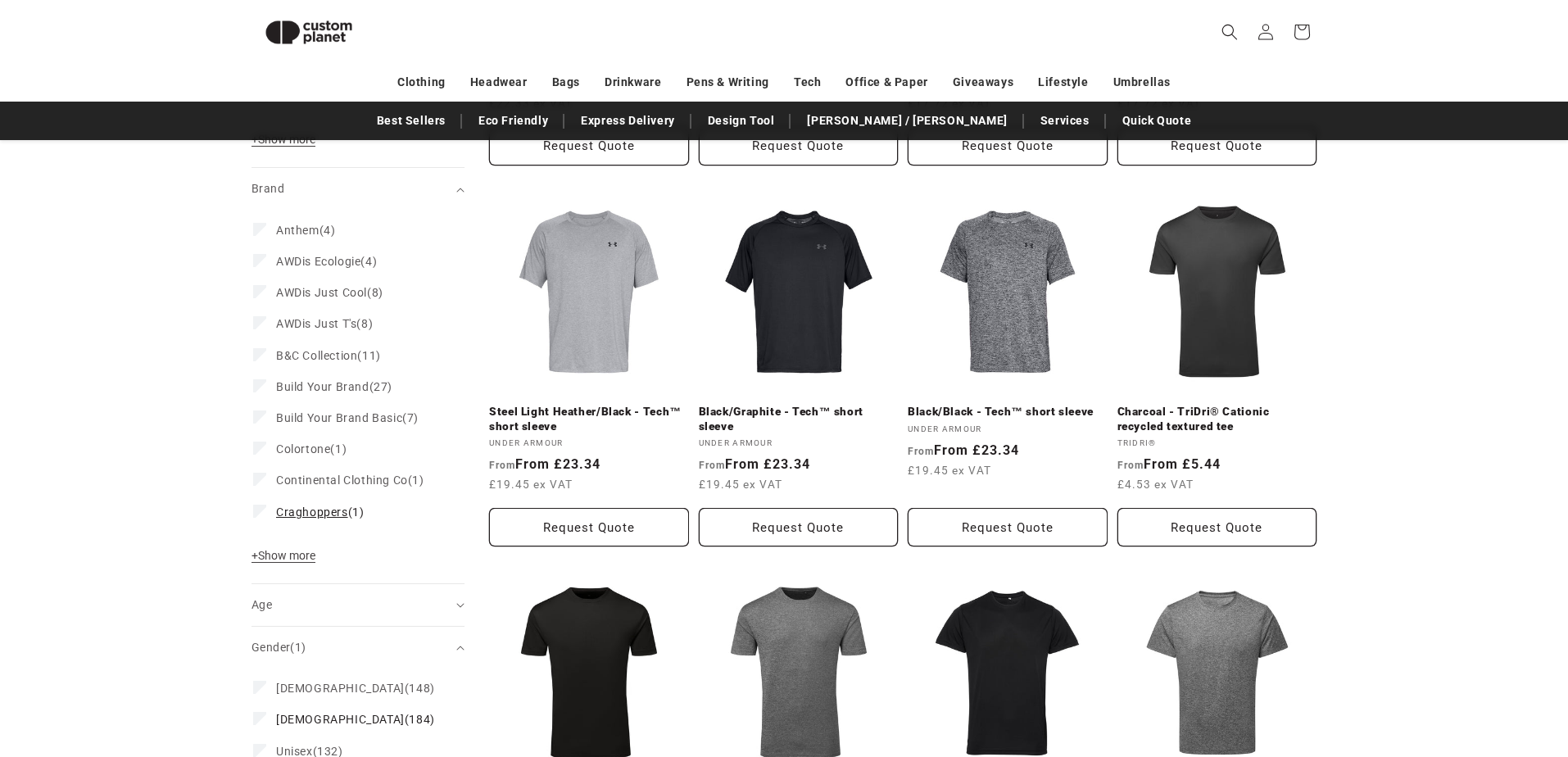
scroll to position [901, 0]
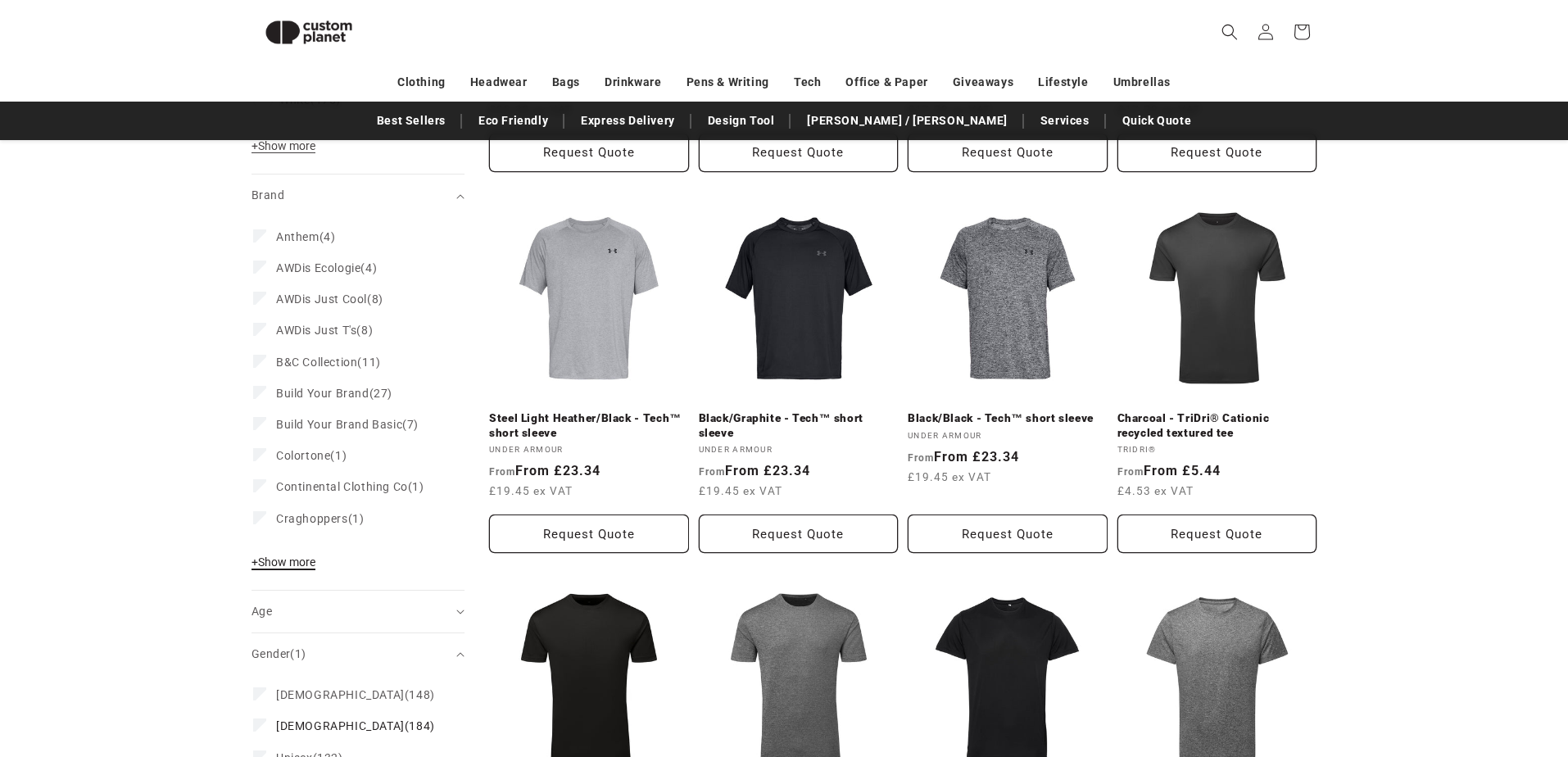
click at [277, 555] on span "+ Show more" at bounding box center [283, 562] width 64 height 13
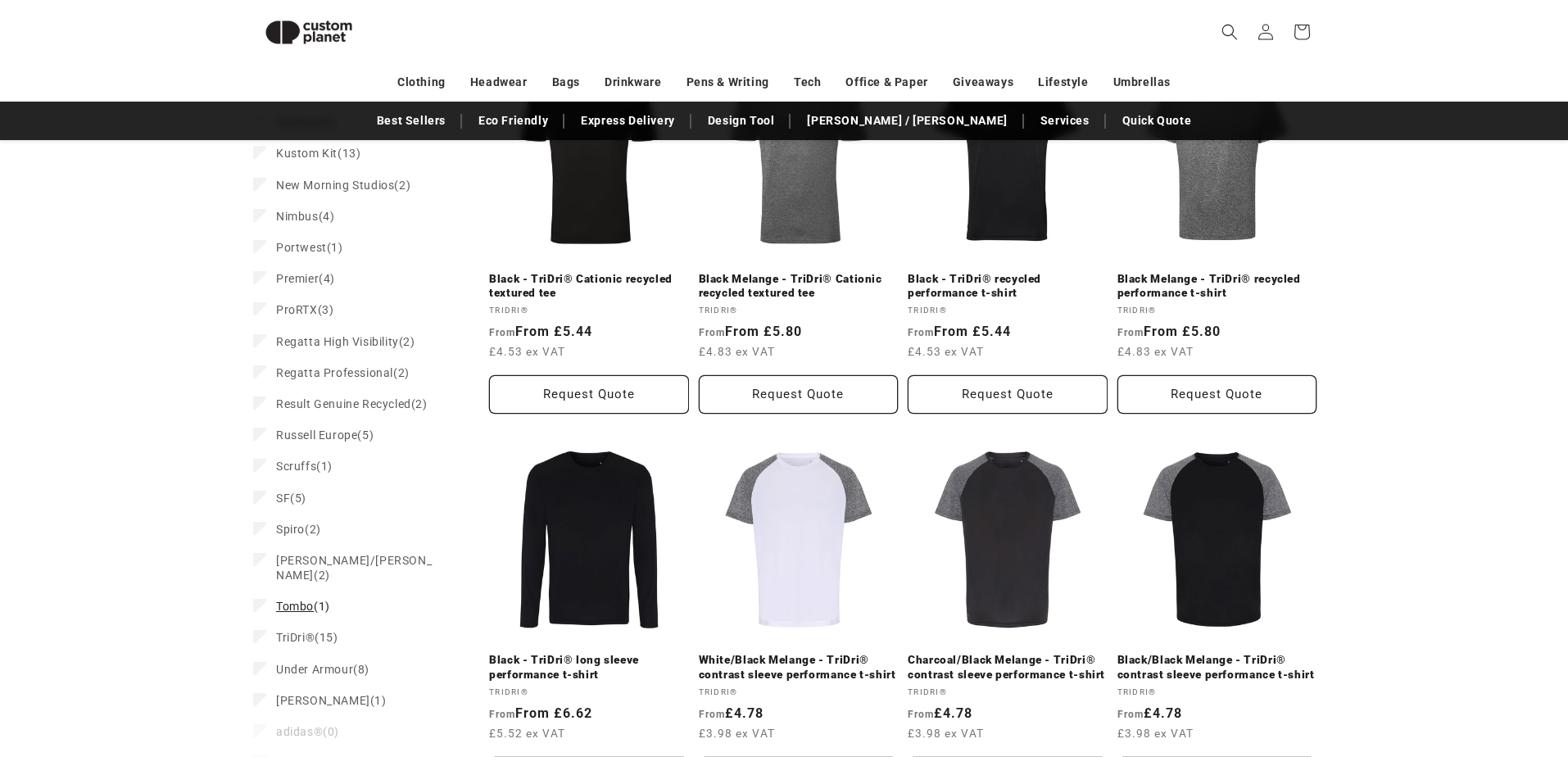
scroll to position [1426, 0]
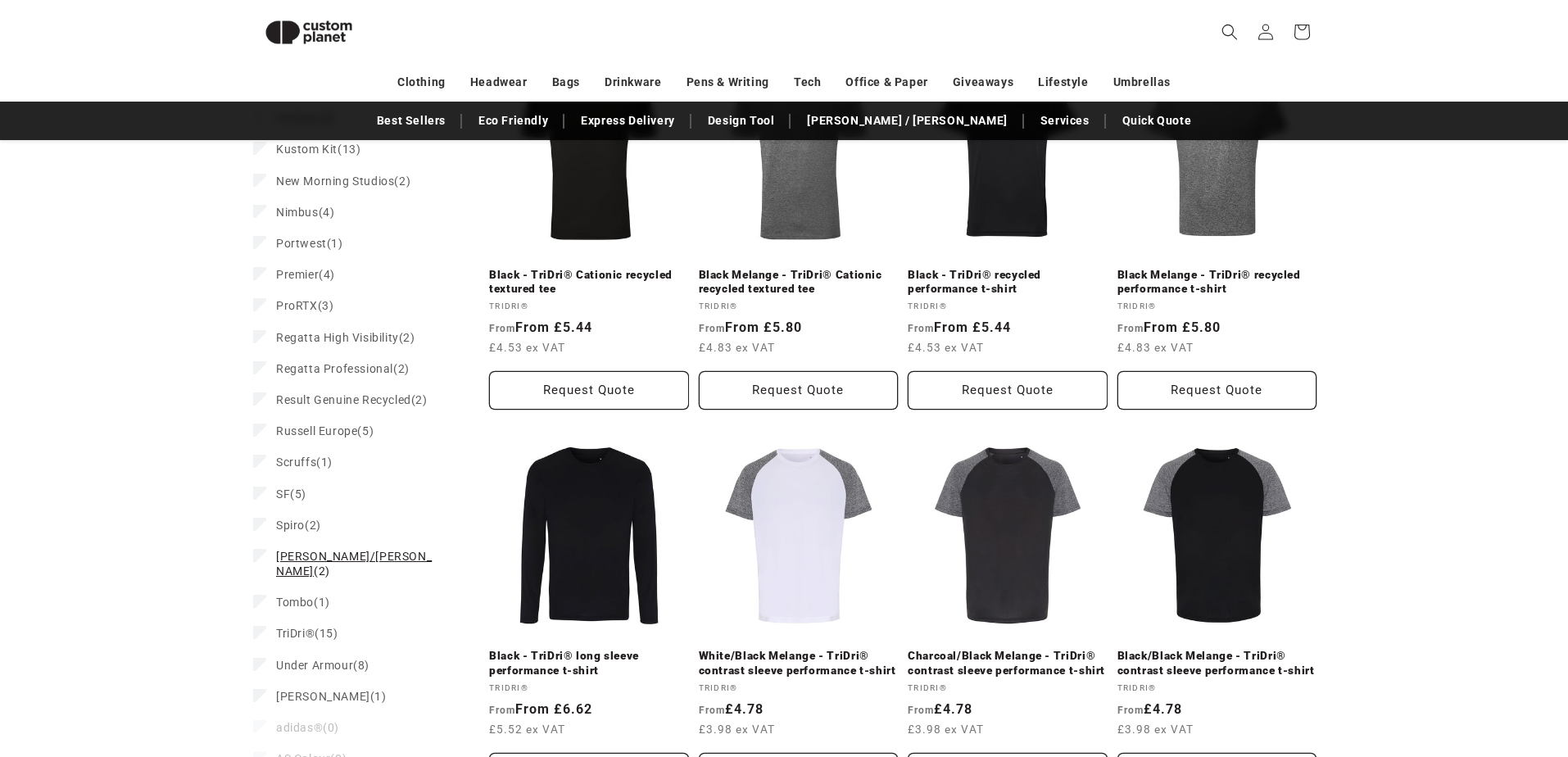
click at [290, 549] on span "[PERSON_NAME]/[PERSON_NAME]" at bounding box center [354, 564] width 155 height 28
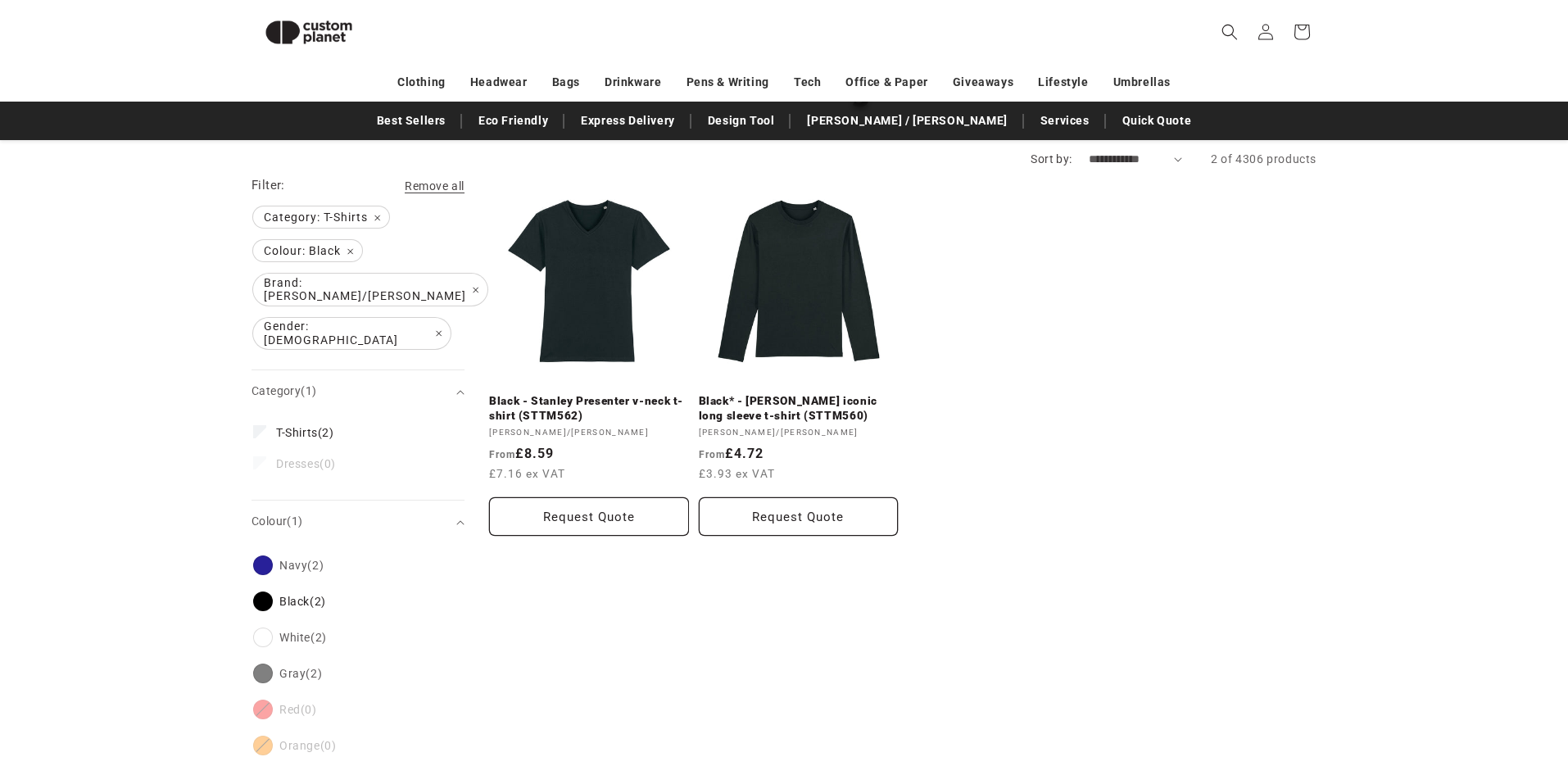
scroll to position [144, 0]
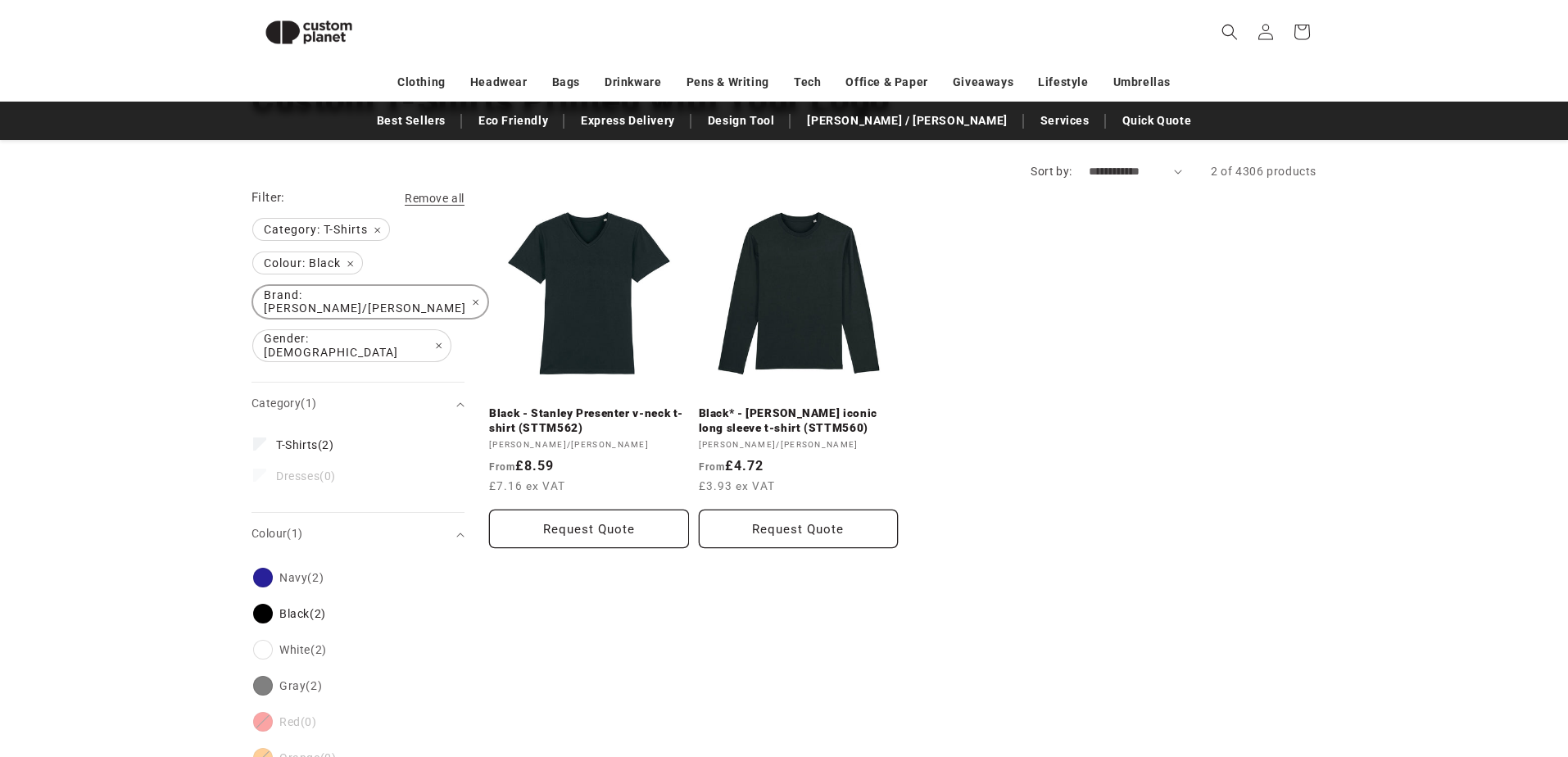
click at [400, 289] on span "Brand: Stanley/Stella Remove filter" at bounding box center [370, 301] width 234 height 32
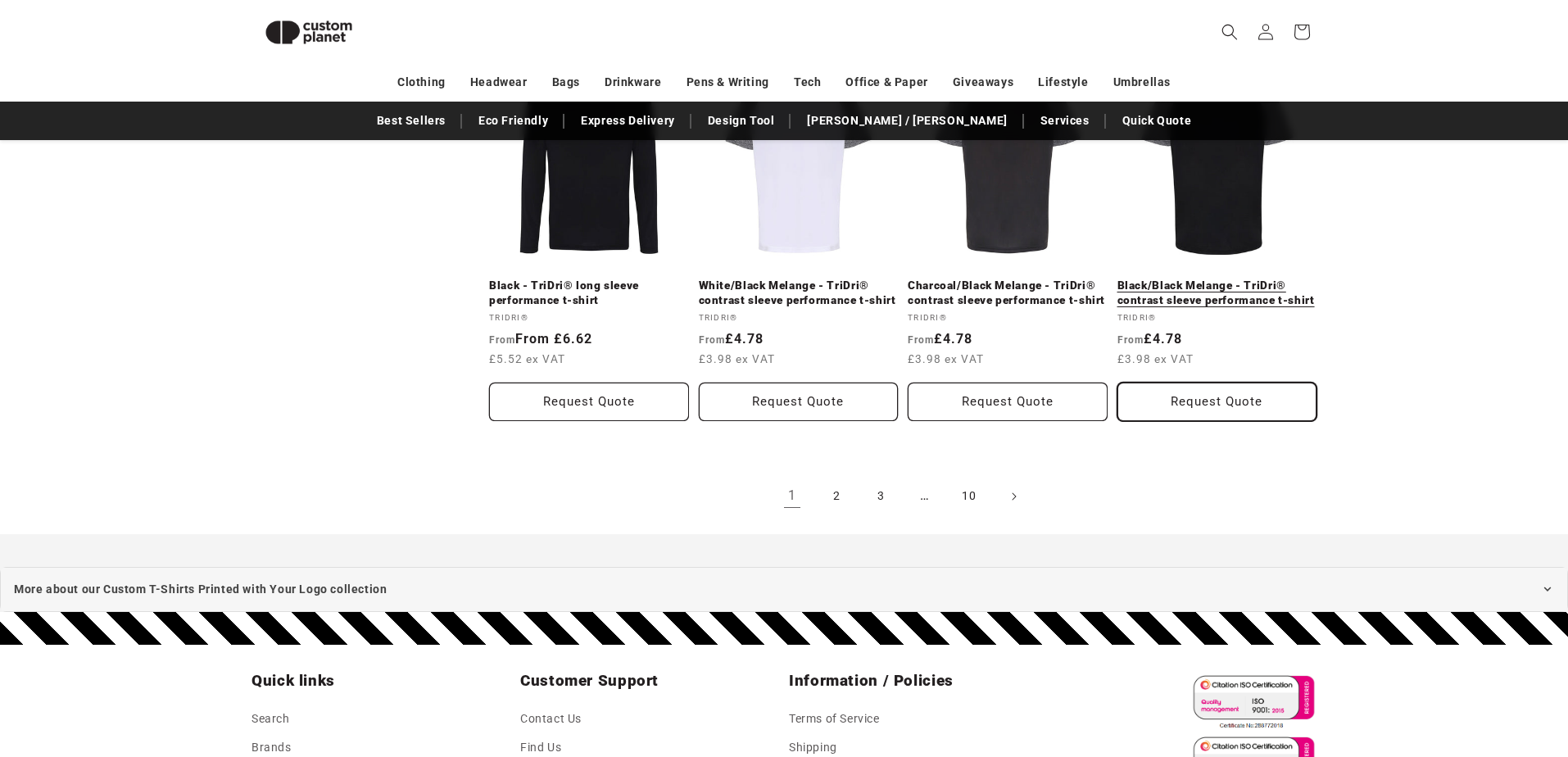
scroll to position [1799, 0]
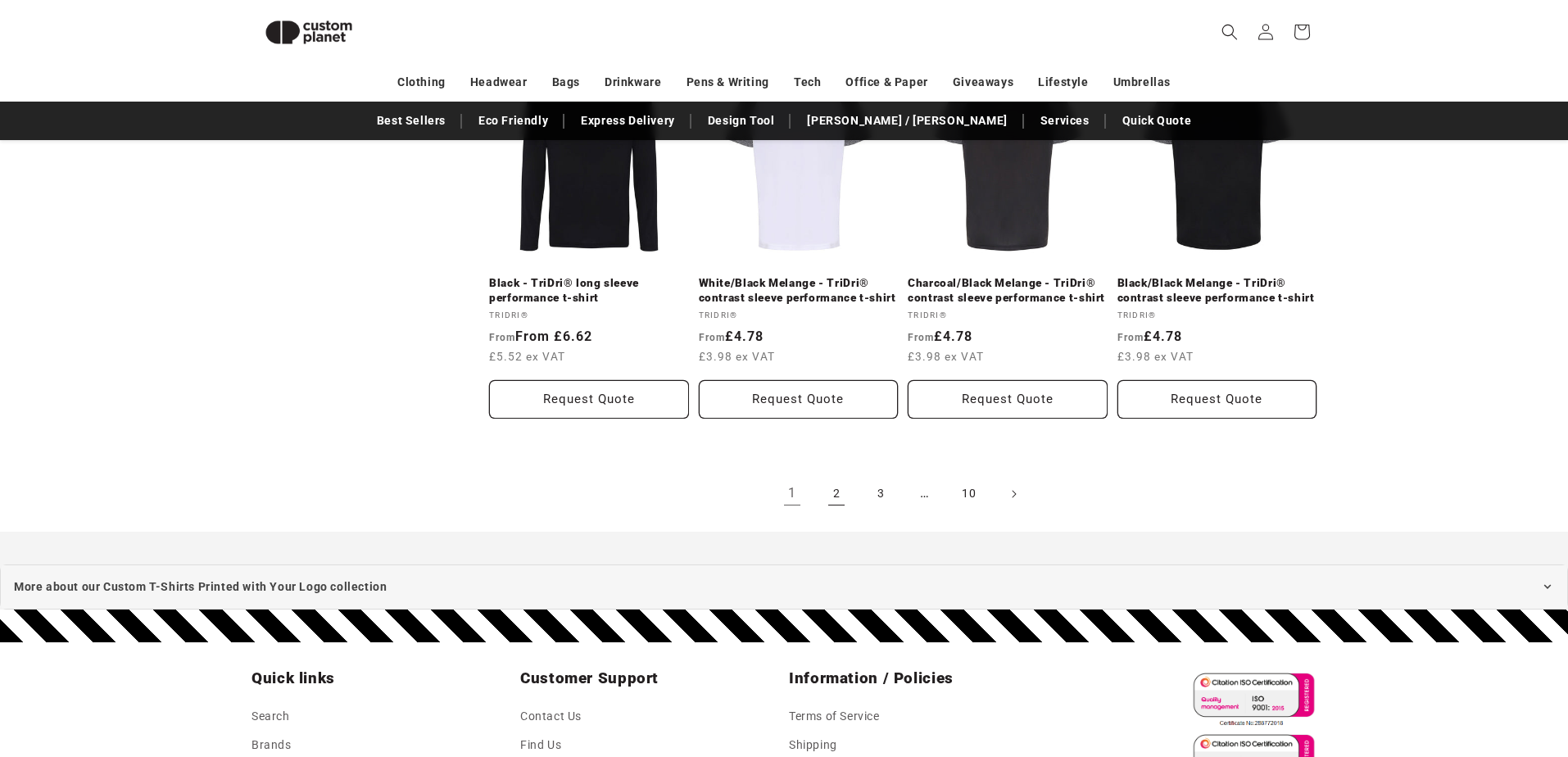
click at [836, 498] on link "2" at bounding box center [836, 493] width 36 height 36
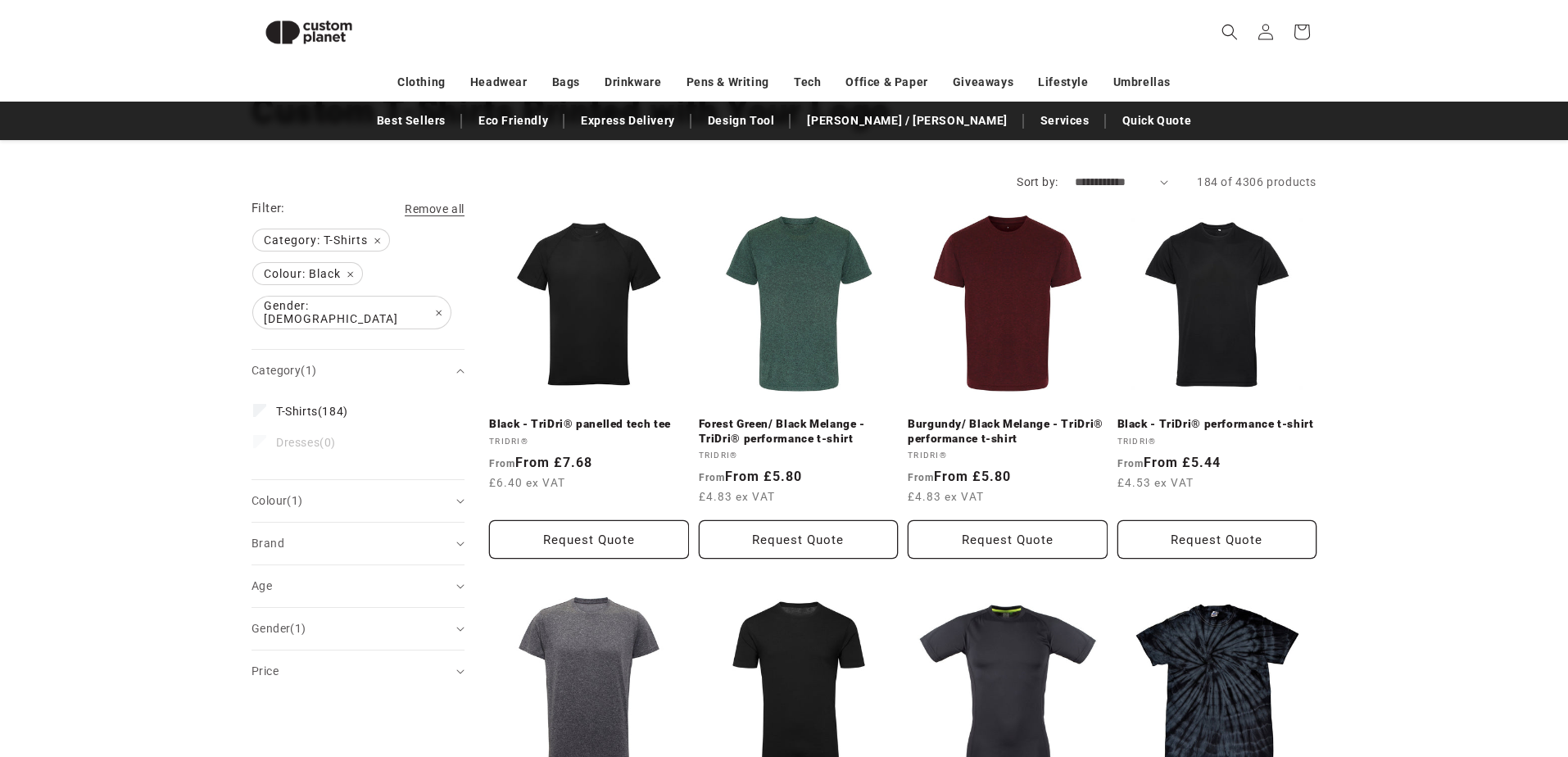
scroll to position [134, 0]
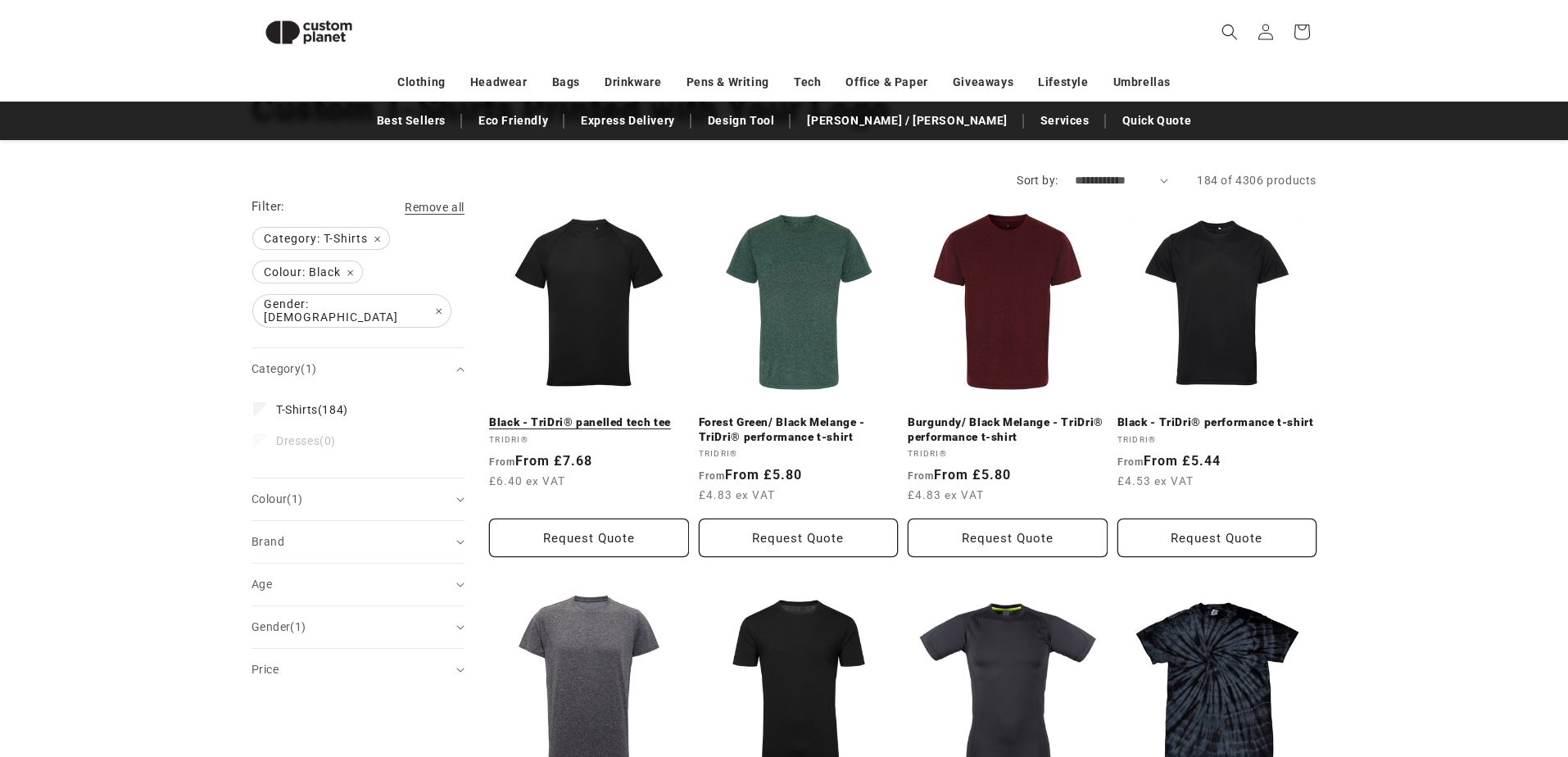
click at [567, 415] on link "Black - TriDri® panelled tech tee" at bounding box center [589, 422] width 200 height 15
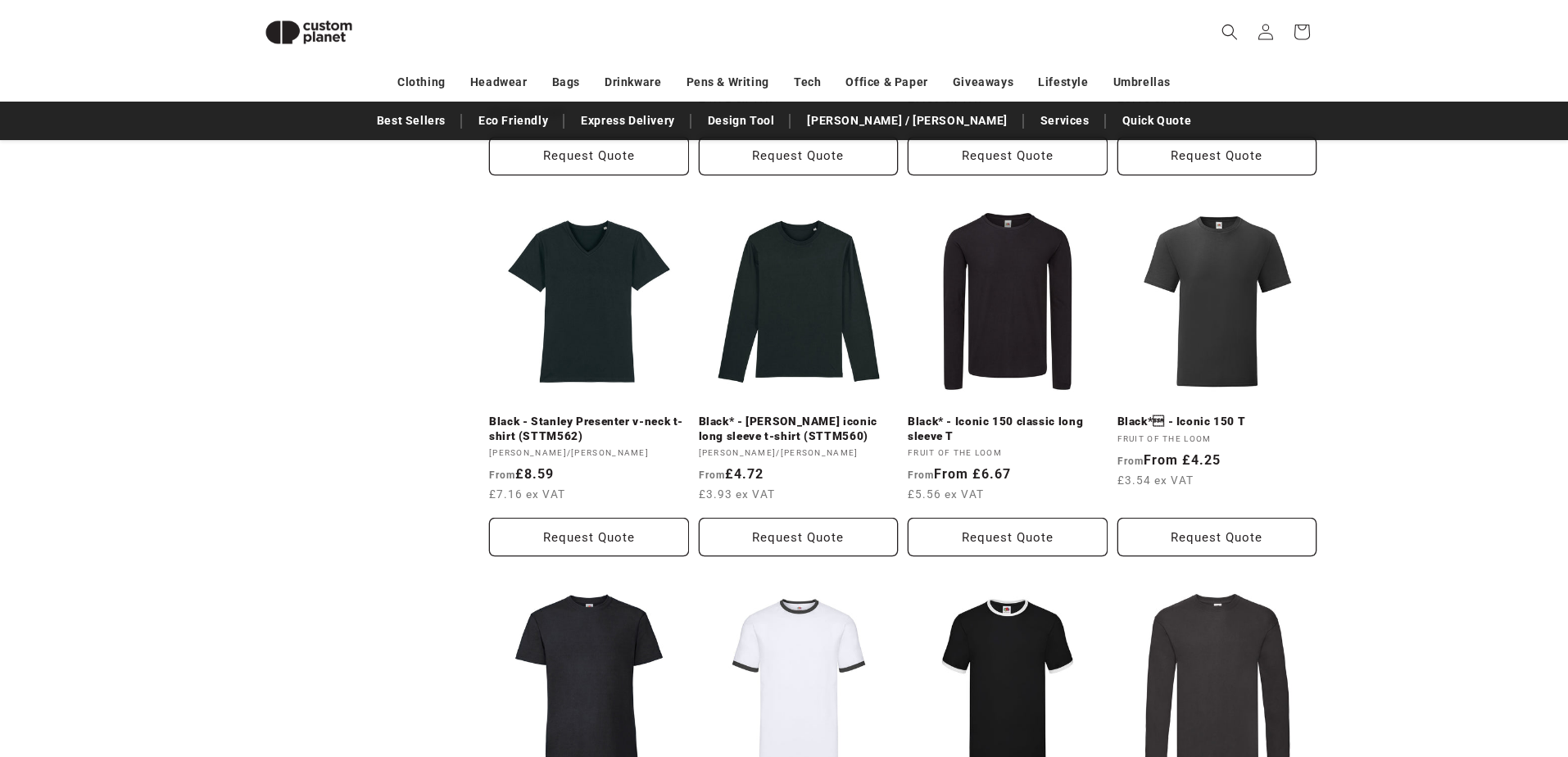
scroll to position [902, 0]
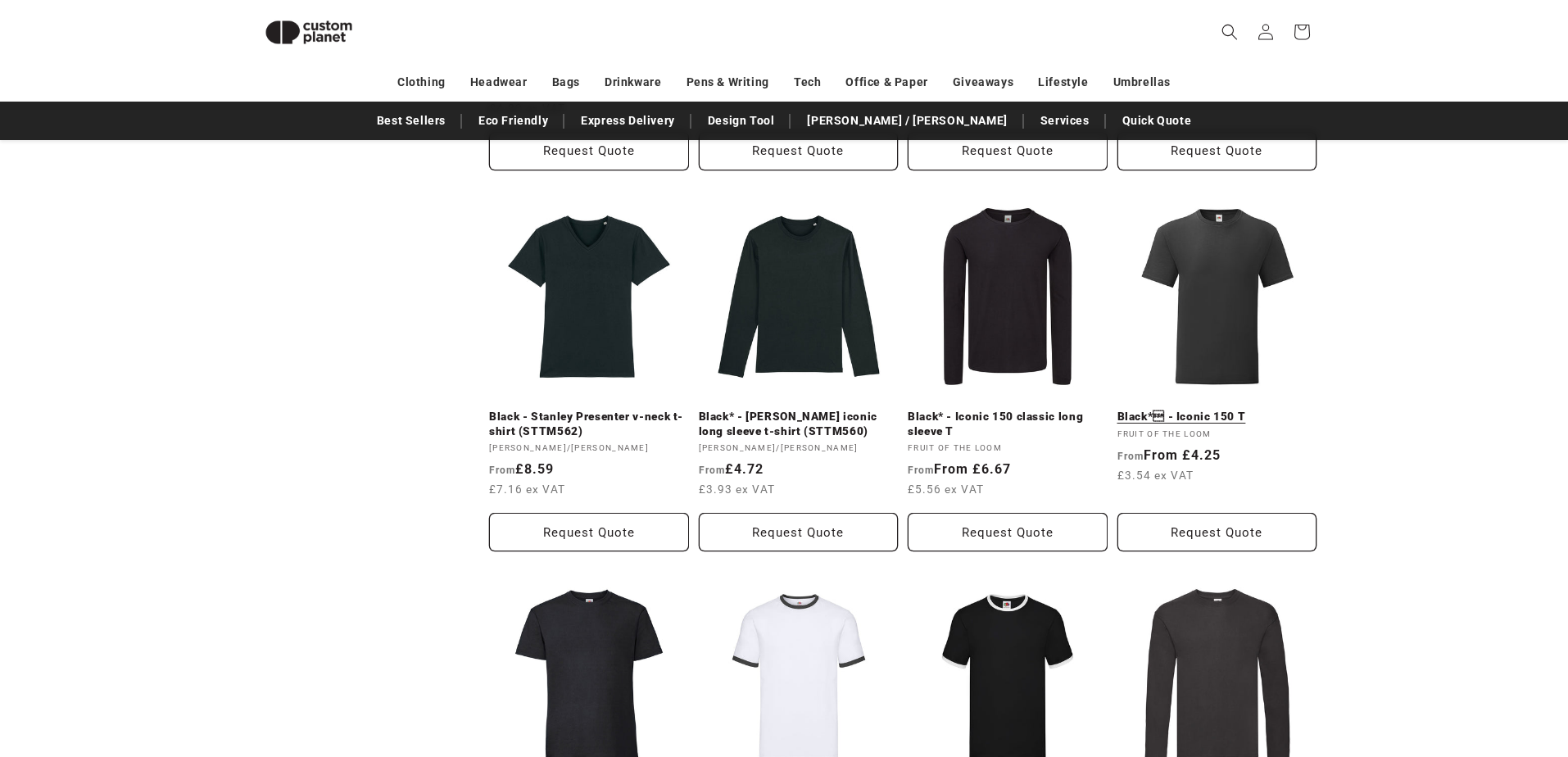
click at [1212, 409] on link "Black* - Iconic 150 T" at bounding box center [1218, 417] width 200 height 15
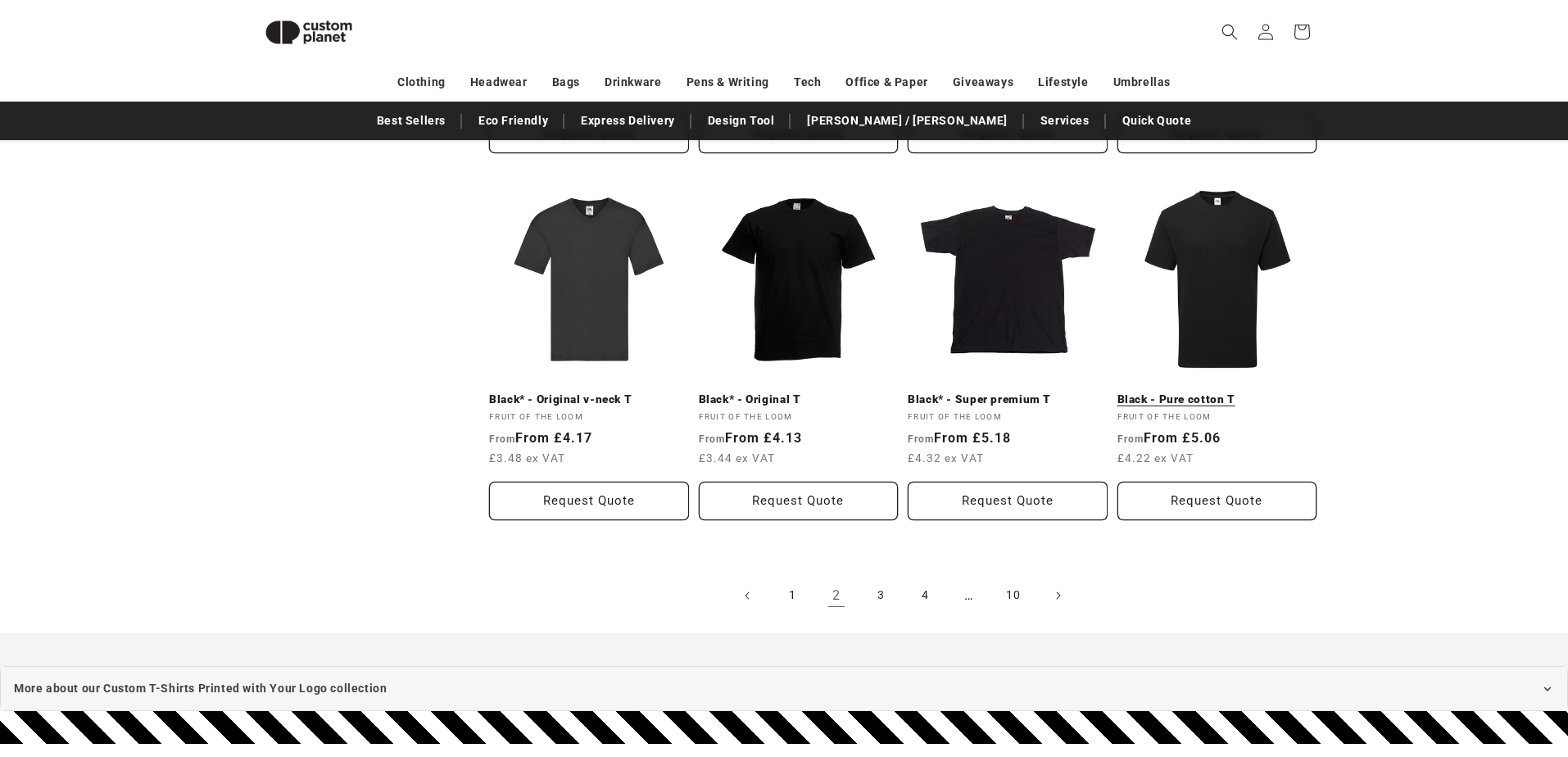
scroll to position [1705, 0]
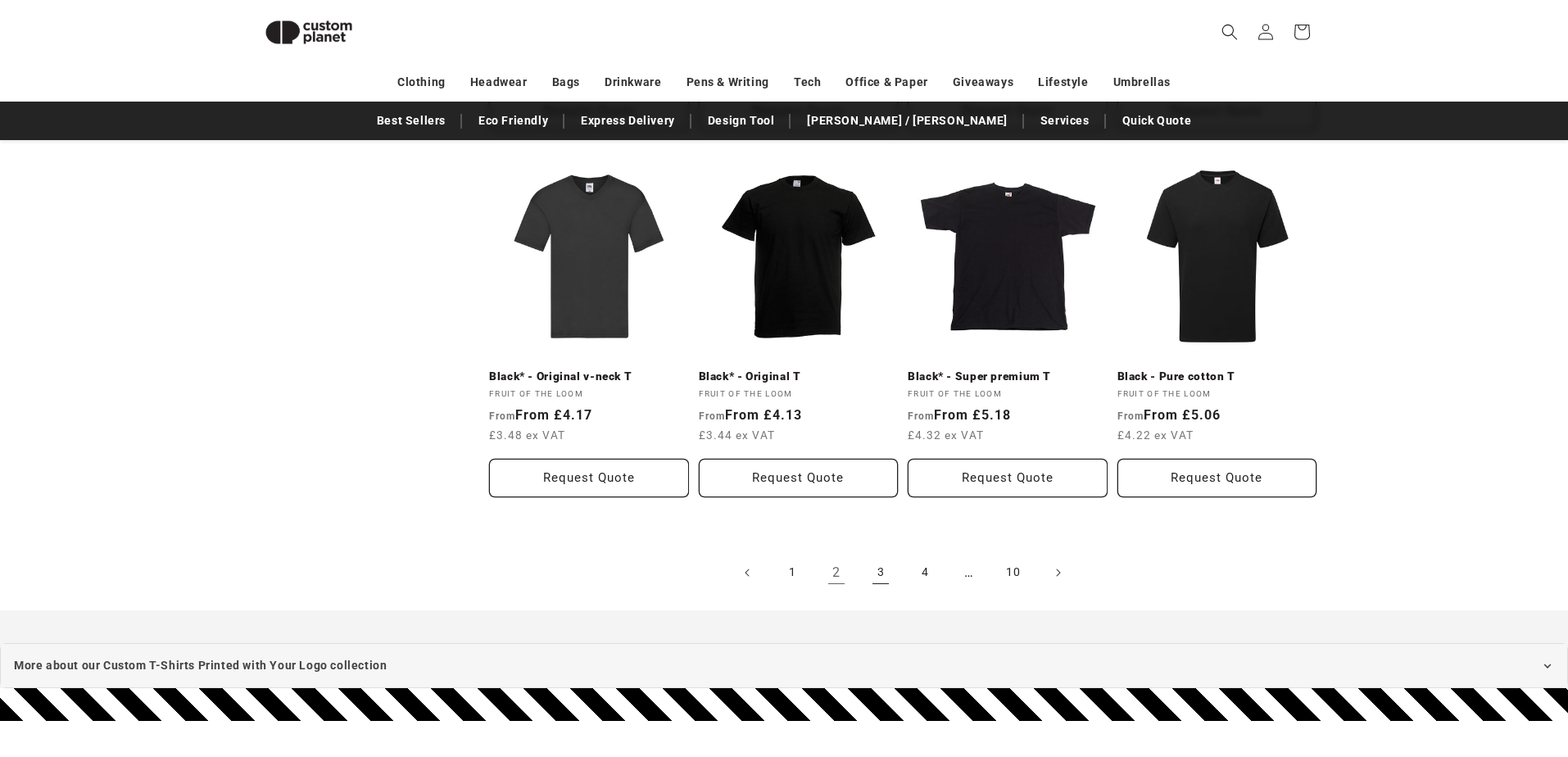
click at [880, 571] on link "3" at bounding box center [880, 572] width 36 height 36
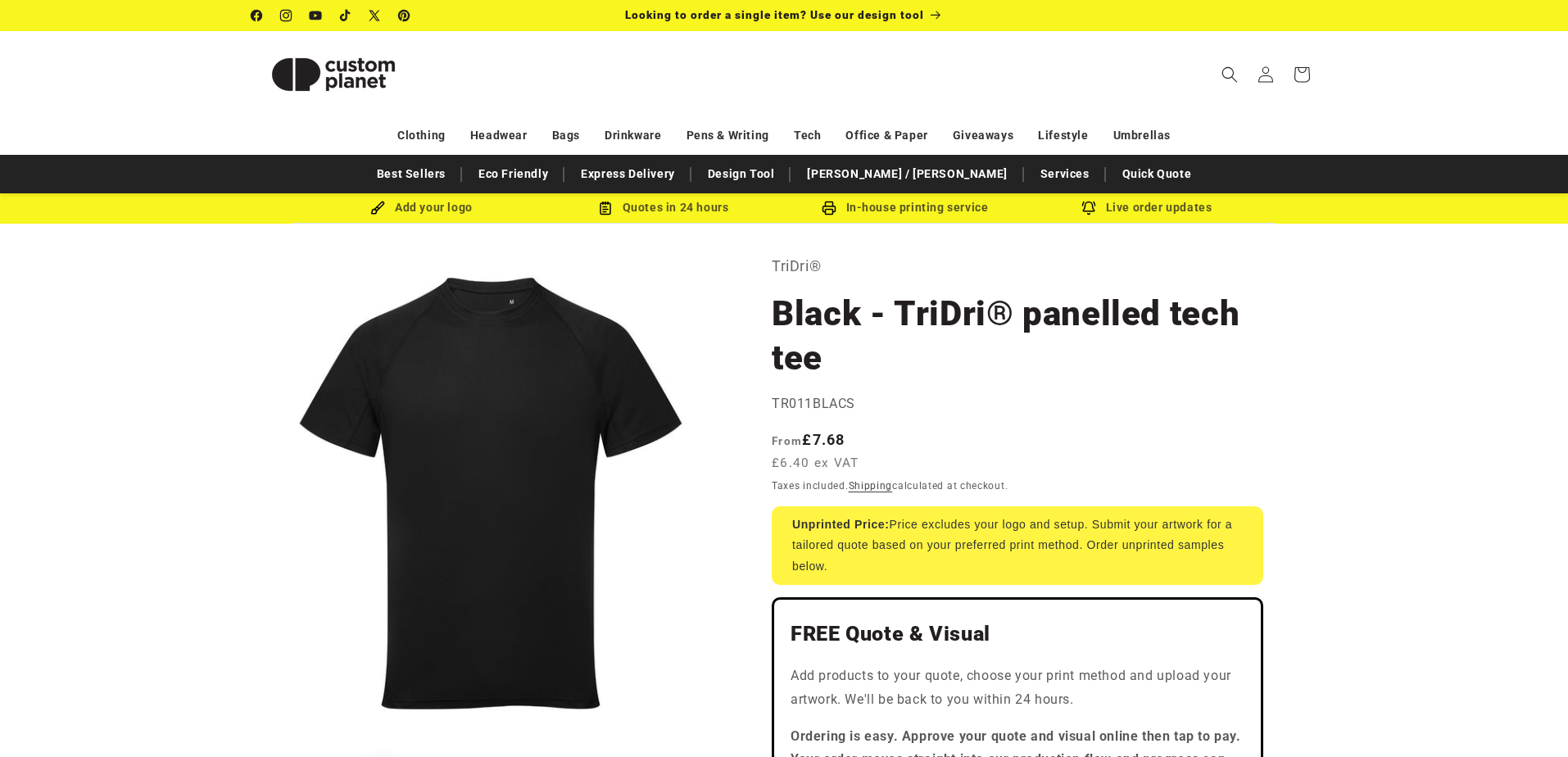
click at [252, 732] on button "Open media 1 in modal" at bounding box center [252, 732] width 0 height 0
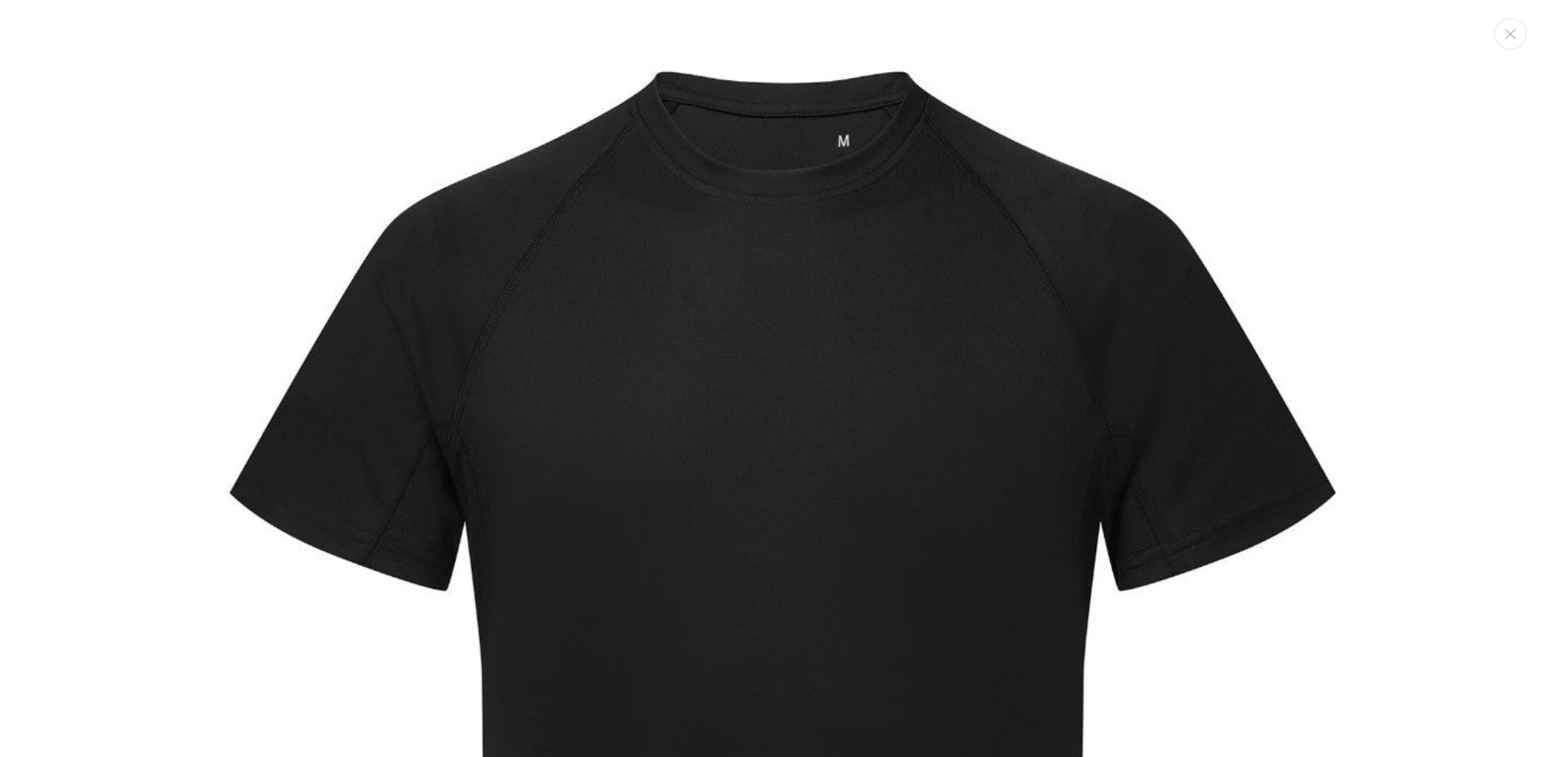
click at [177, 175] on img "Media gallery" at bounding box center [784, 693] width 1388 height 1387
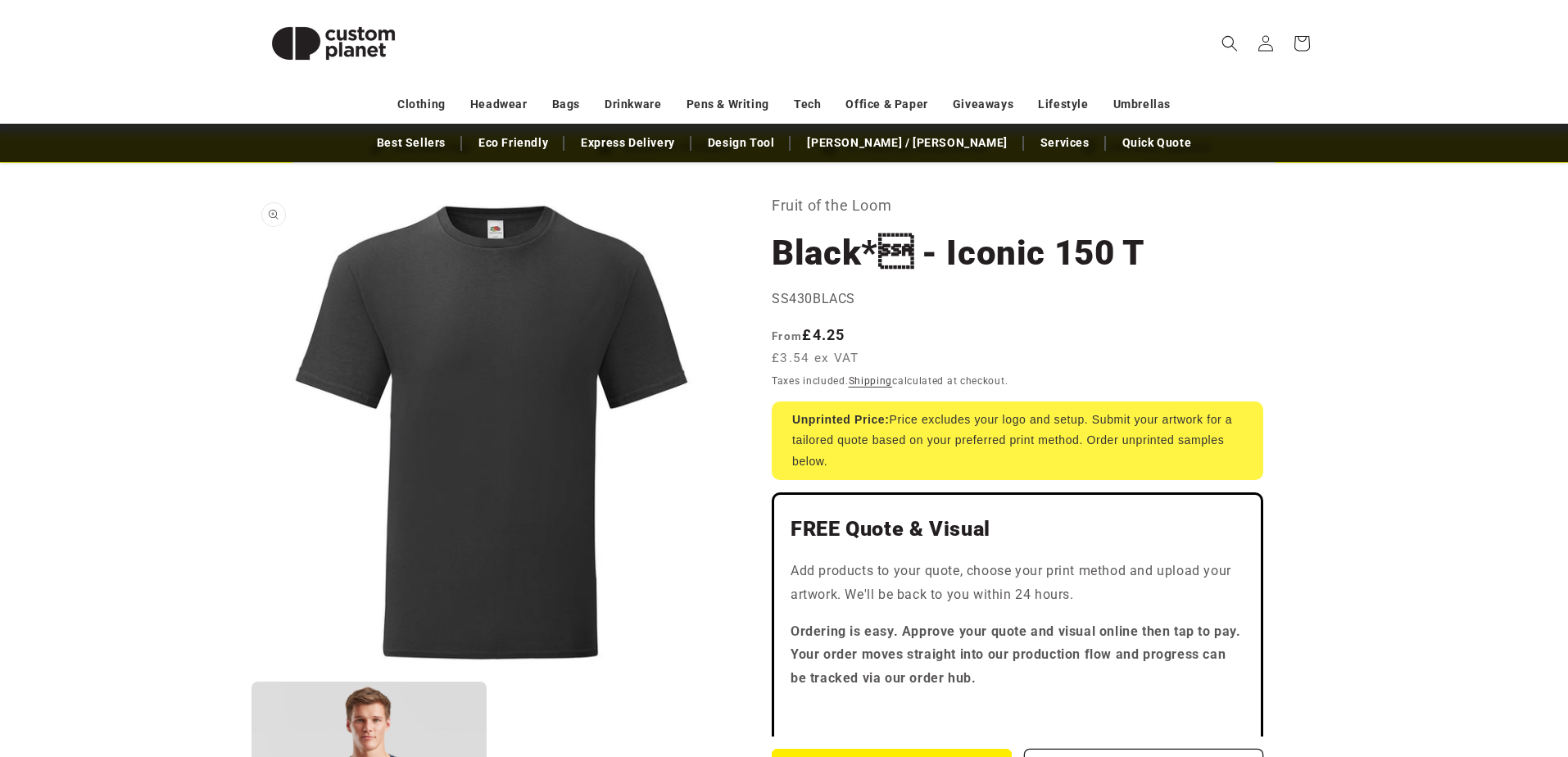
scroll to position [12, 0]
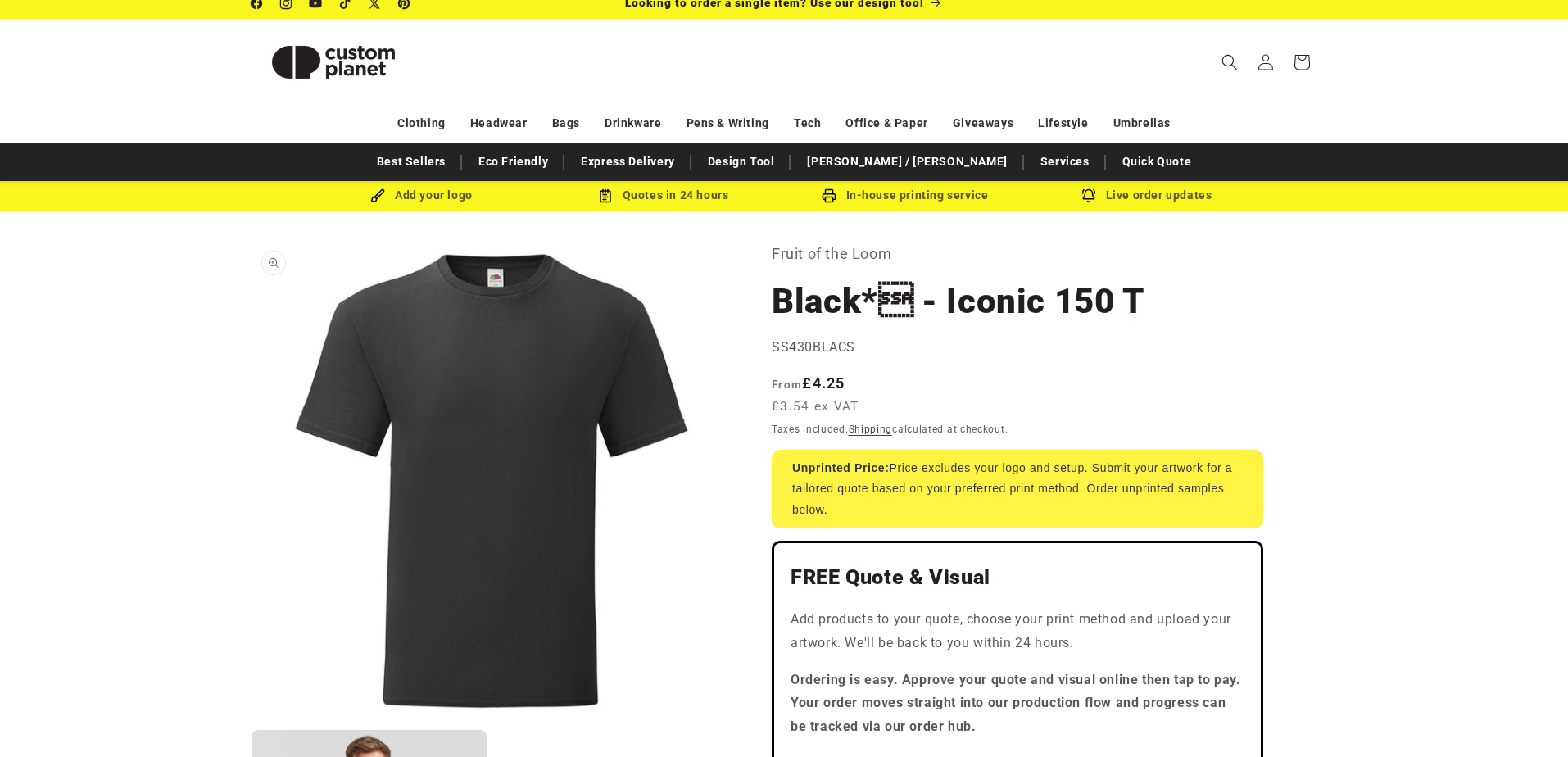
click at [252, 720] on button "Open media 1 in modal" at bounding box center [252, 720] width 0 height 0
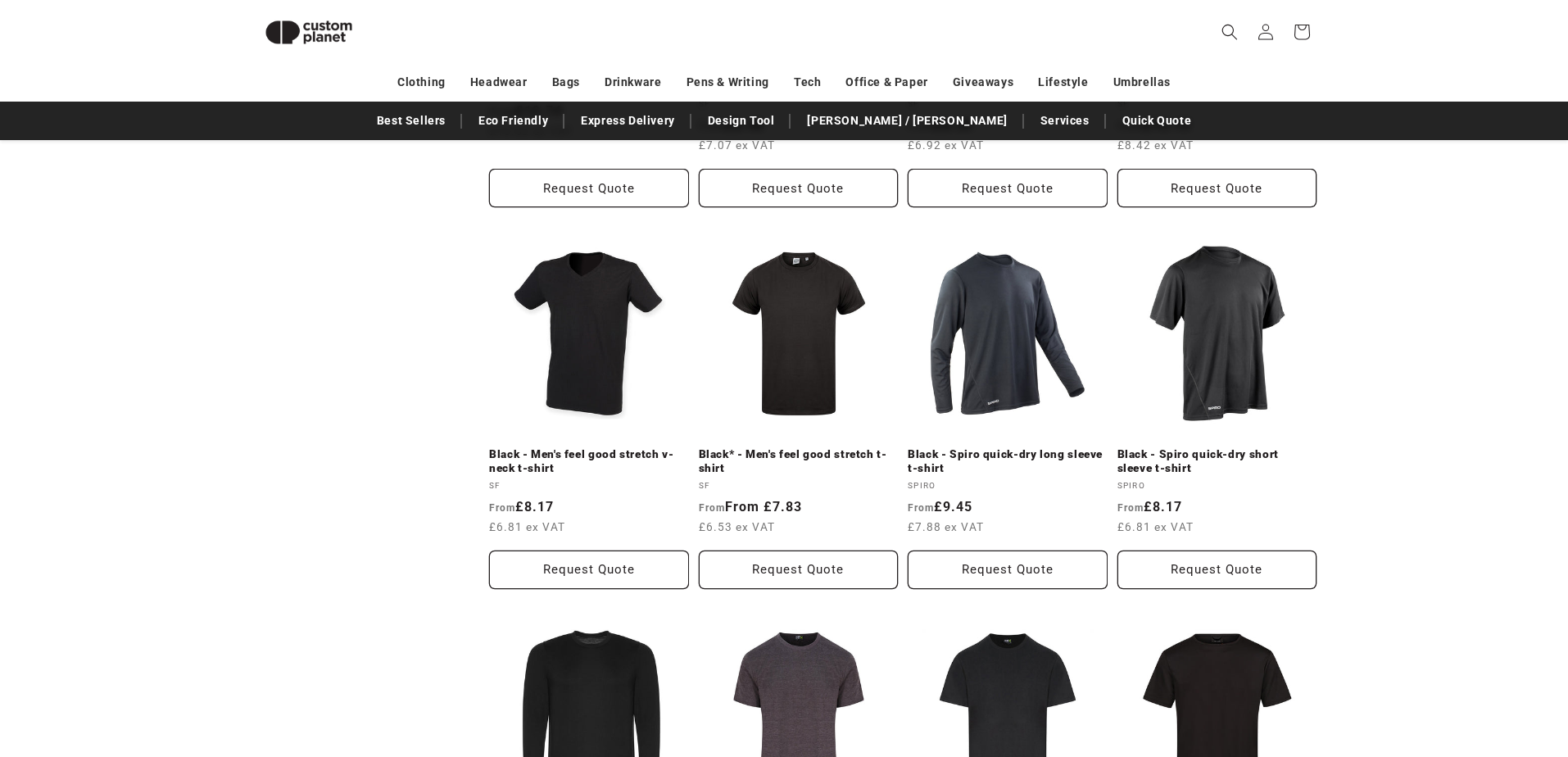
scroll to position [1253, 0]
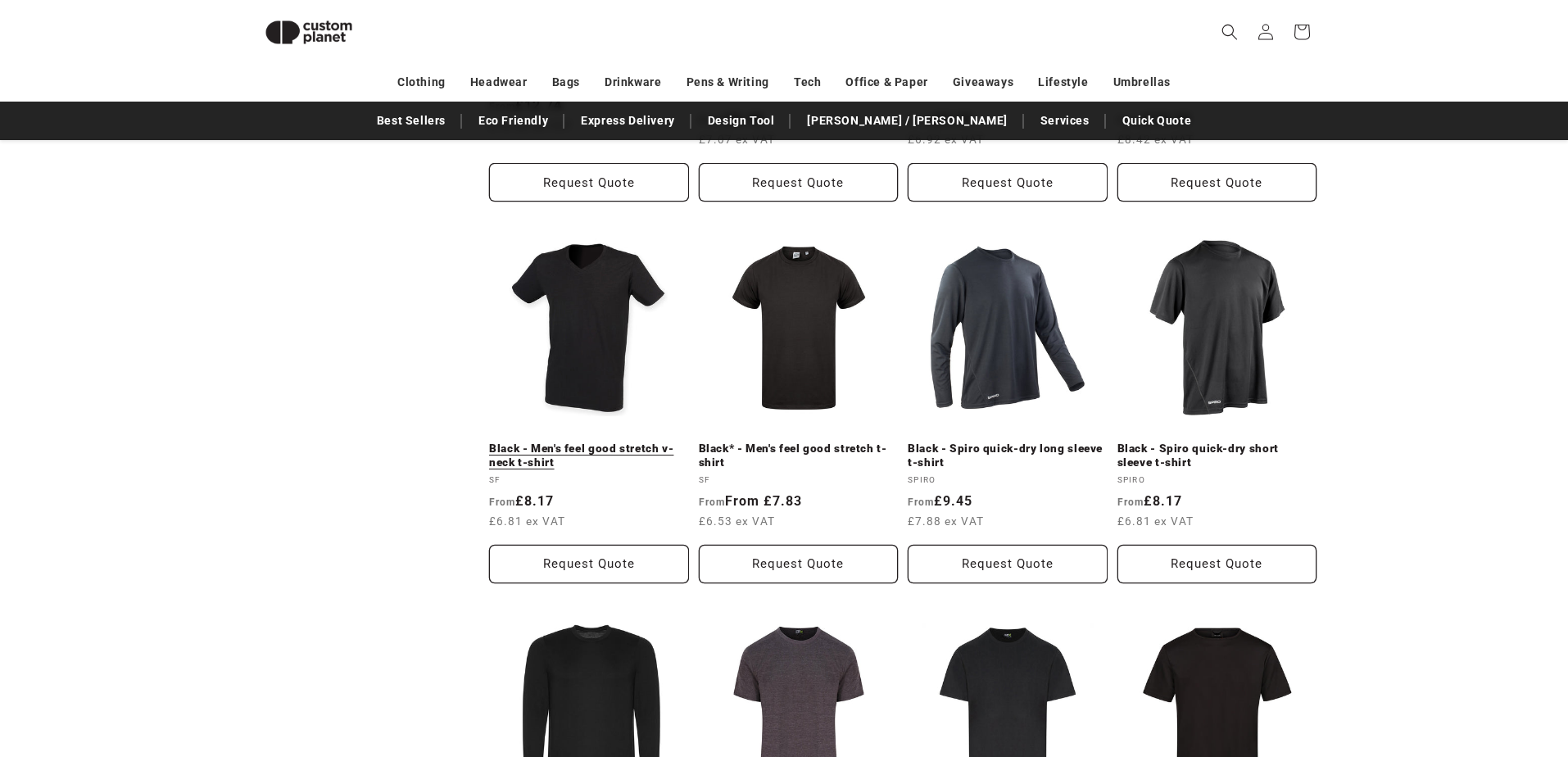
click at [544, 442] on link "Black - Men's feel good stretch v-neck t-shirt" at bounding box center [589, 456] width 200 height 29
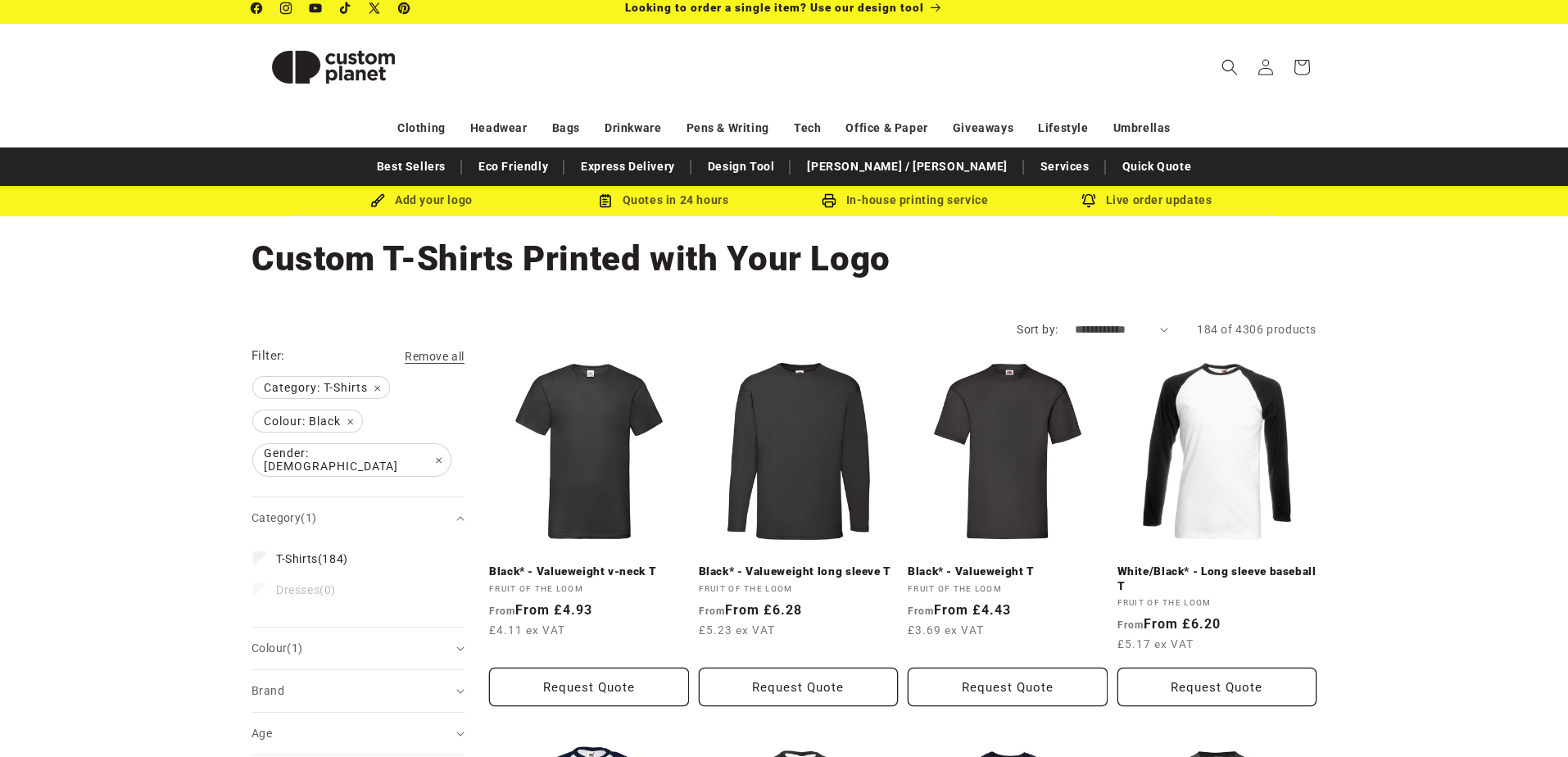
scroll to position [0, 0]
